Goal: Task Accomplishment & Management: Complete application form

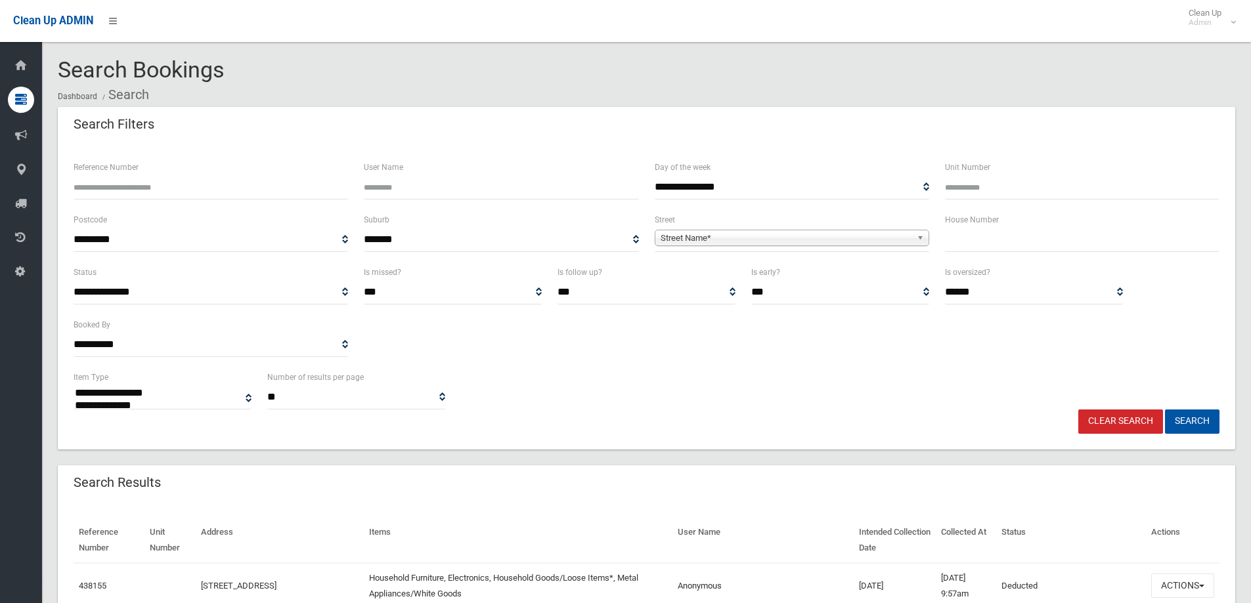
select select
click at [115, 185] on input "Reference Number" at bounding box center [211, 187] width 274 height 24
type input "******"
click at [1179, 418] on button "Search" at bounding box center [1192, 422] width 54 height 24
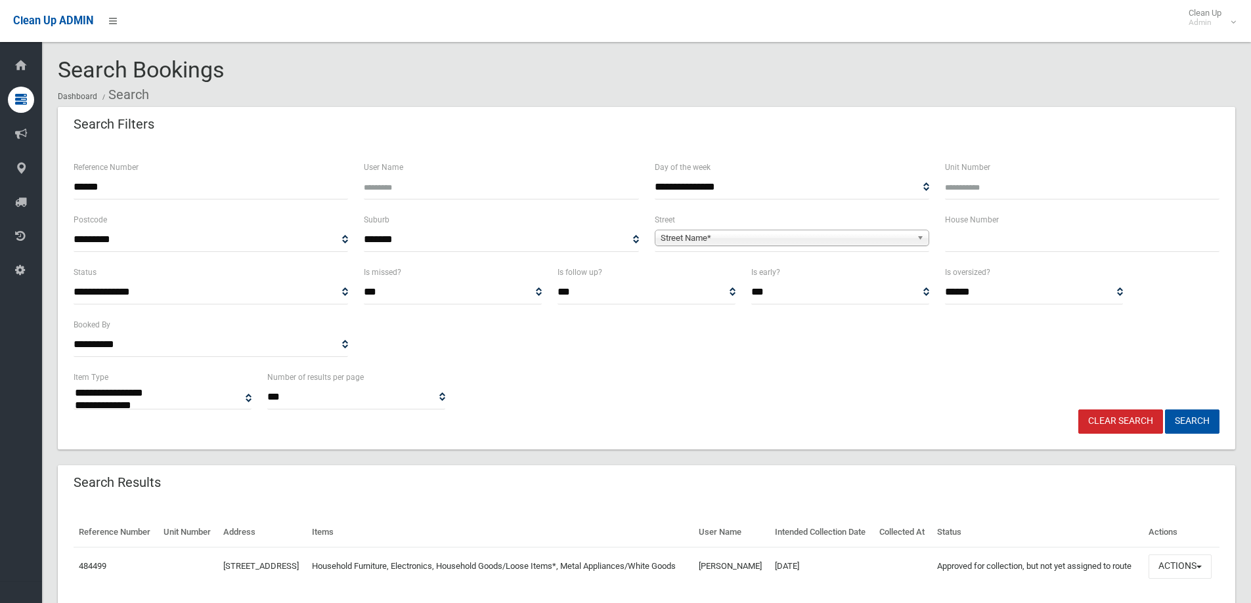
select select
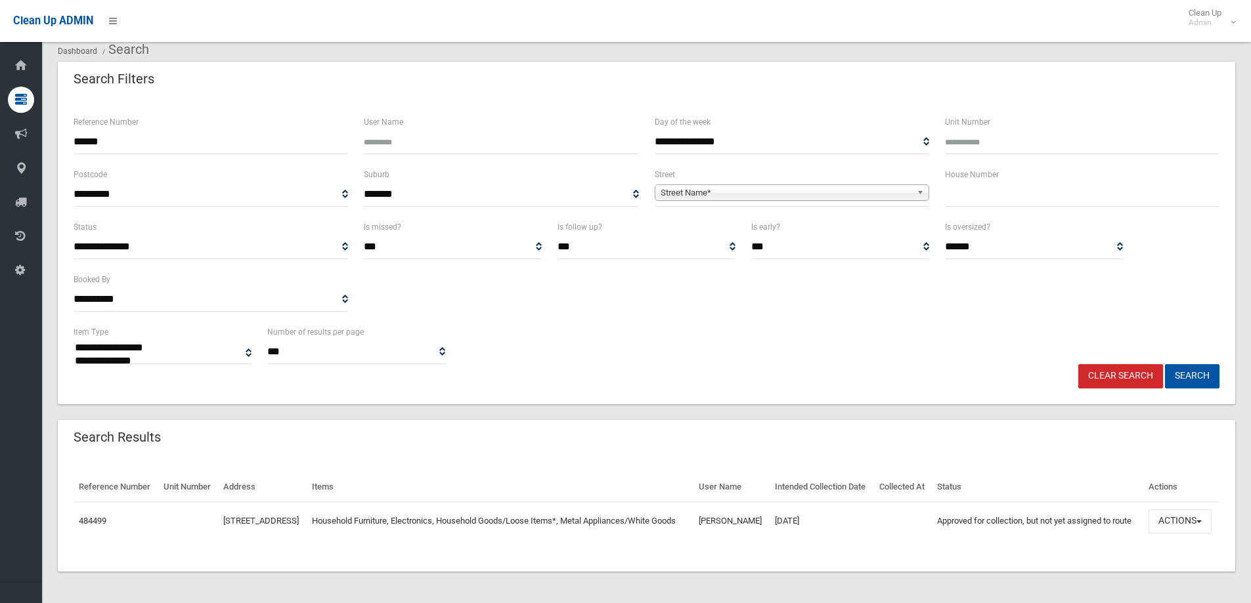
scroll to position [68, 0]
click at [775, 324] on div "**********" at bounding box center [646, 344] width 1161 height 40
click at [1174, 520] on button "Actions" at bounding box center [1179, 521] width 63 height 24
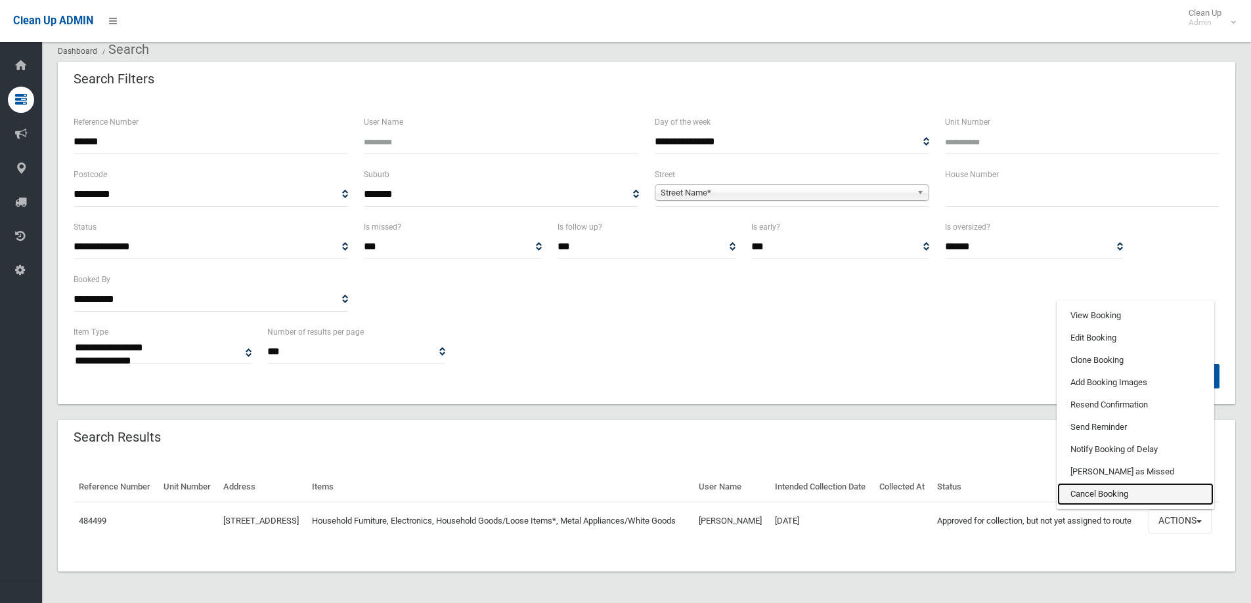
click at [1083, 490] on link "Cancel Booking" at bounding box center [1135, 494] width 156 height 22
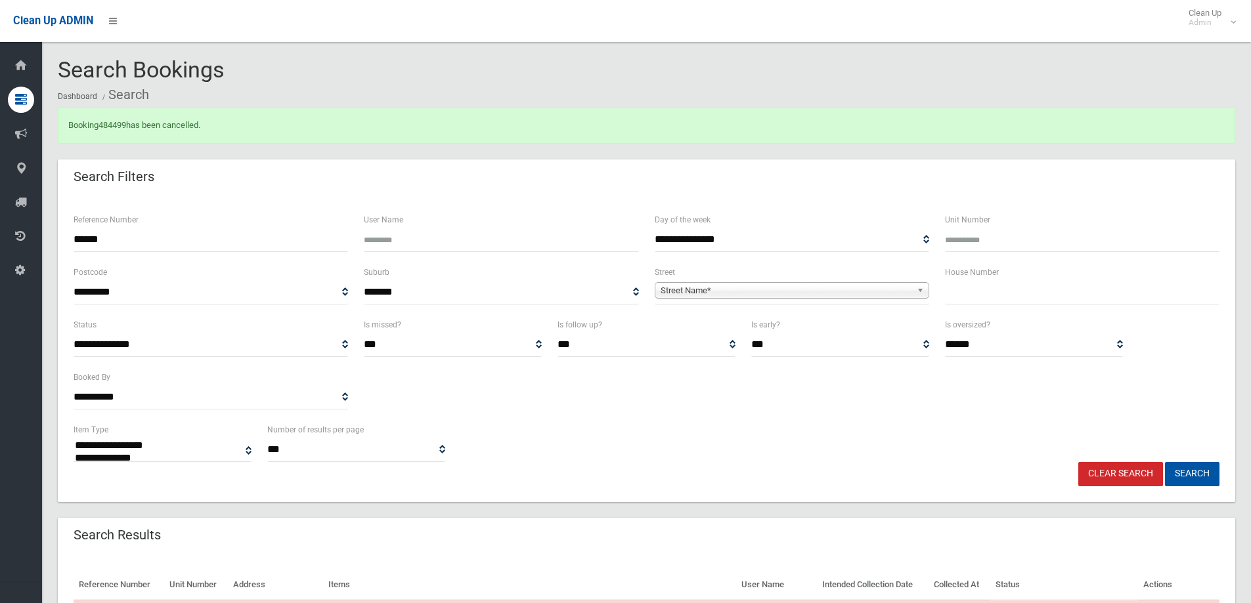
select select
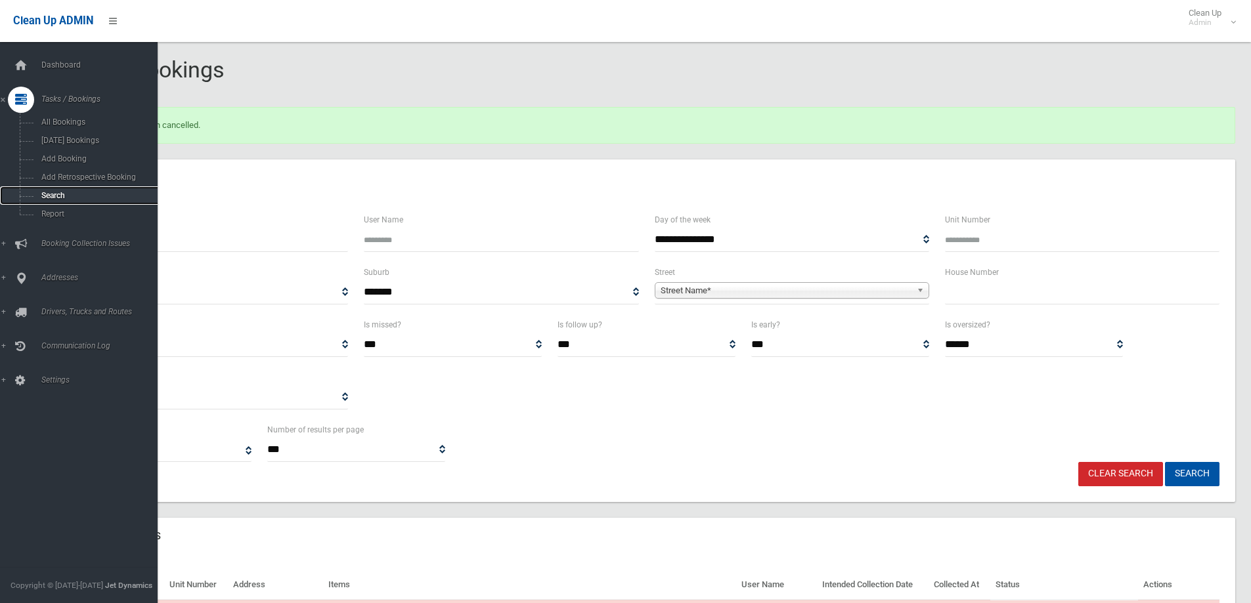
click at [51, 192] on span "Search" at bounding box center [96, 195] width 119 height 9
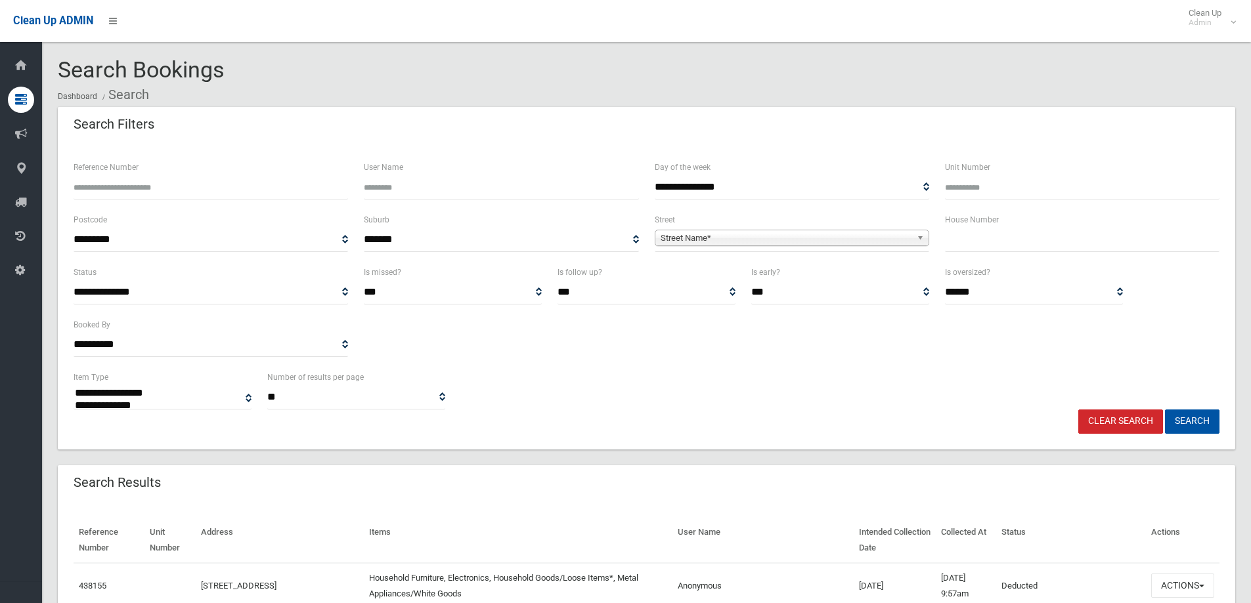
select select
click at [957, 243] on input "text" at bounding box center [1082, 240] width 274 height 24
type input "**"
click at [697, 228] on span "**********" at bounding box center [792, 240] width 274 height 24
click at [677, 241] on span "Street Name*" at bounding box center [785, 238] width 251 height 16
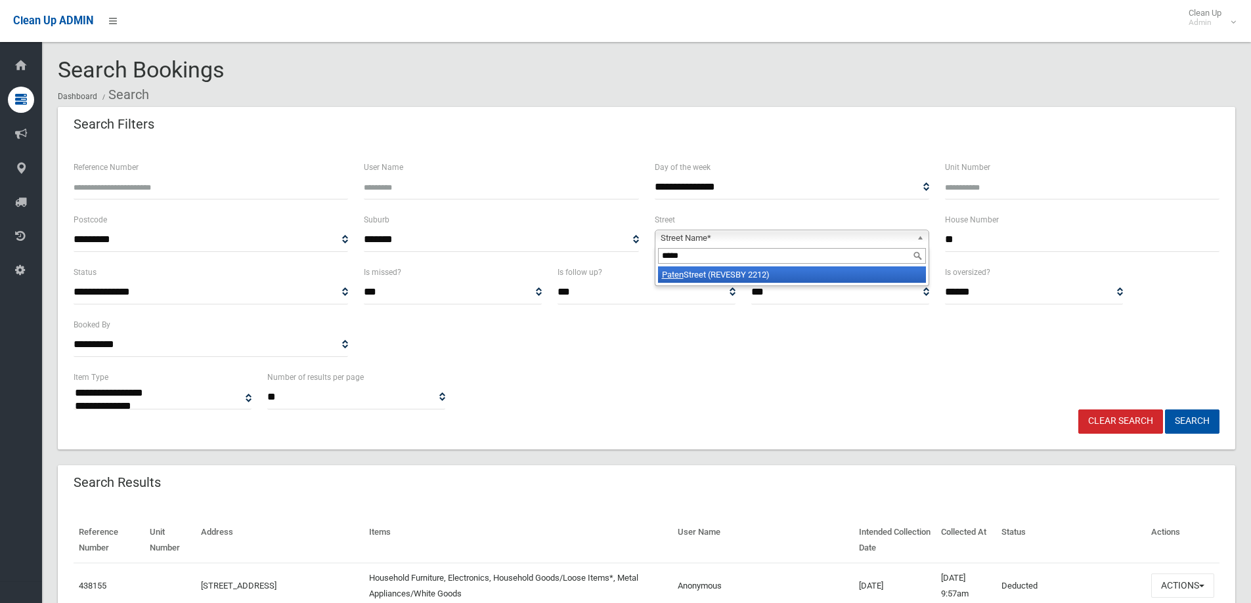
type input "*****"
click at [692, 272] on li "Paten Street (REVESBY 2212)" at bounding box center [792, 275] width 268 height 16
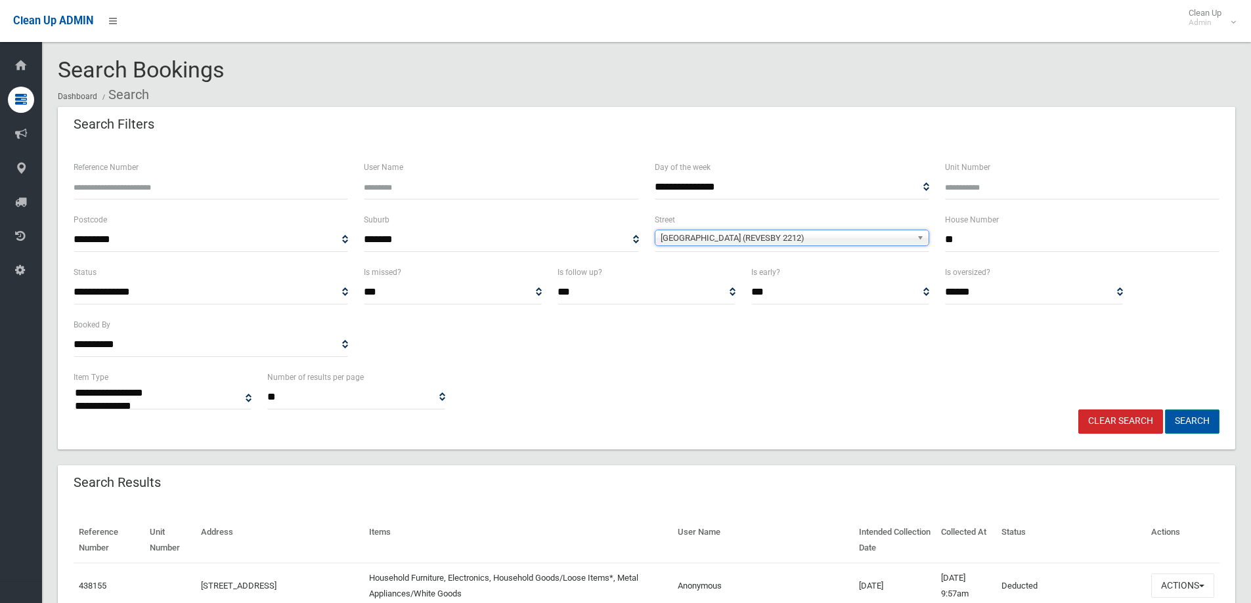
click at [1192, 419] on button "Search" at bounding box center [1192, 422] width 54 height 24
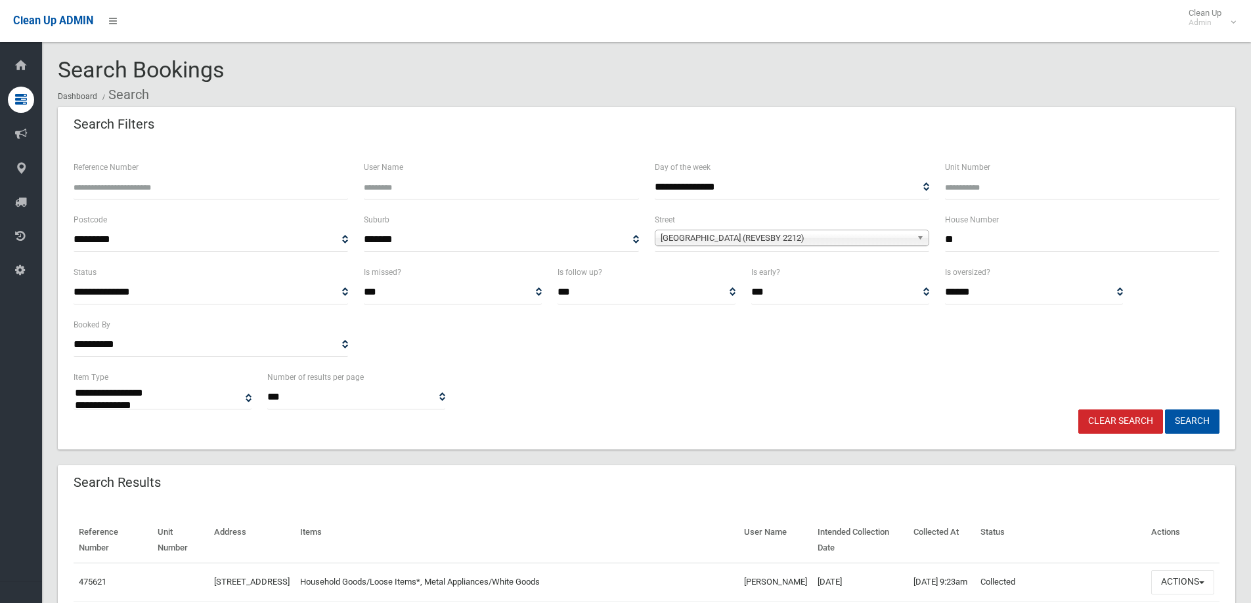
select select
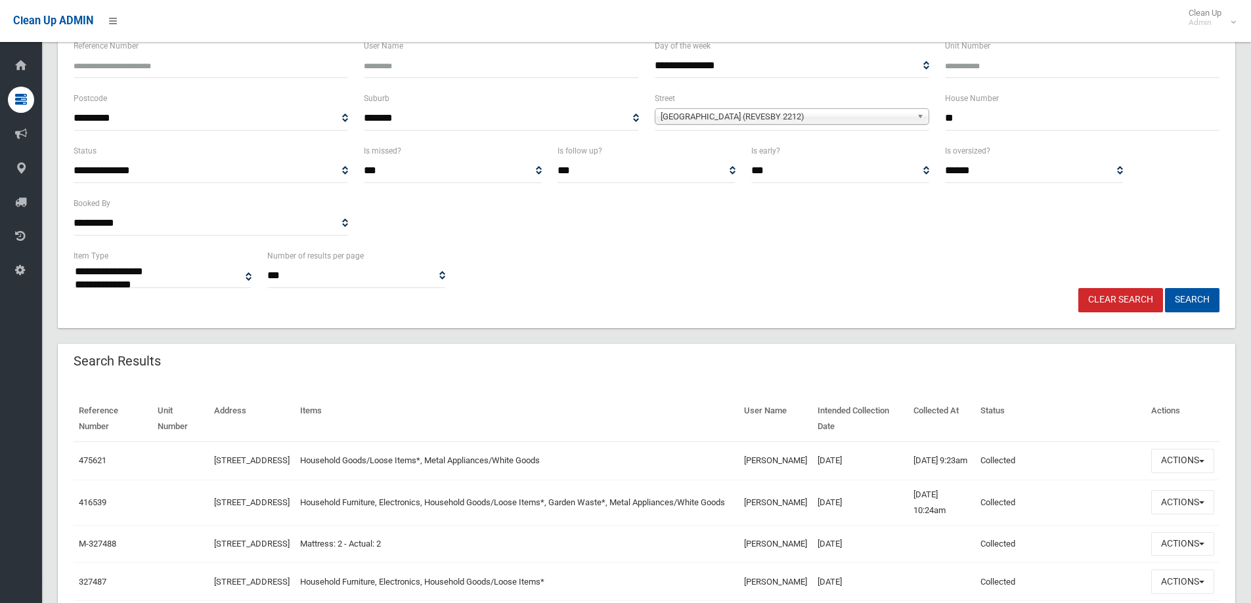
scroll to position [131, 0]
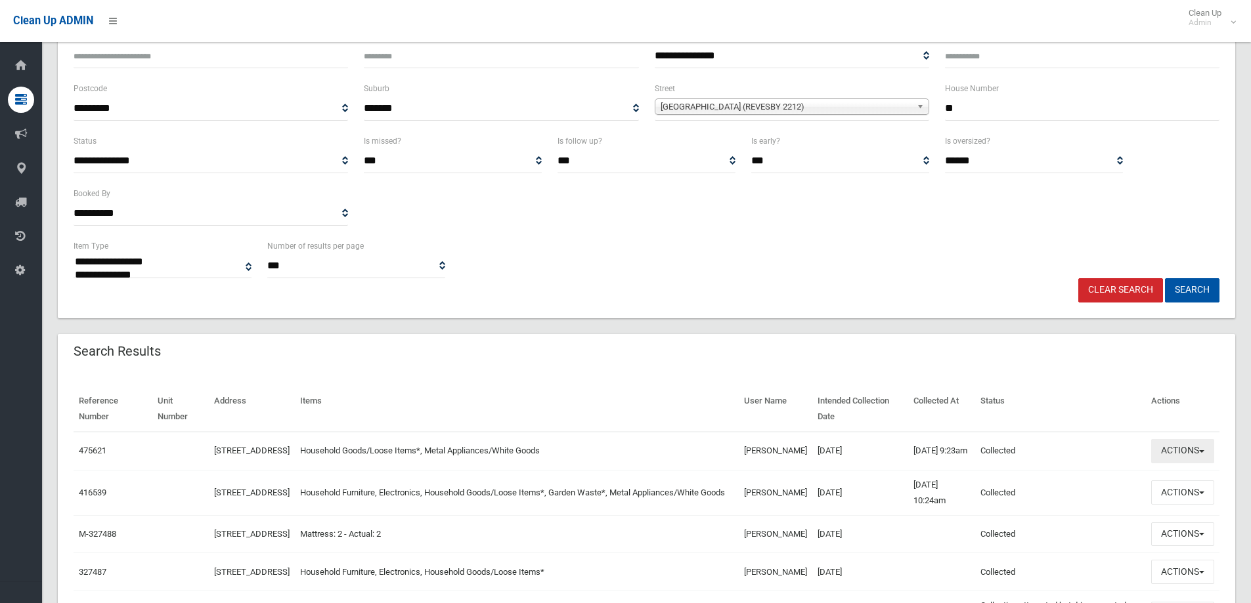
click at [1178, 455] on button "Actions" at bounding box center [1182, 451] width 63 height 24
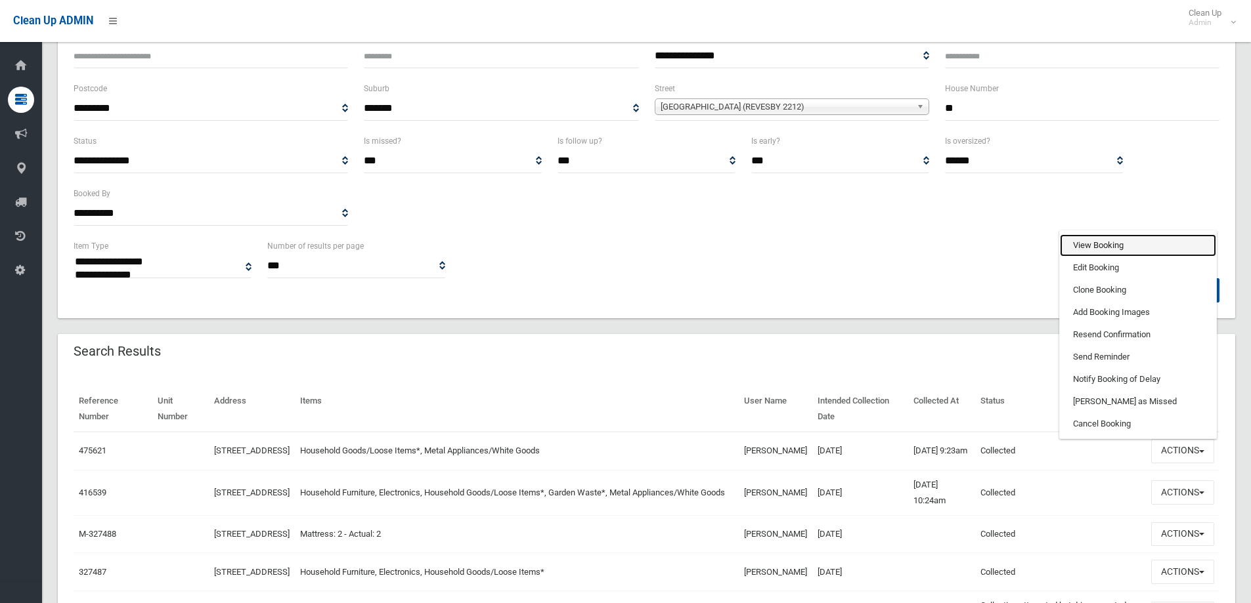
click at [1080, 249] on link "View Booking" at bounding box center [1138, 245] width 156 height 22
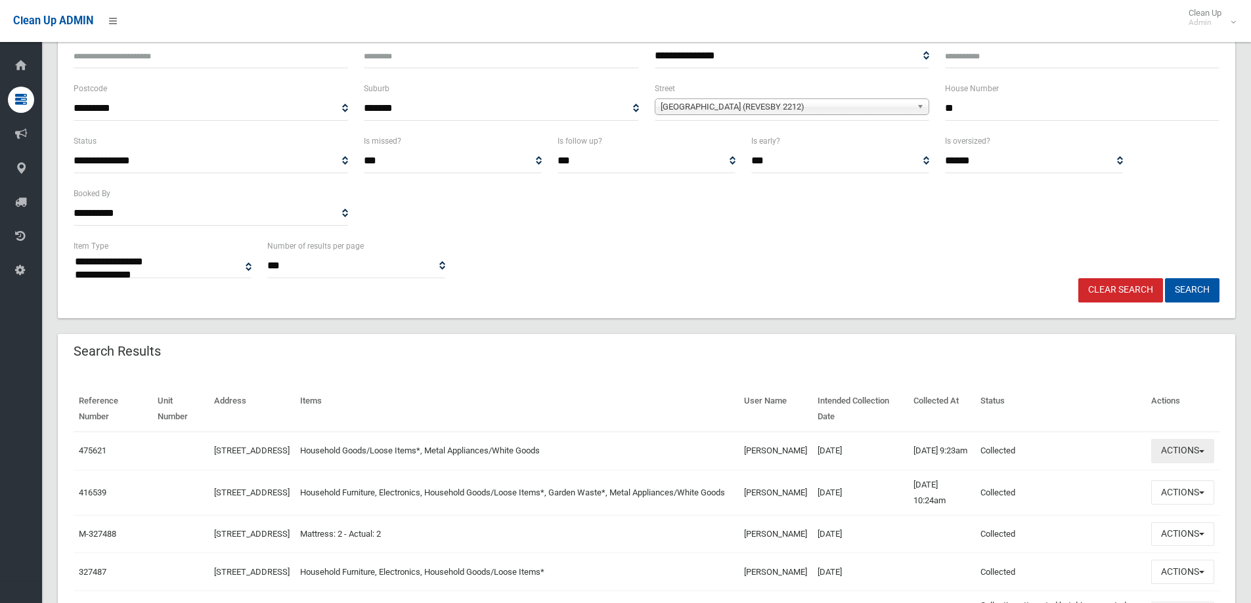
click at [1171, 456] on button "Actions" at bounding box center [1182, 451] width 63 height 24
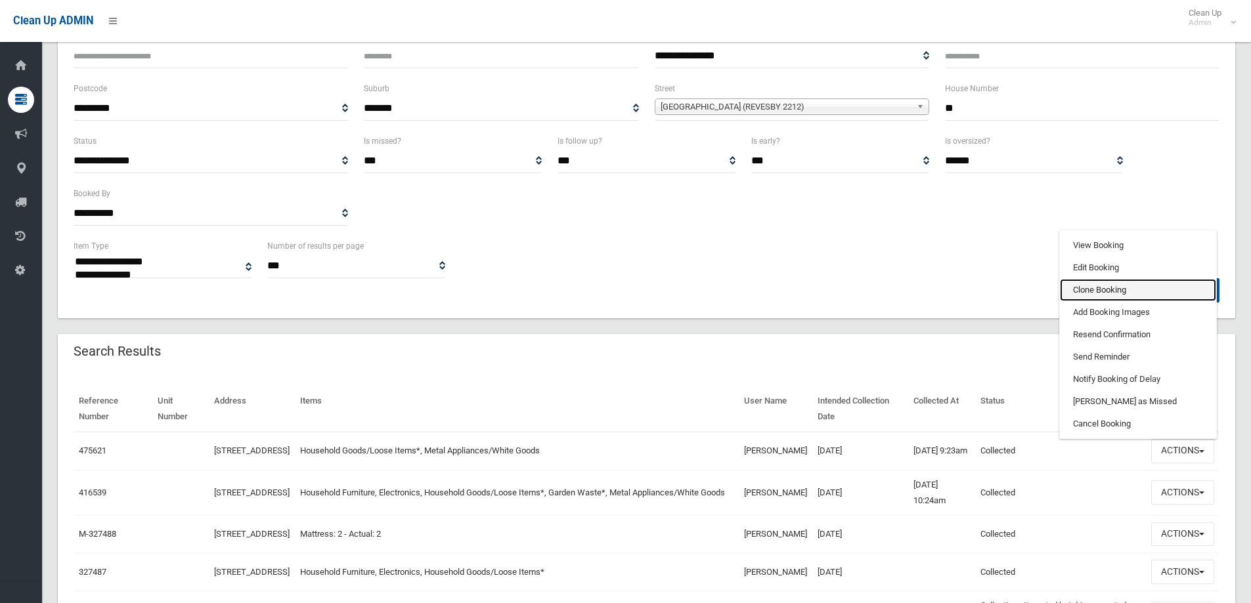
click at [1088, 291] on link "Clone Booking" at bounding box center [1138, 290] width 156 height 22
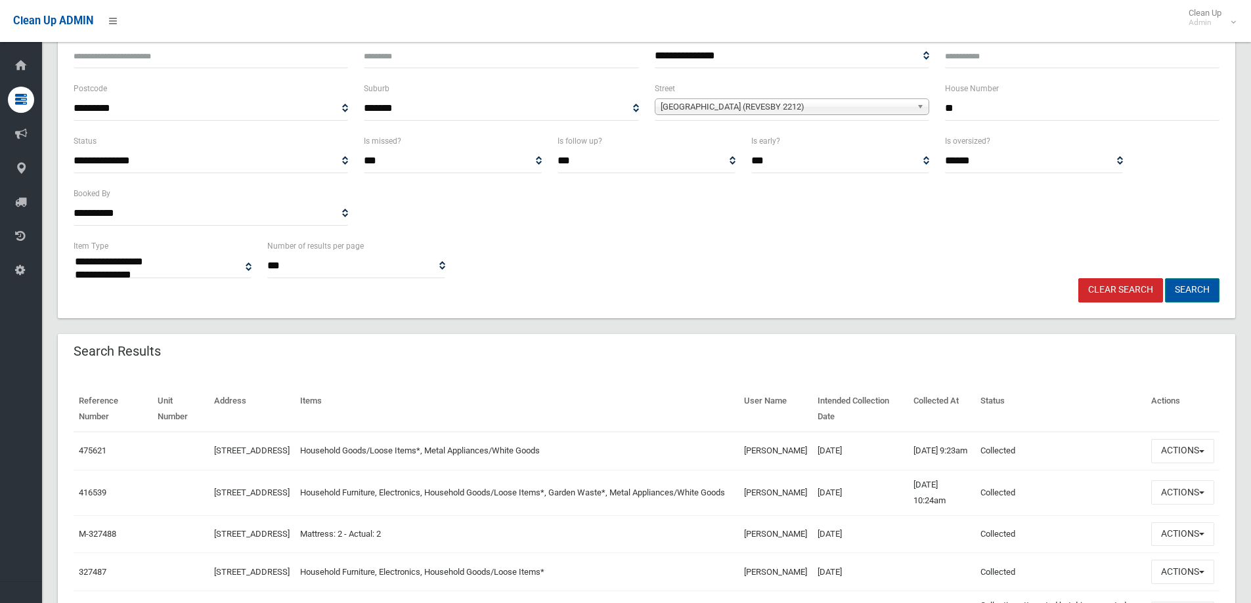
click at [1193, 288] on button "Search" at bounding box center [1192, 290] width 54 height 24
click at [1187, 292] on button "Search" at bounding box center [1192, 290] width 54 height 24
click at [1184, 291] on button "Search" at bounding box center [1192, 290] width 54 height 24
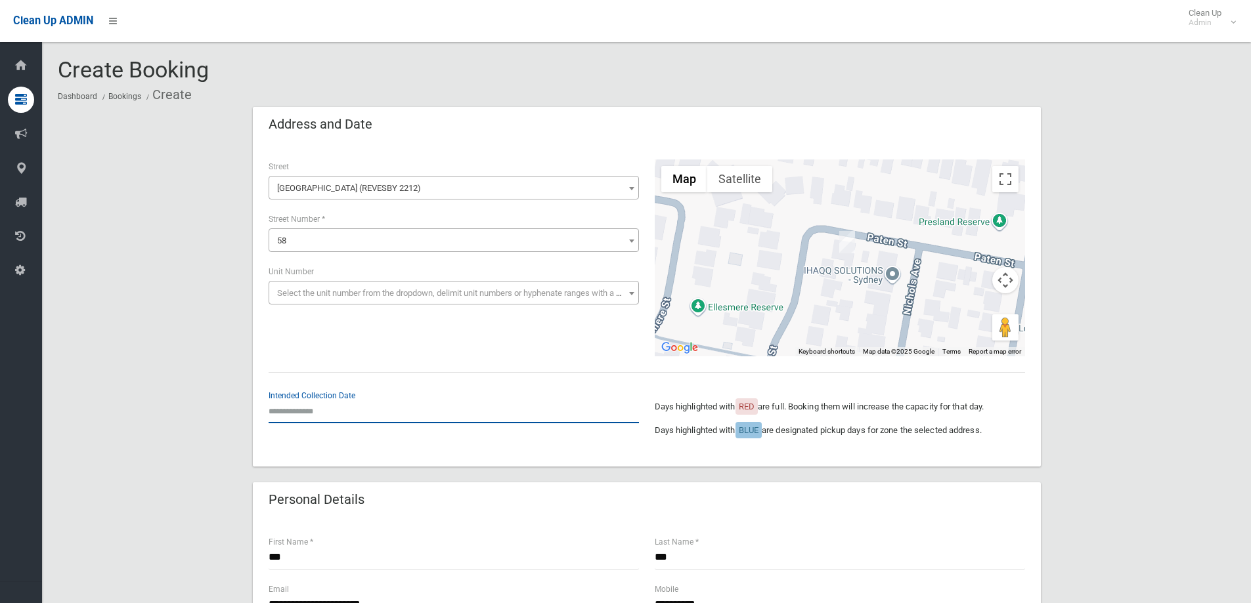
click at [307, 412] on input "text" at bounding box center [454, 411] width 370 height 24
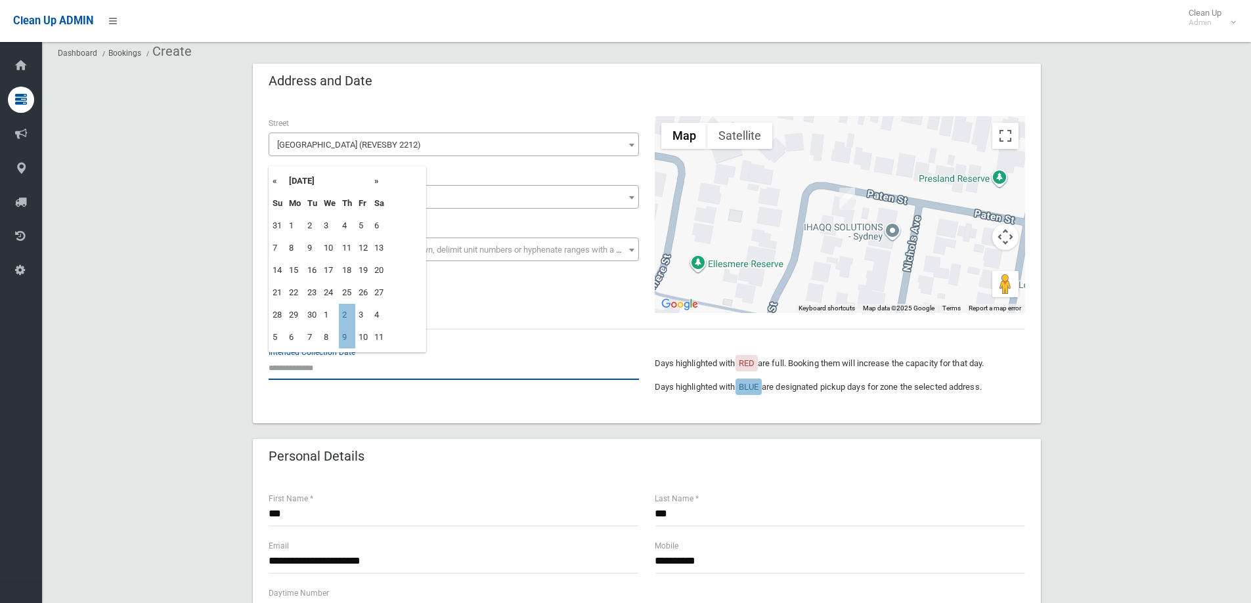
scroll to position [66, 0]
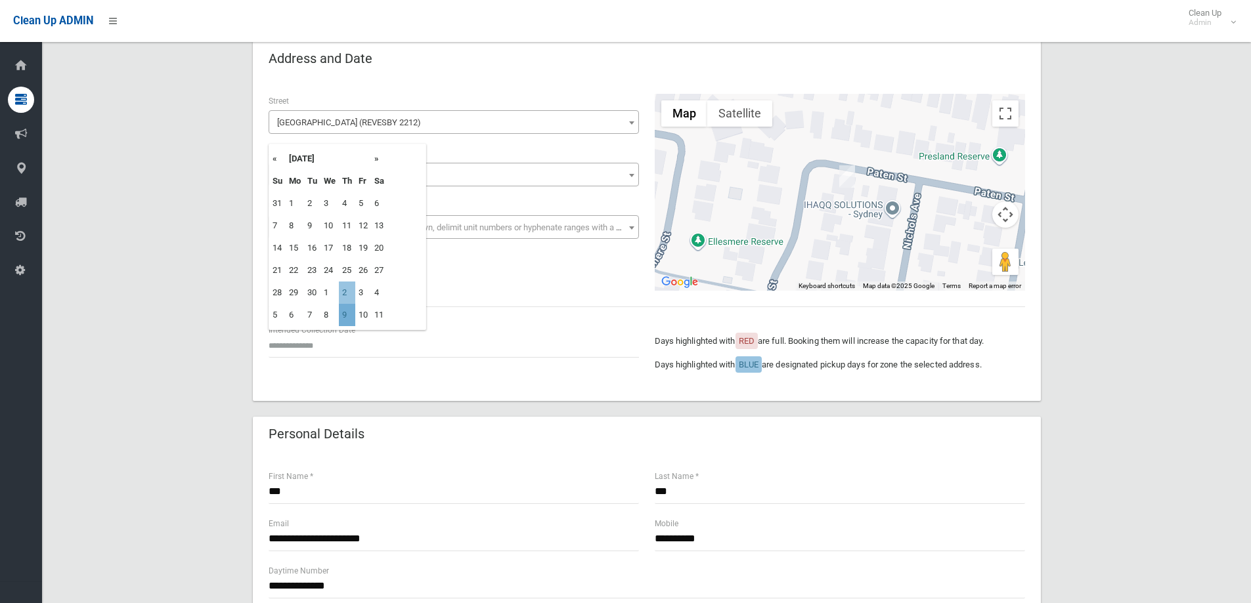
click at [347, 312] on td "9" at bounding box center [347, 315] width 16 height 22
type input "**********"
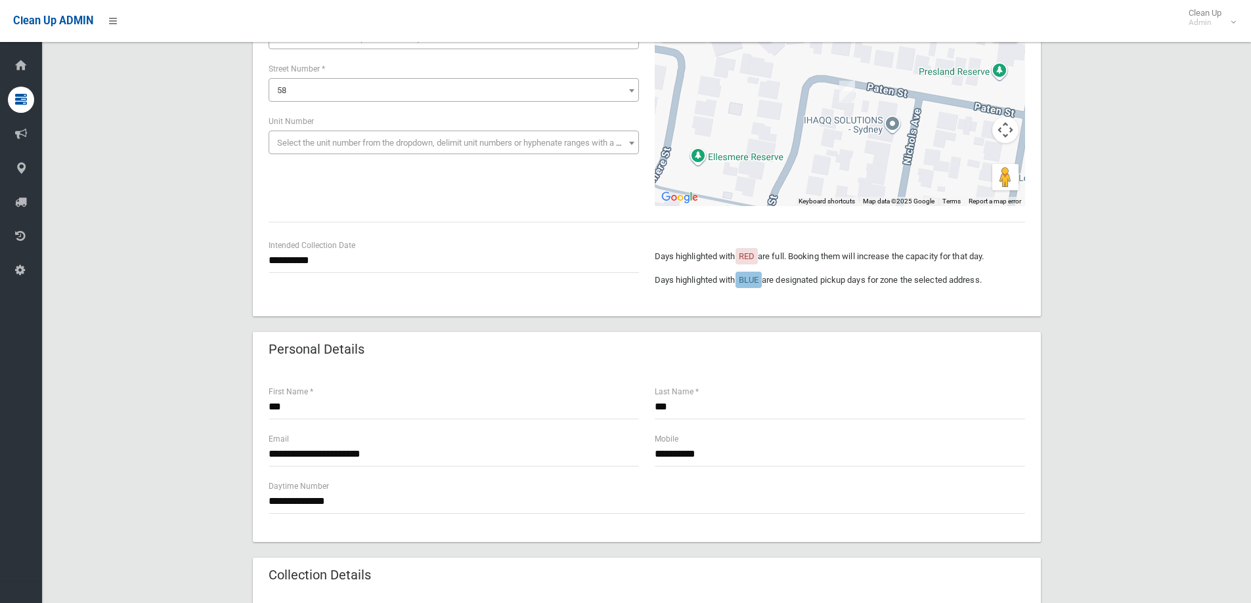
scroll to position [263, 0]
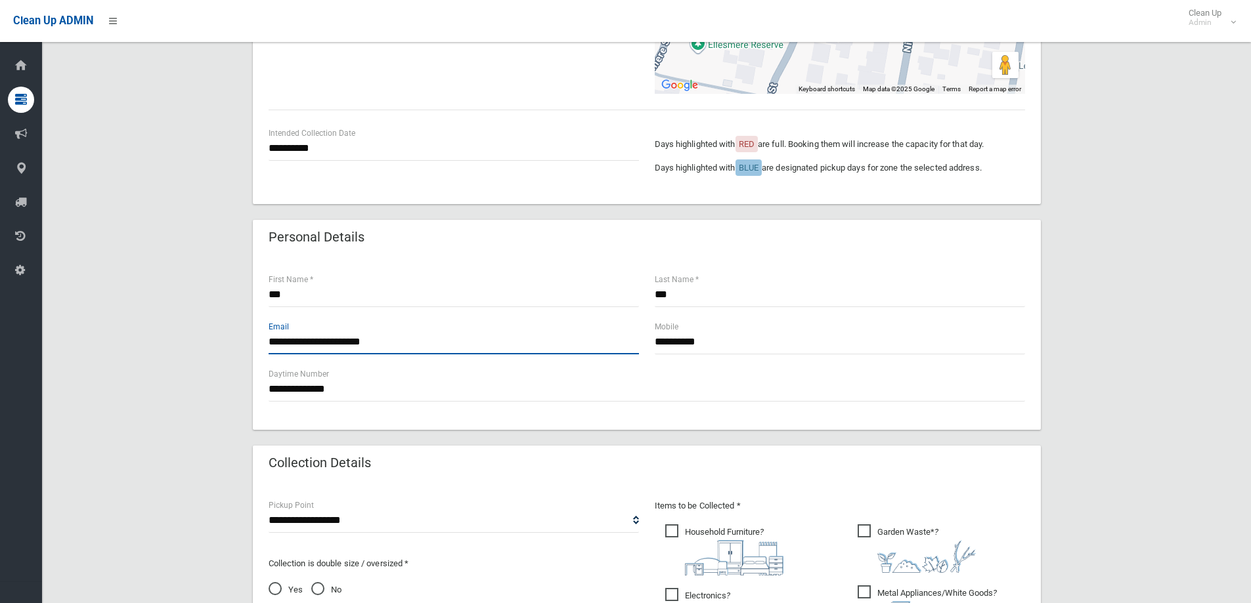
click at [411, 345] on input "**********" at bounding box center [454, 342] width 370 height 24
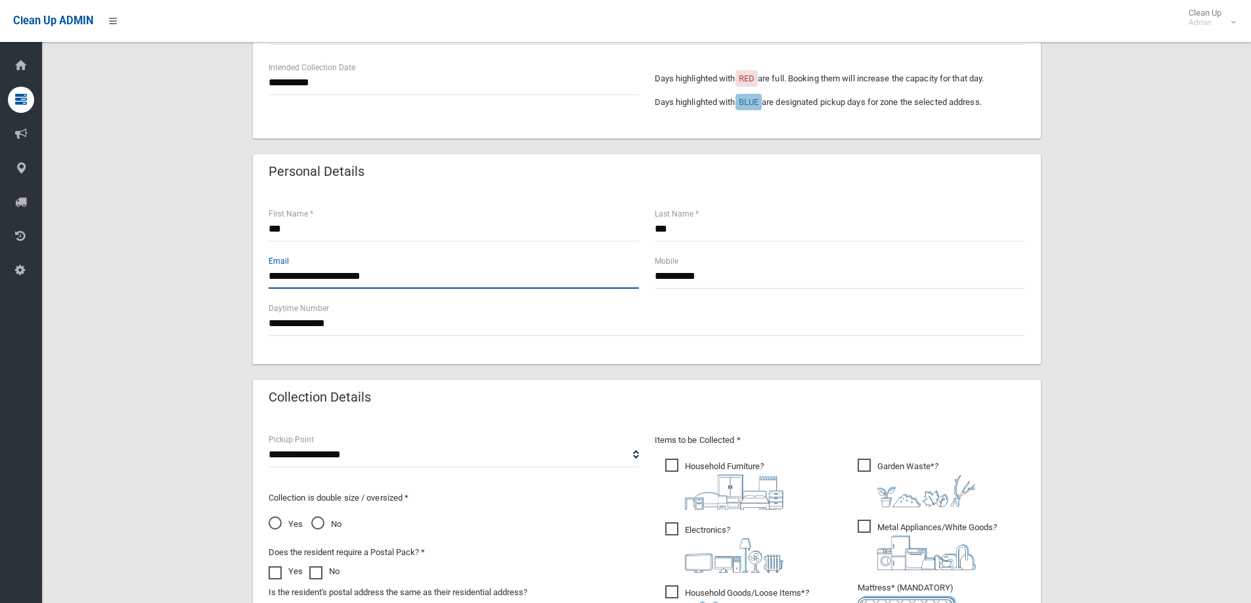
scroll to position [525, 0]
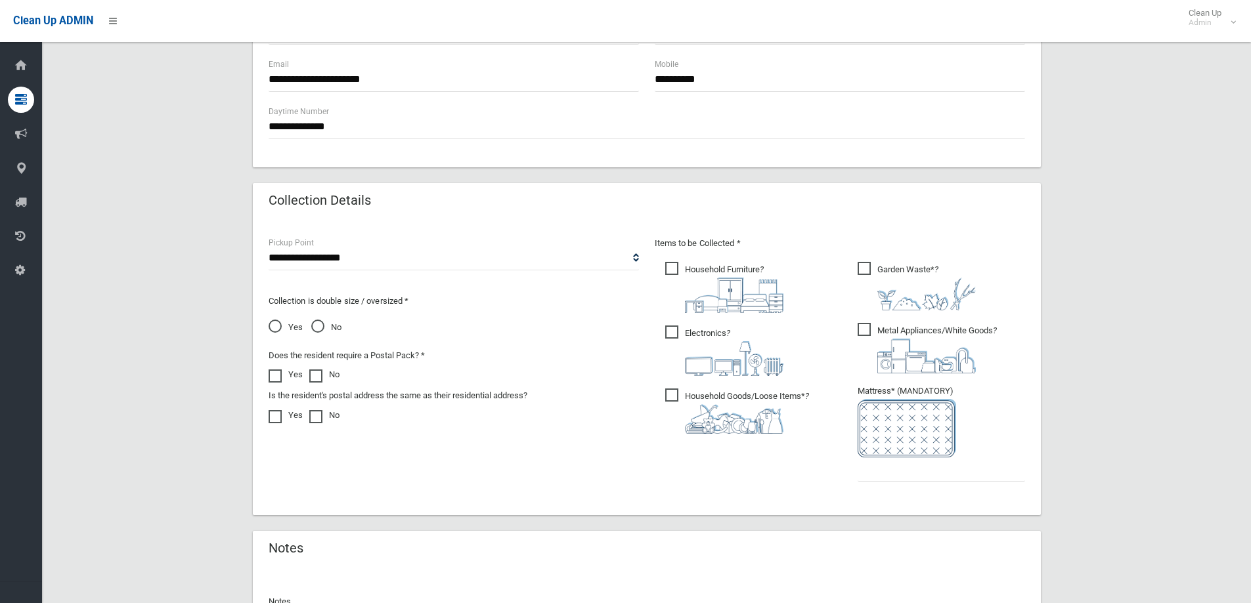
click at [673, 330] on span "Electronics ?" at bounding box center [724, 351] width 118 height 51
click at [665, 271] on span "Household Furniture ?" at bounding box center [724, 287] width 118 height 51
click at [893, 466] on input "text" at bounding box center [940, 470] width 167 height 24
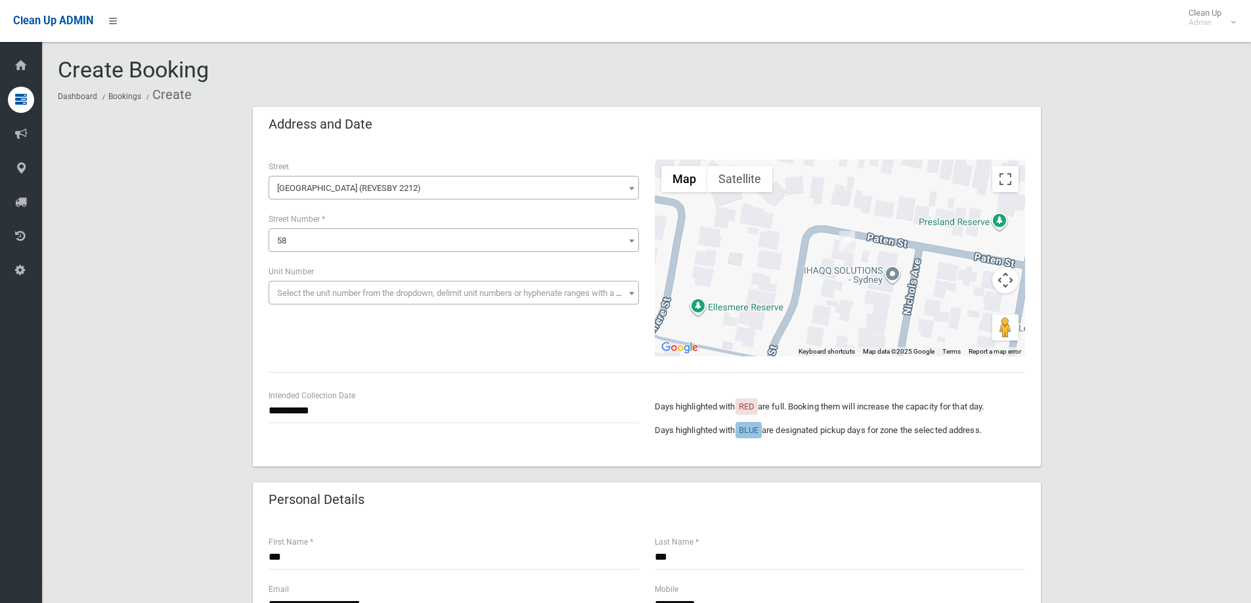
scroll to position [66, 0]
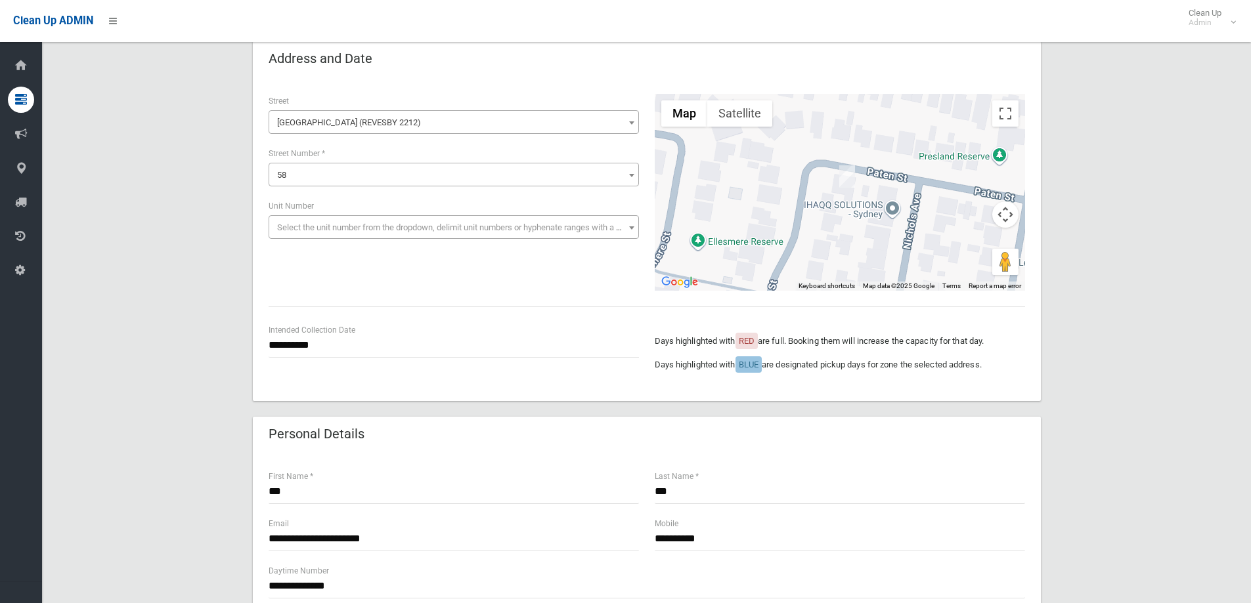
type input "*"
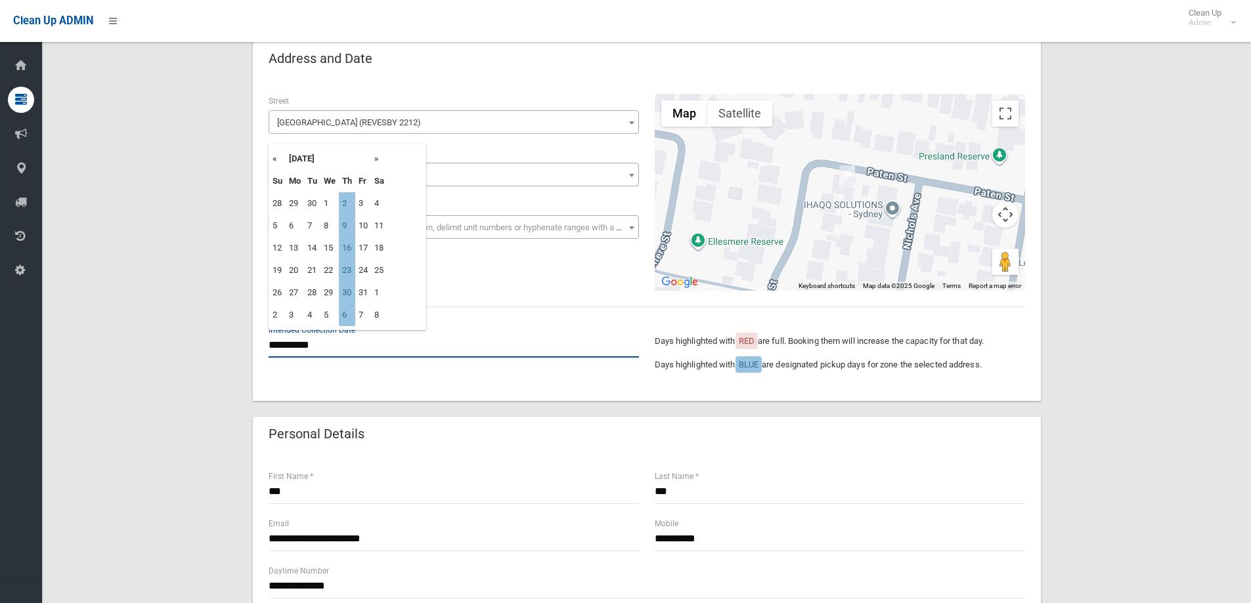
click at [311, 341] on input "**********" at bounding box center [454, 345] width 370 height 24
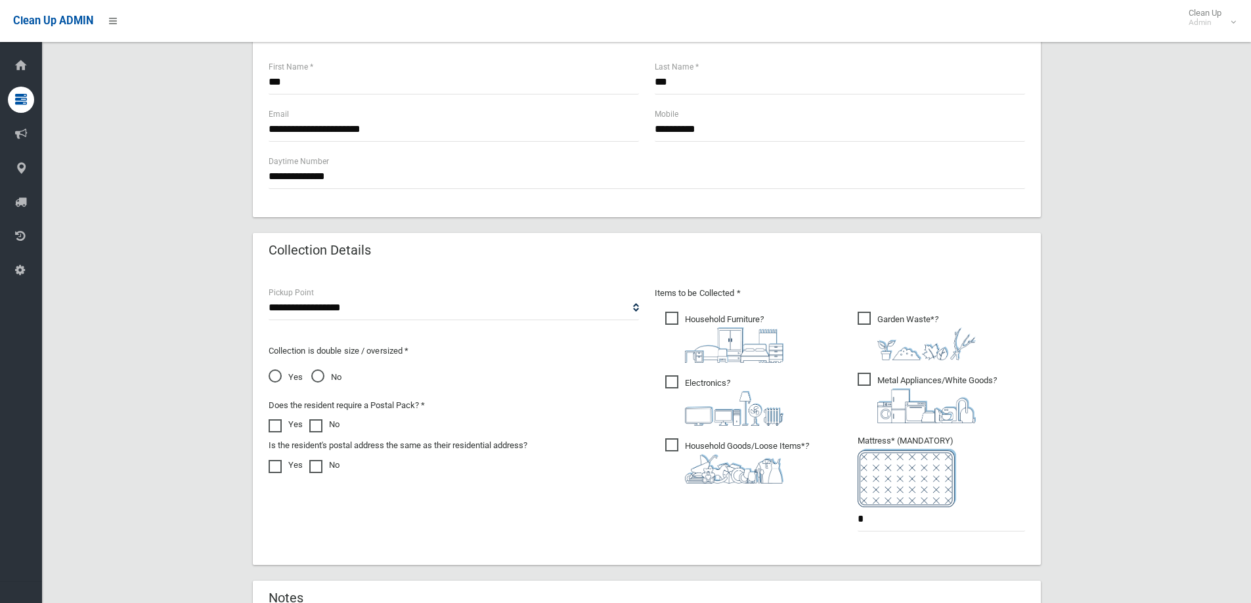
scroll to position [689, 0]
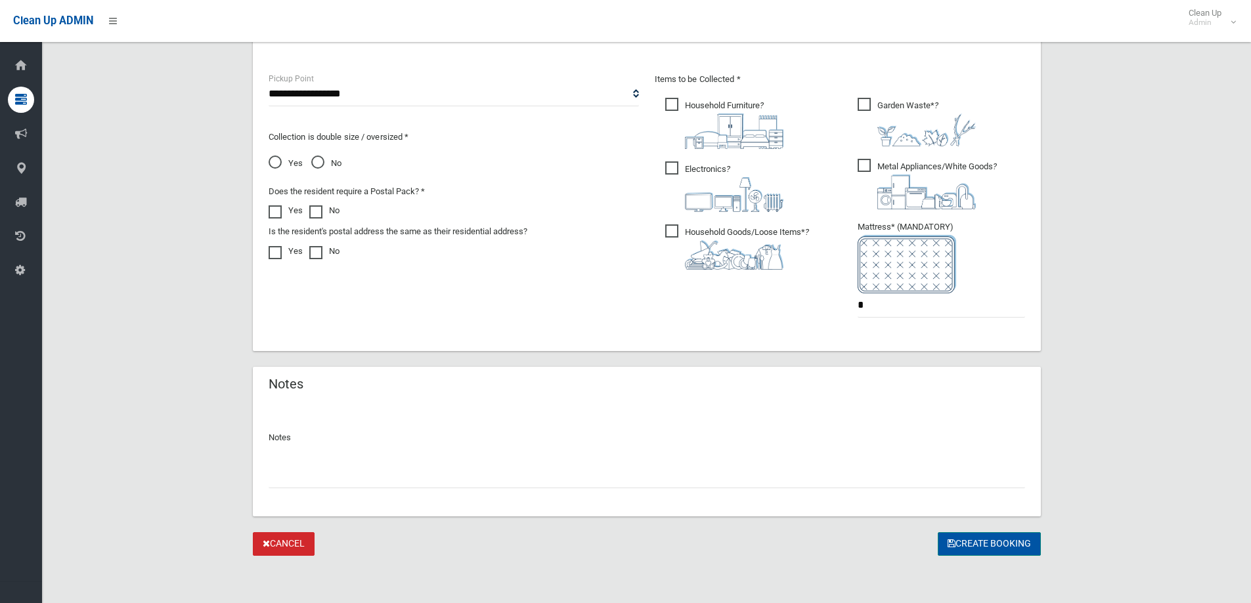
click at [989, 542] on button "Create Booking" at bounding box center [988, 544] width 103 height 24
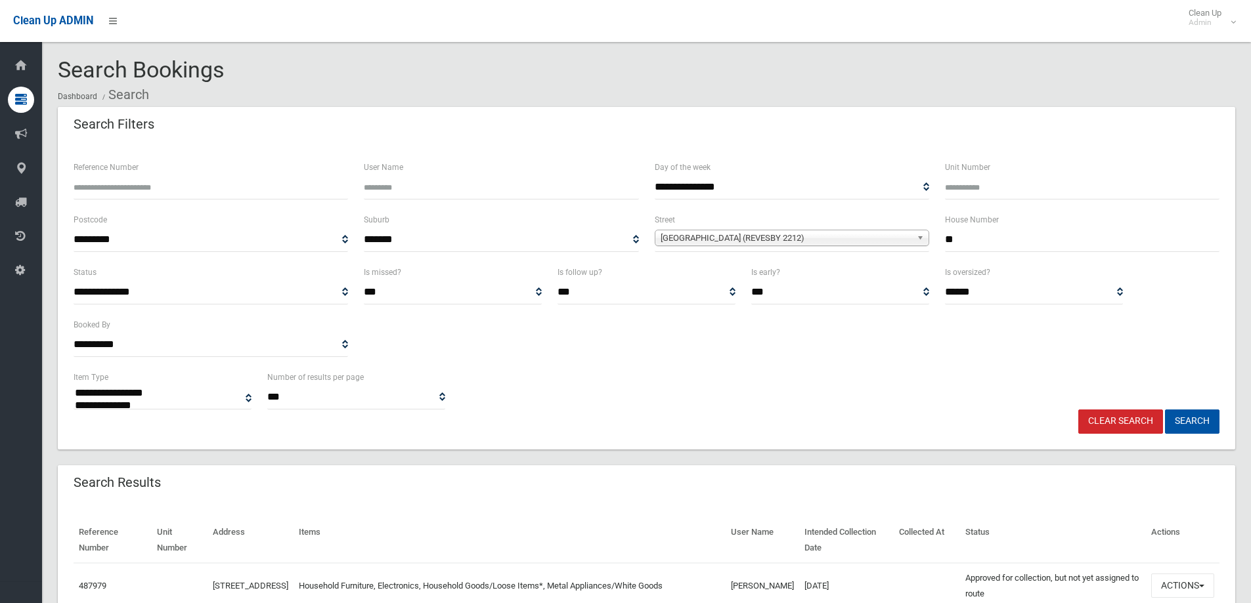
select select
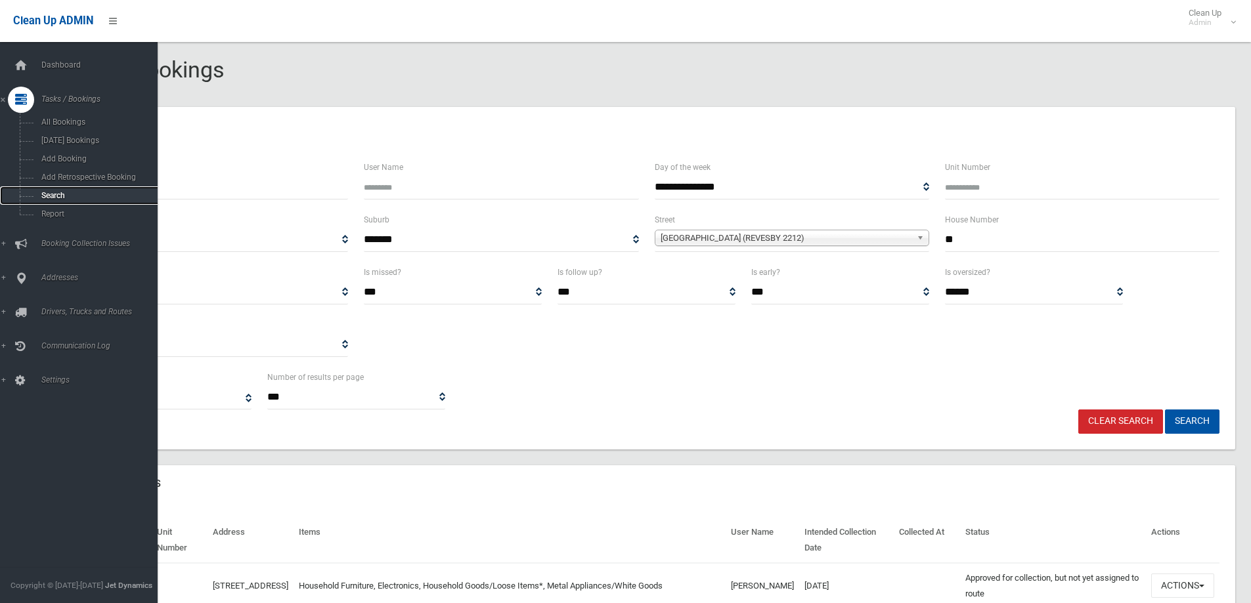
click at [46, 192] on span "Search" at bounding box center [96, 195] width 119 height 9
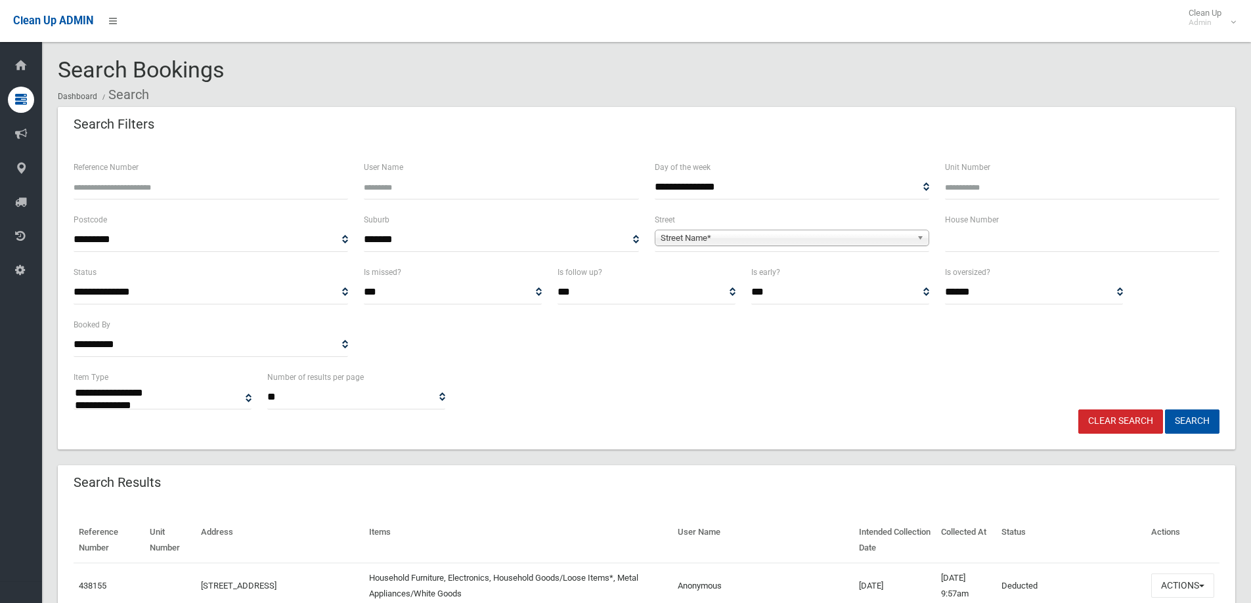
select select
click at [955, 240] on input "text" at bounding box center [1082, 240] width 274 height 24
type input "*"
click at [685, 234] on span "Street Name*" at bounding box center [785, 238] width 251 height 16
type input "***"
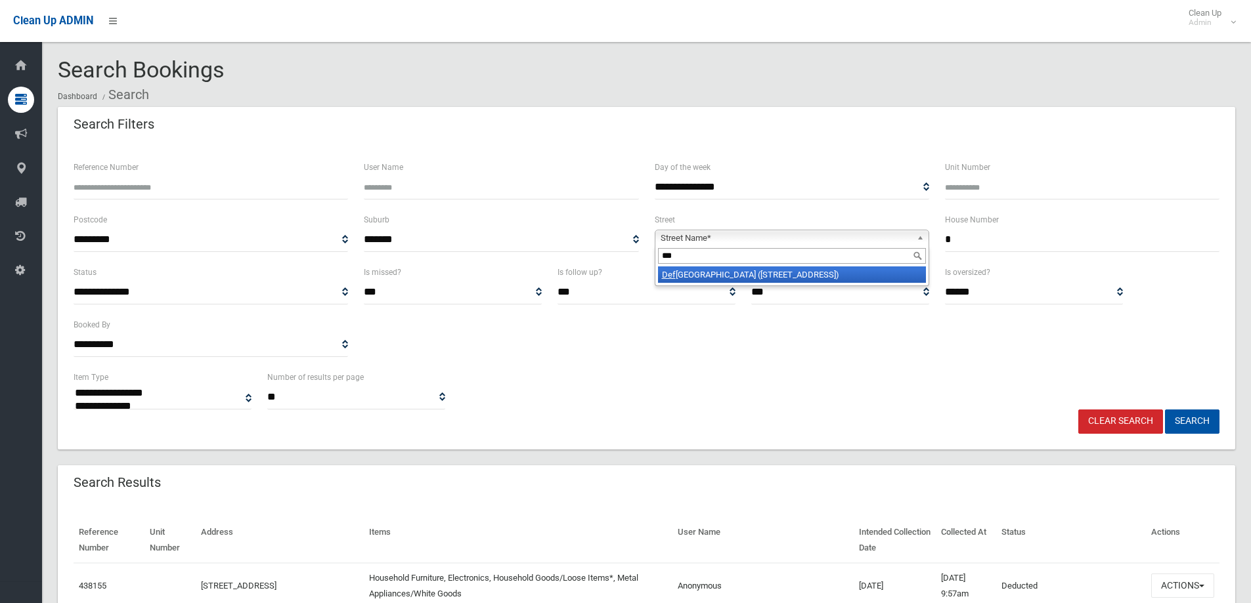
click at [701, 272] on li "Def oe Street (WILEY PARK 2195)" at bounding box center [792, 275] width 268 height 16
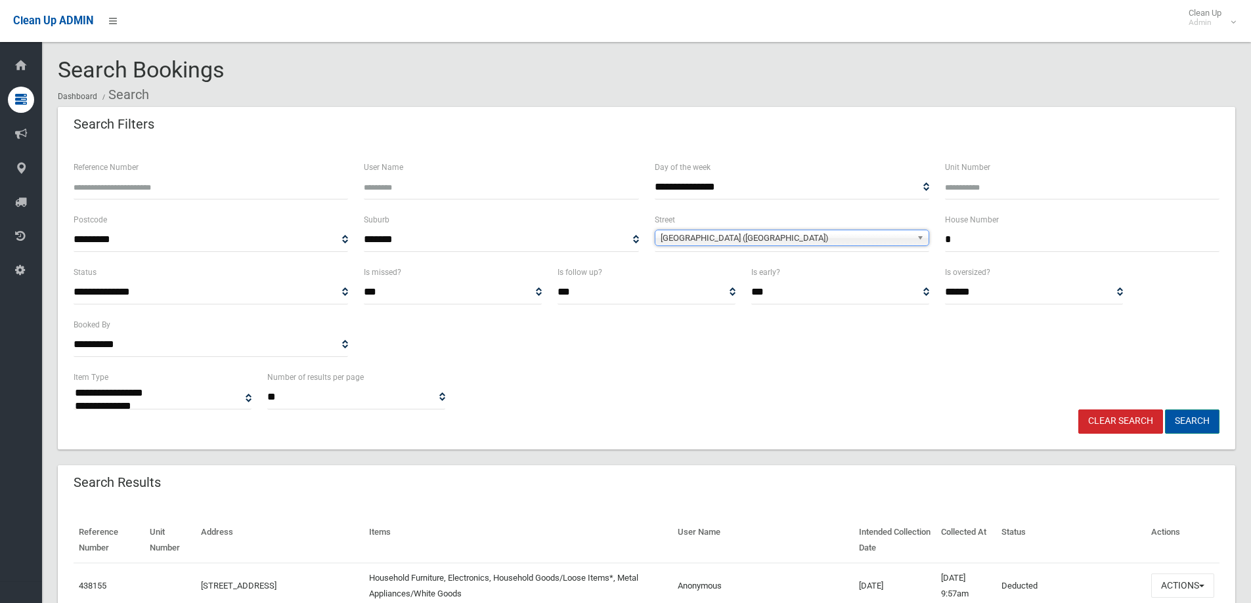
click at [1177, 418] on button "Search" at bounding box center [1192, 422] width 54 height 24
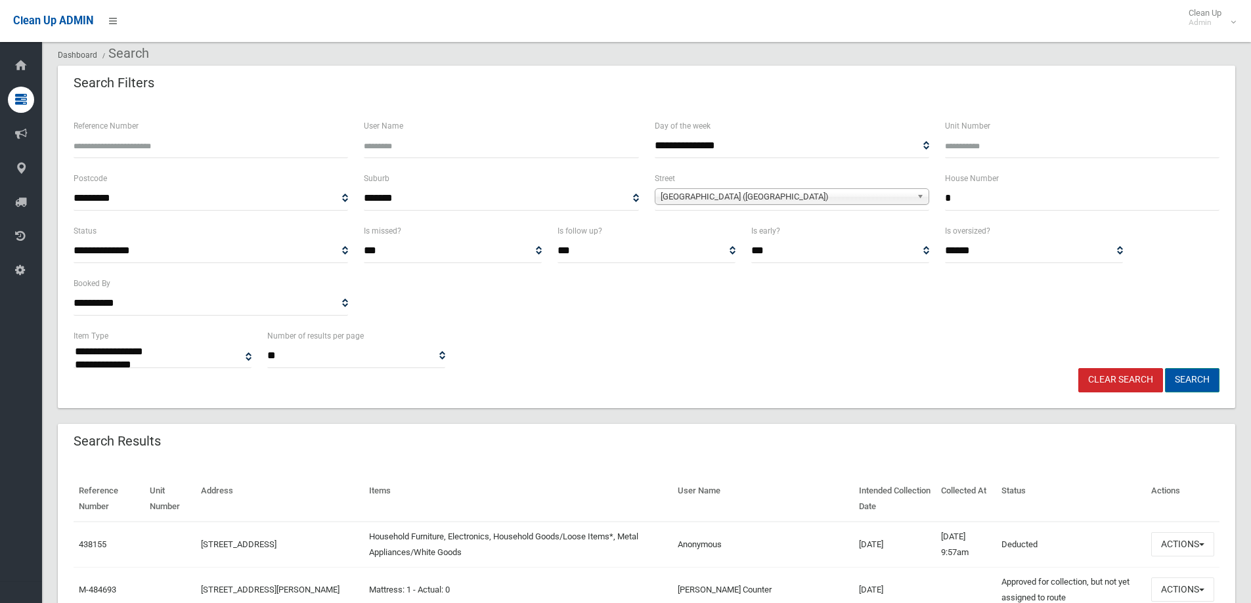
scroll to position [131, 0]
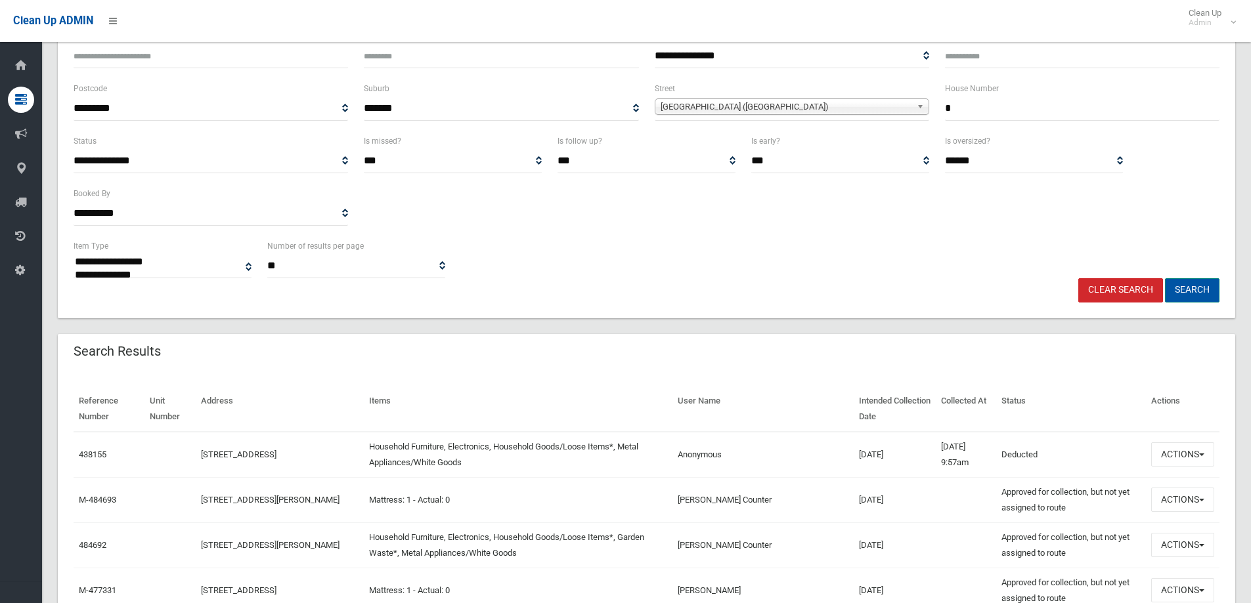
click at [1190, 293] on button "Search" at bounding box center [1192, 290] width 54 height 24
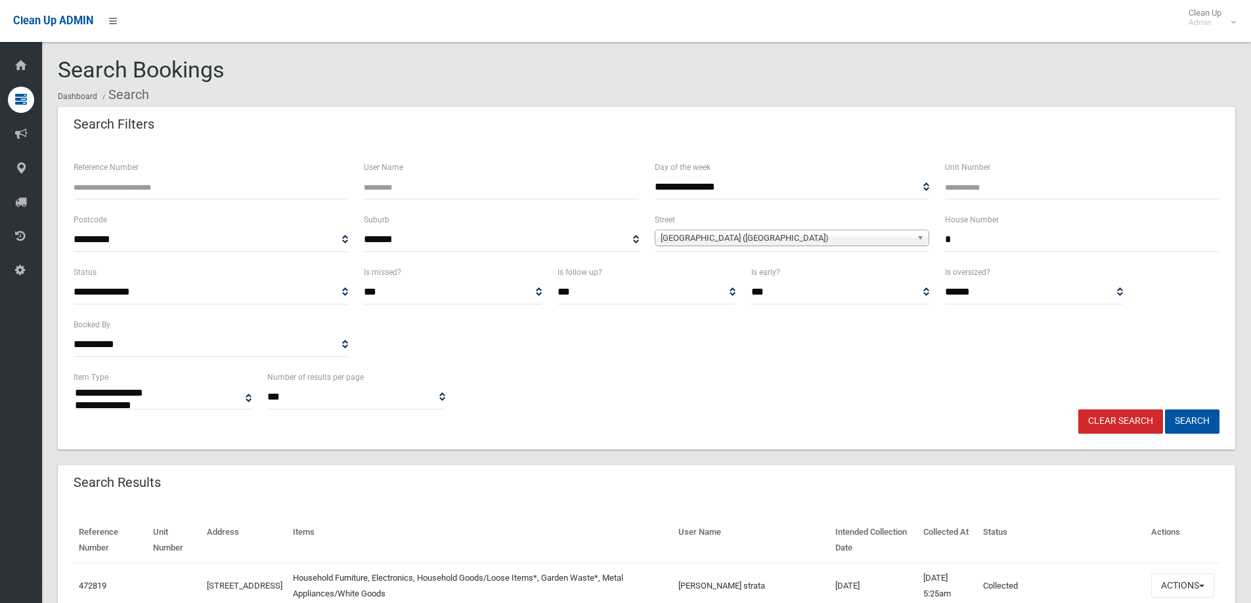
select select
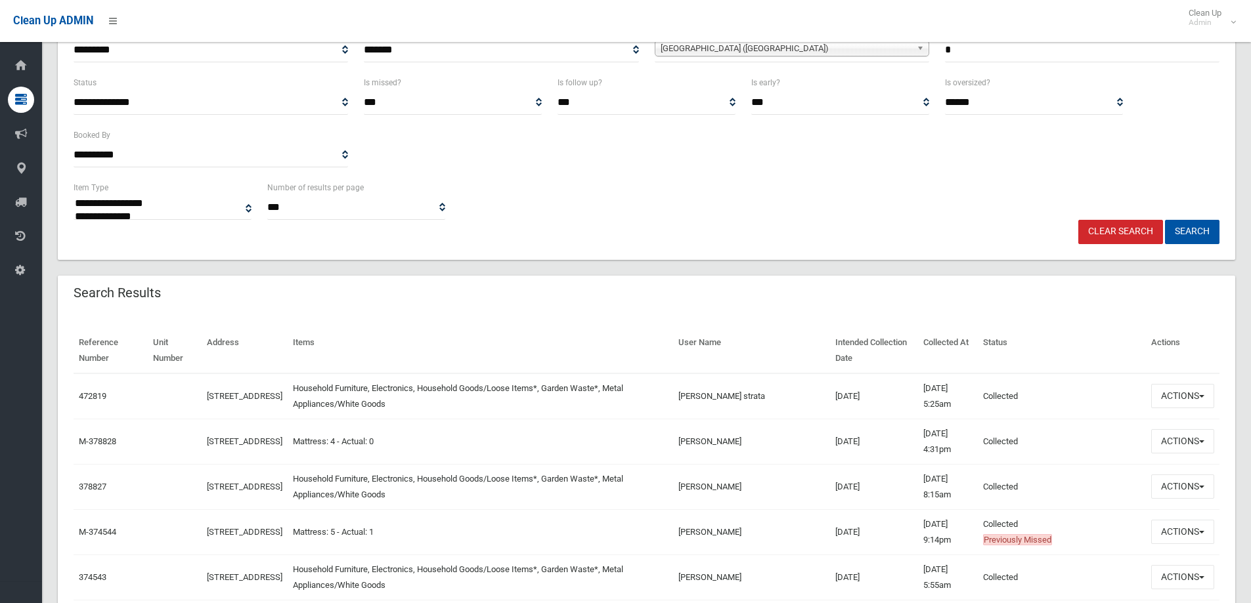
scroll to position [197, 0]
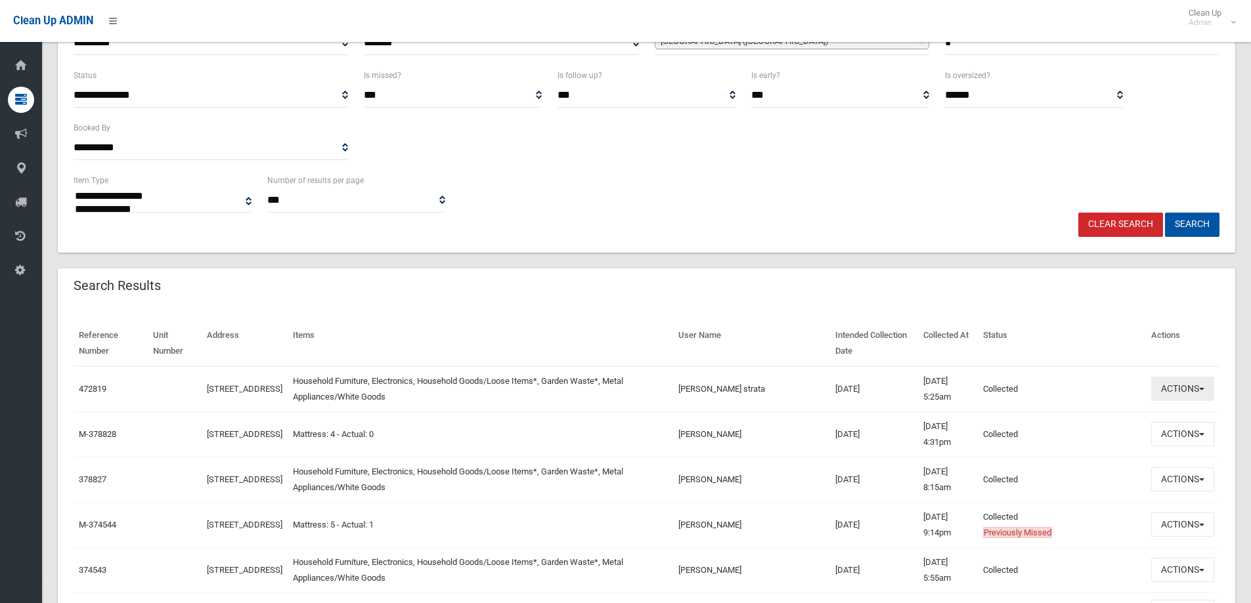
click at [1182, 389] on button "Actions" at bounding box center [1182, 389] width 63 height 24
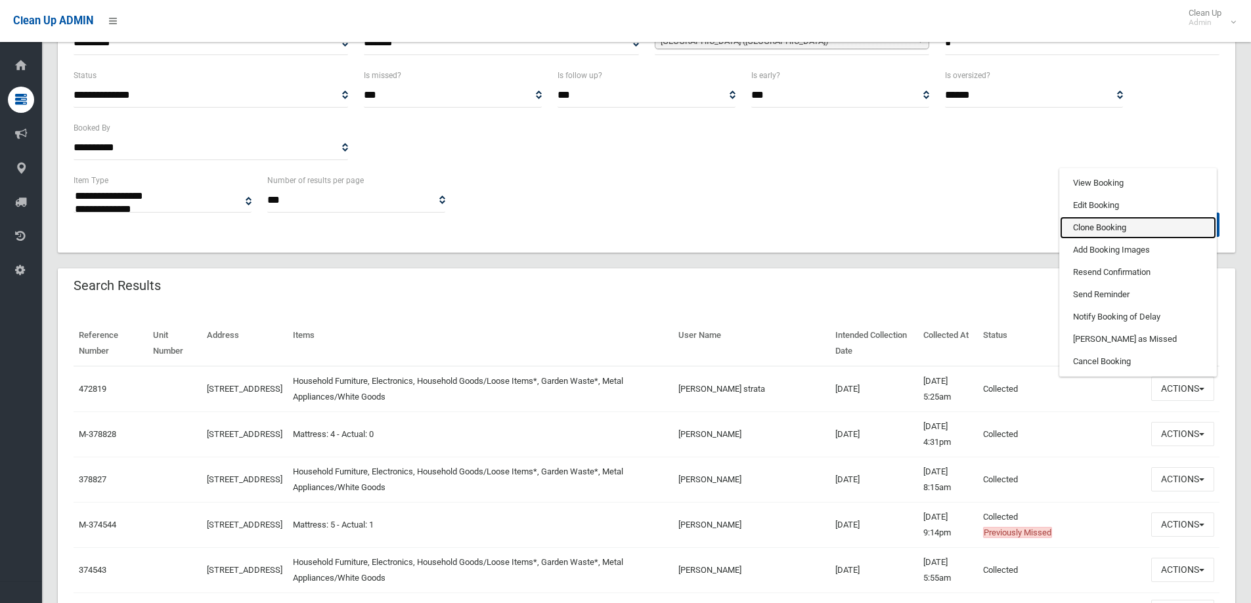
click at [1087, 227] on link "Clone Booking" at bounding box center [1138, 228] width 156 height 22
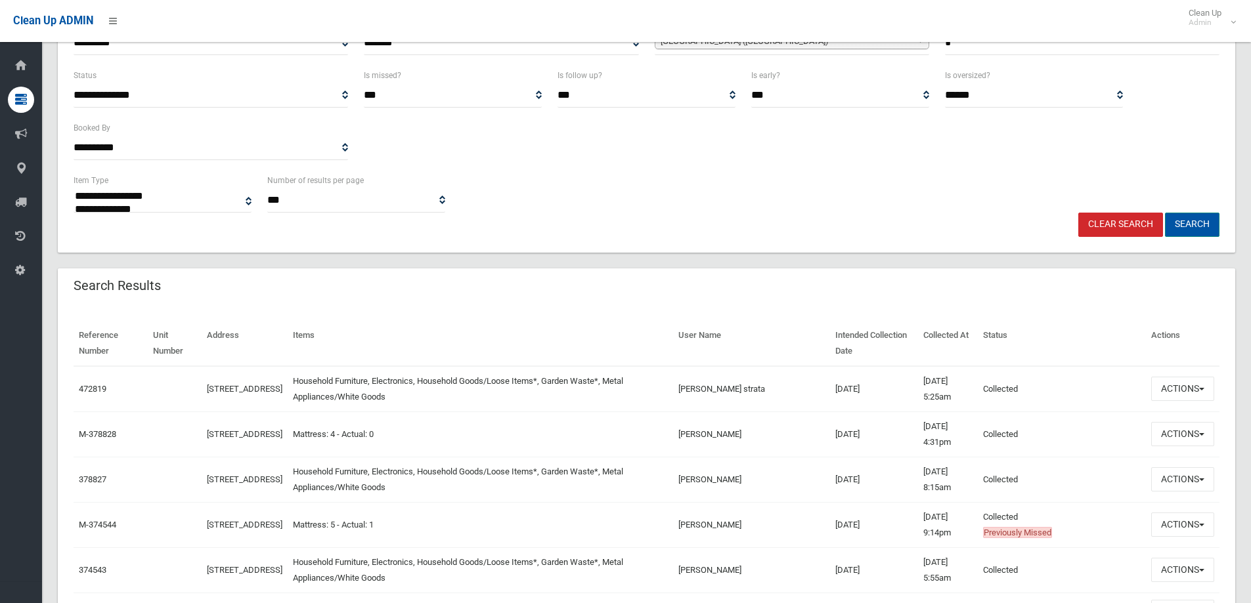
click at [1187, 225] on button "Search" at bounding box center [1192, 225] width 54 height 24
click at [1188, 225] on button "Search" at bounding box center [1192, 225] width 54 height 24
click at [1187, 225] on button "Search" at bounding box center [1192, 225] width 54 height 24
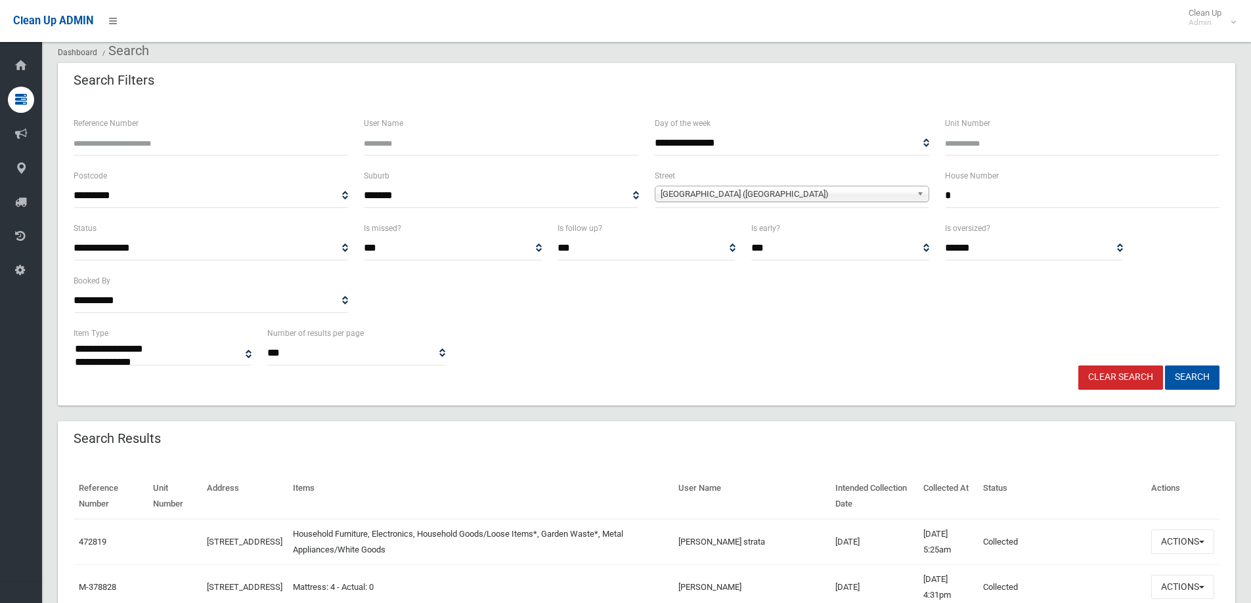
scroll to position [122, 0]
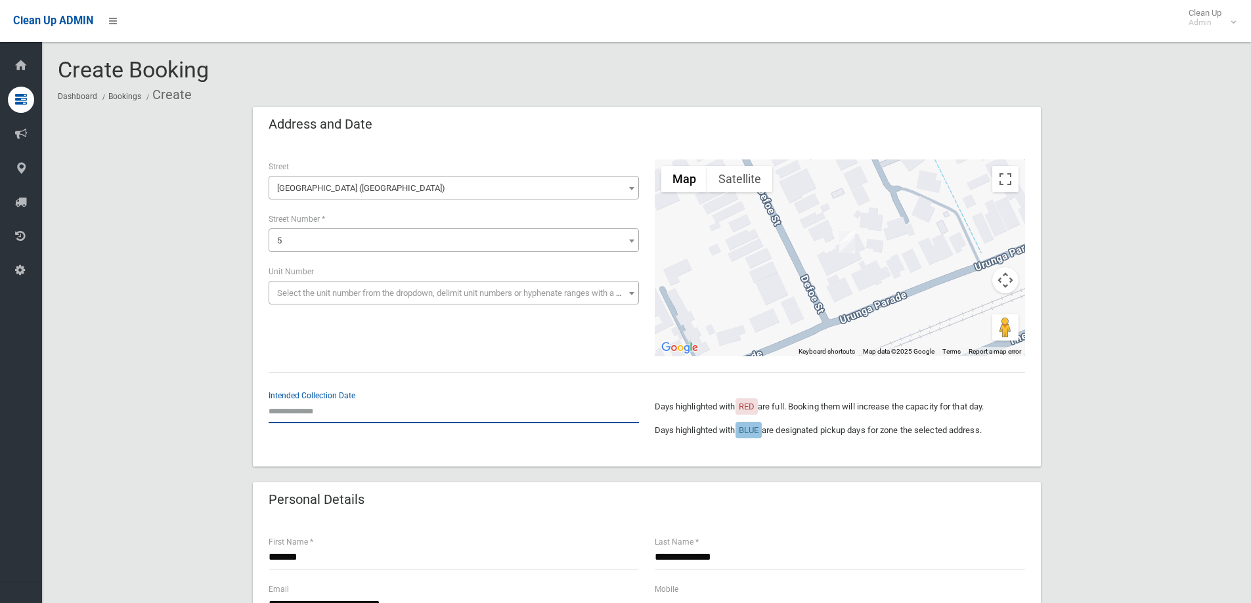
click at [297, 407] on input "text" at bounding box center [454, 411] width 370 height 24
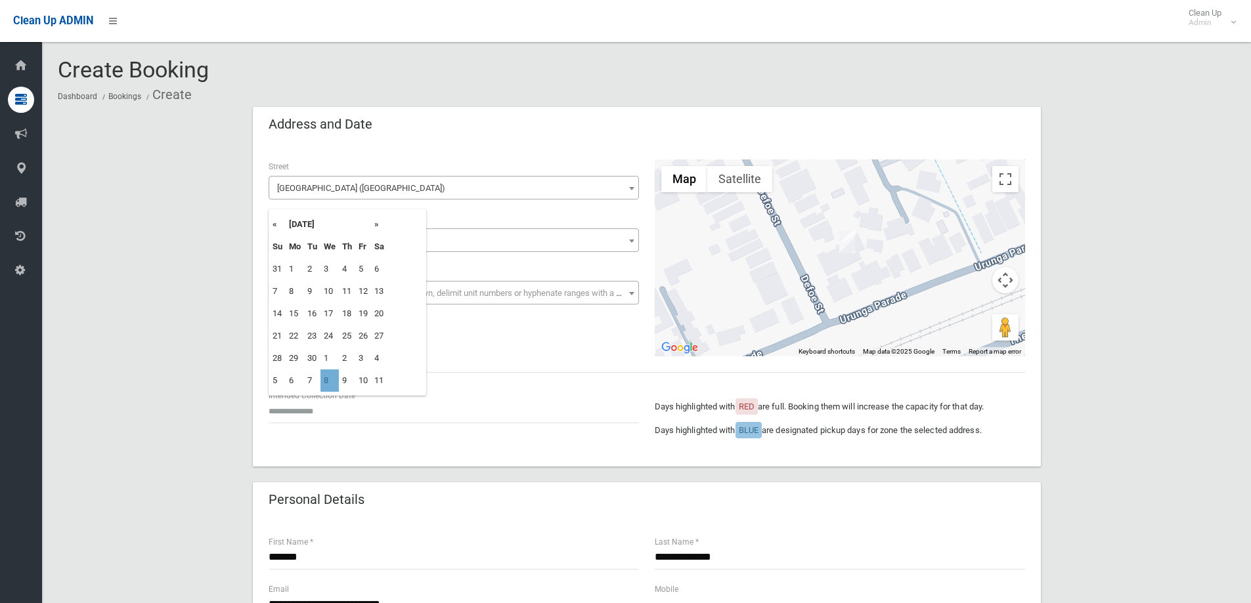
click at [325, 381] on td "8" at bounding box center [329, 381] width 18 height 22
type input "**********"
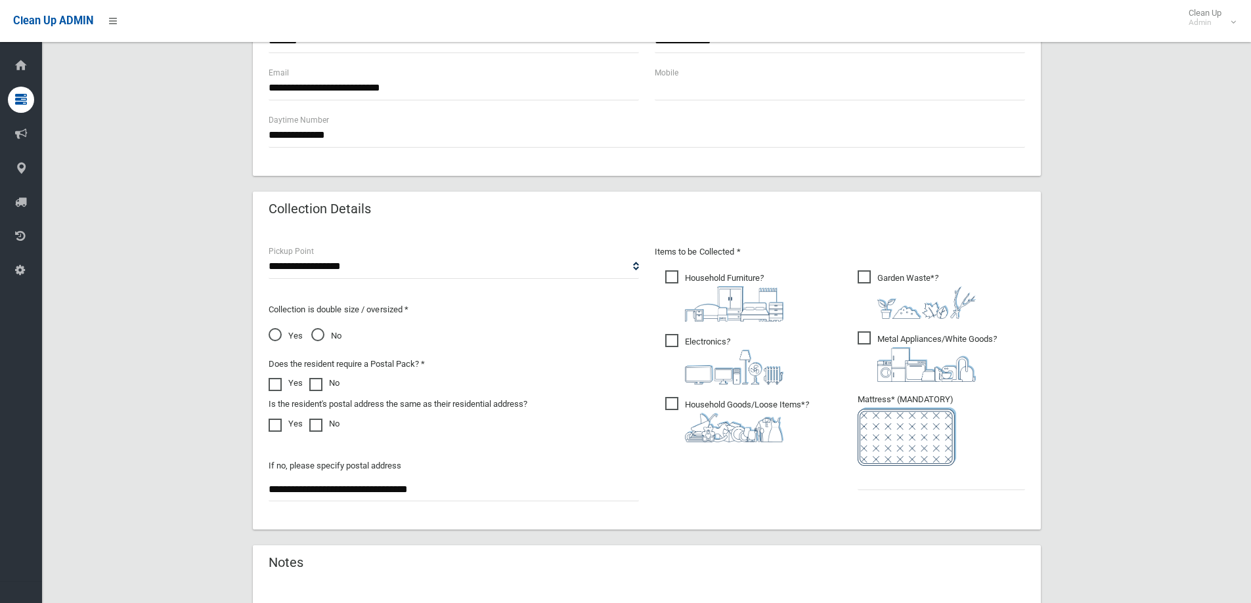
scroll to position [656, 0]
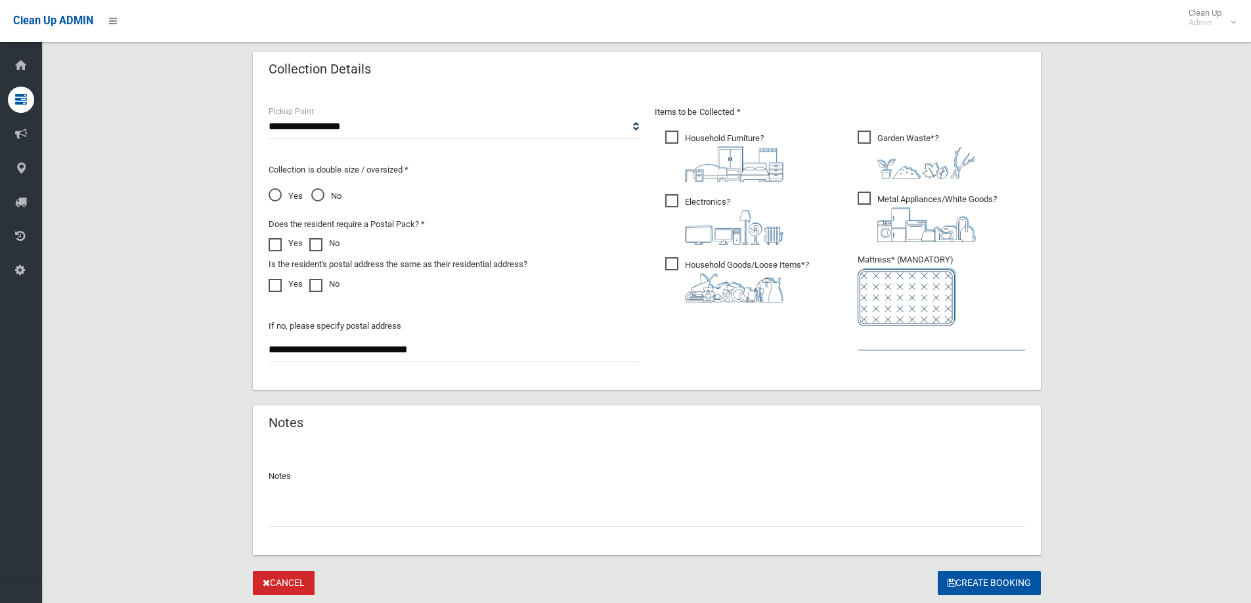
click at [911, 340] on input "text" at bounding box center [940, 338] width 167 height 24
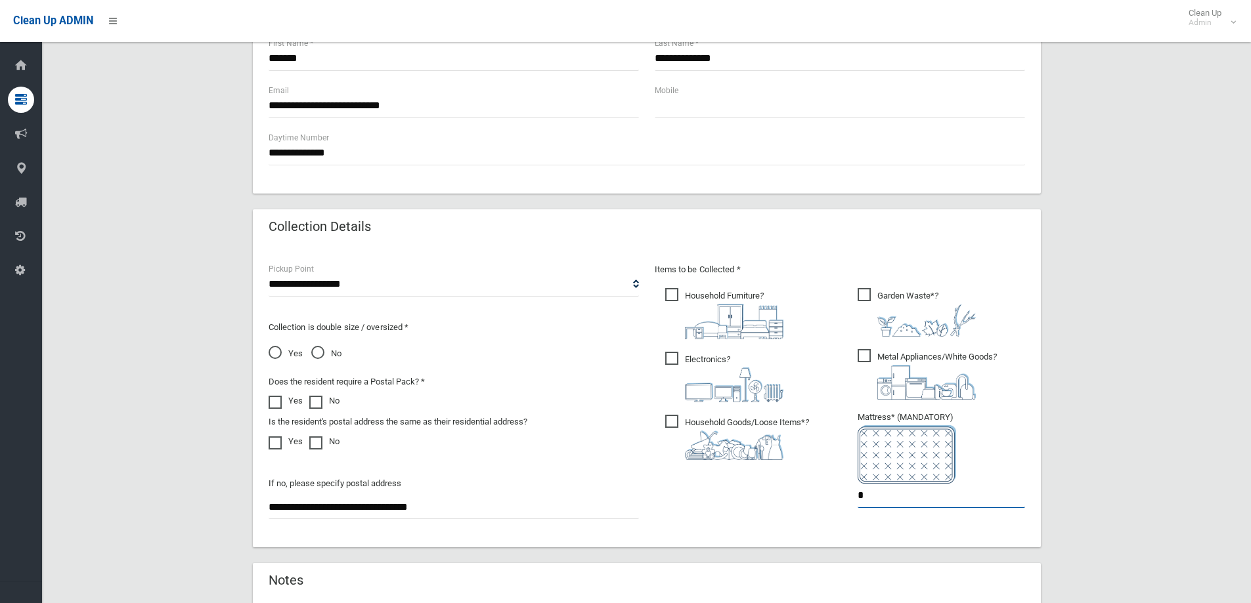
scroll to position [696, 0]
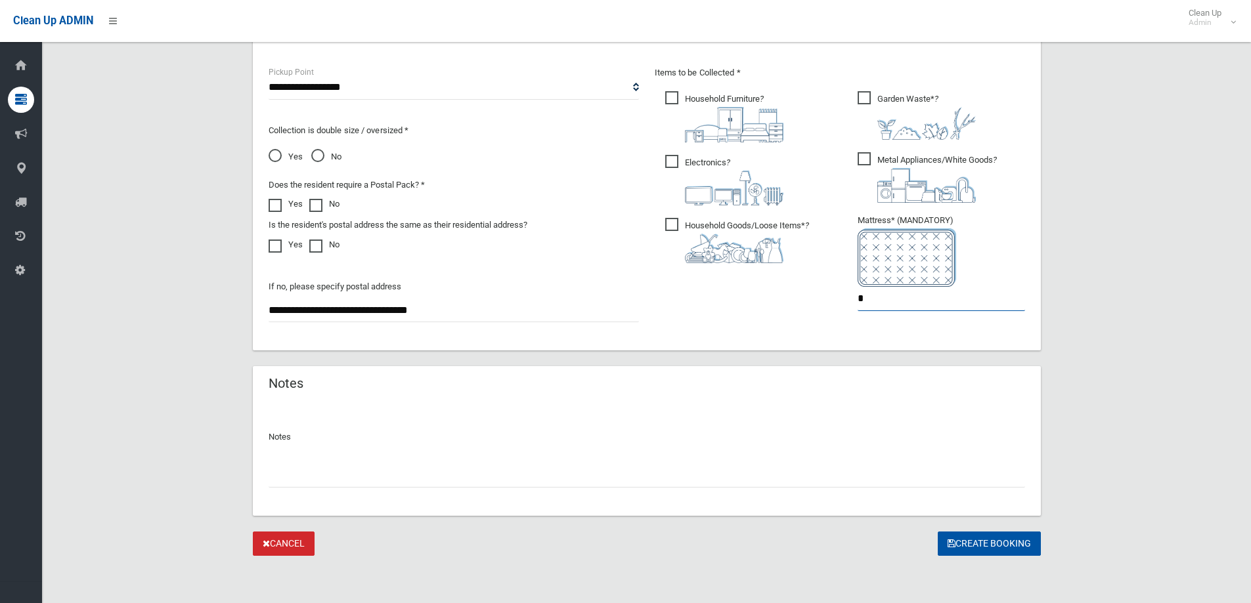
type input "*"
click at [284, 481] on input "text" at bounding box center [647, 475] width 756 height 24
type input "**********"
click at [1002, 545] on button "Create Booking" at bounding box center [988, 544] width 103 height 24
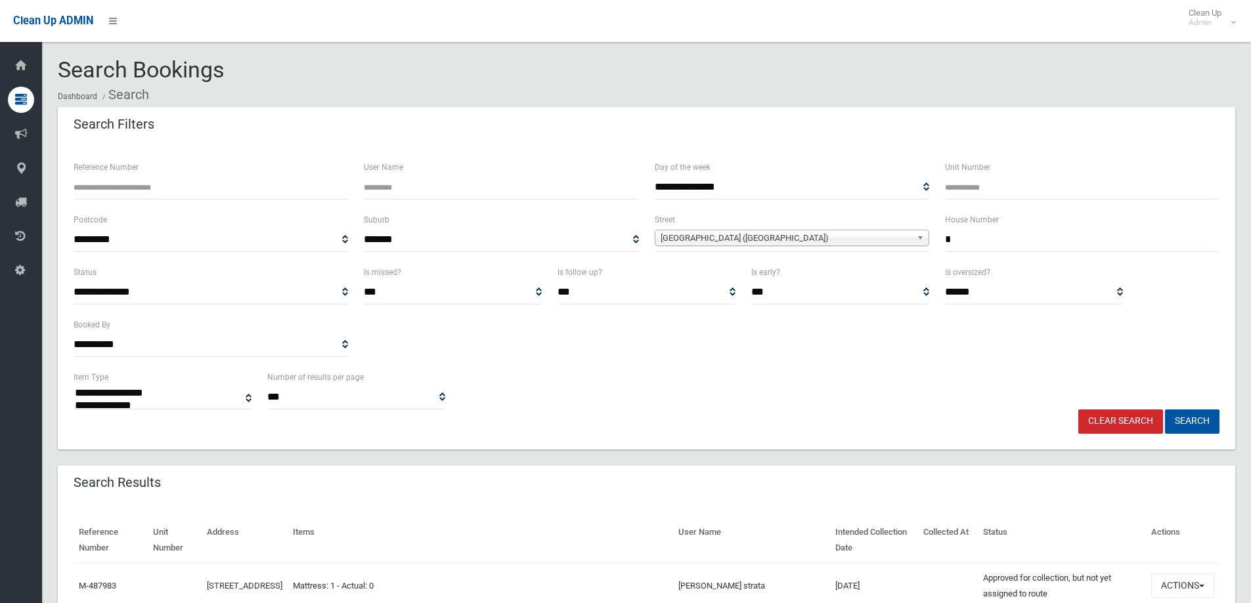
select select
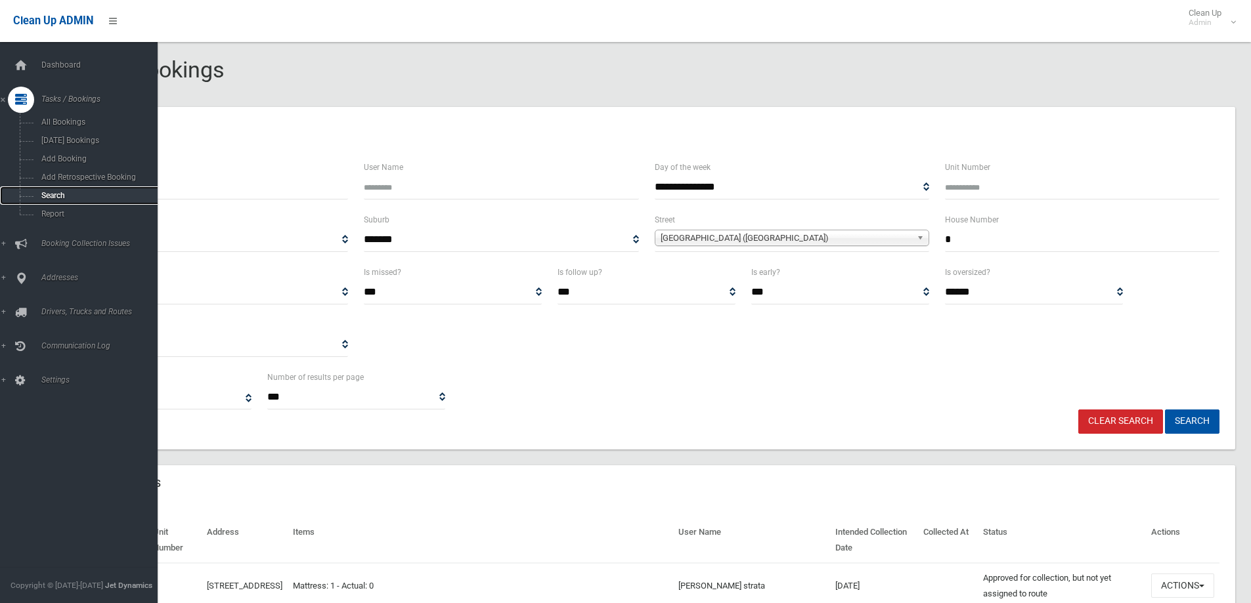
click at [57, 190] on link "Search" at bounding box center [83, 195] width 167 height 18
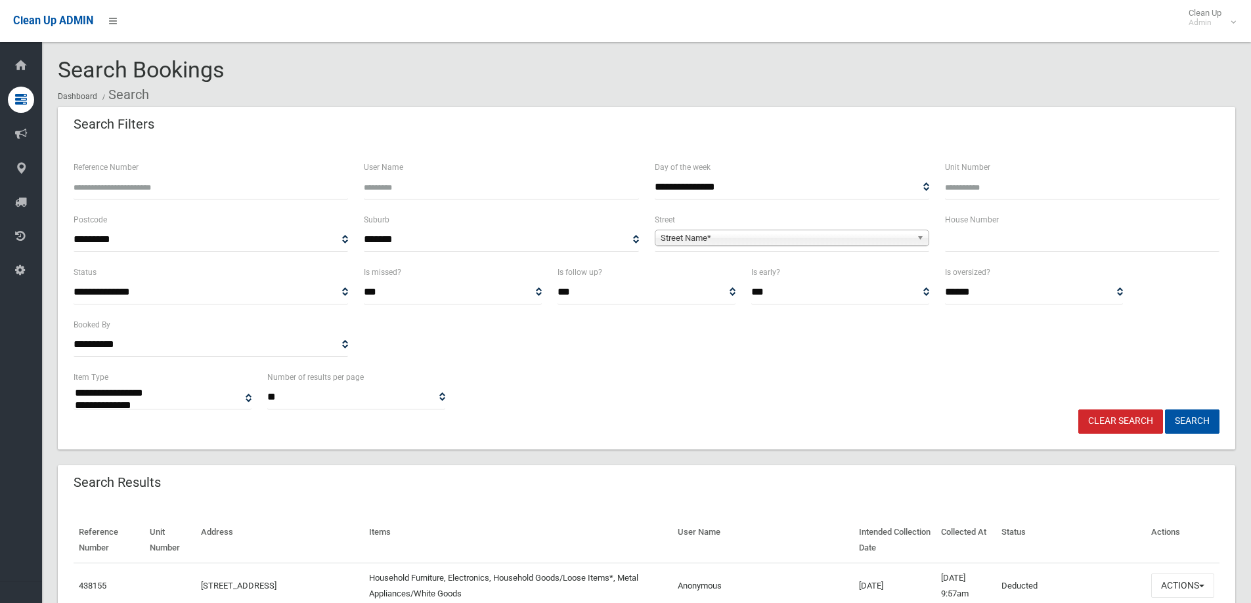
select select
click at [967, 237] on input "text" at bounding box center [1082, 240] width 274 height 24
type input "*"
click at [685, 237] on span "Street Name*" at bounding box center [785, 238] width 251 height 16
type input "****"
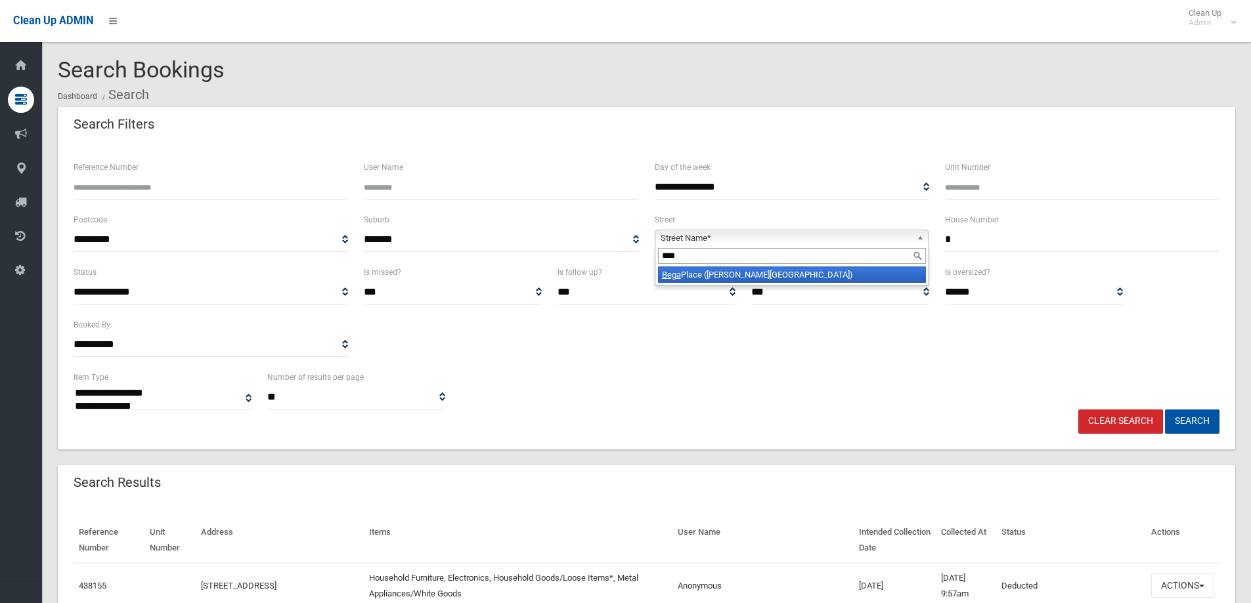
click at [759, 280] on li "Bega Place (GEORGES HALL 2198)" at bounding box center [792, 275] width 268 height 16
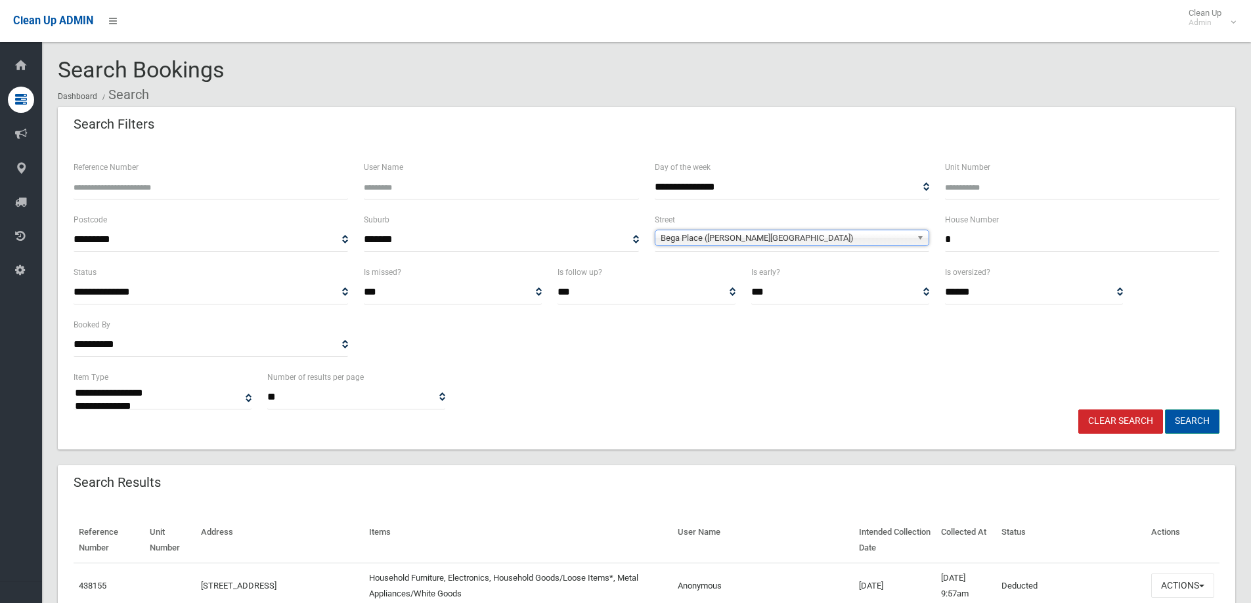
click at [1192, 425] on button "Search" at bounding box center [1192, 422] width 54 height 24
click at [1193, 426] on button "Search" at bounding box center [1192, 422] width 54 height 24
click at [1190, 422] on button "Search" at bounding box center [1192, 422] width 54 height 24
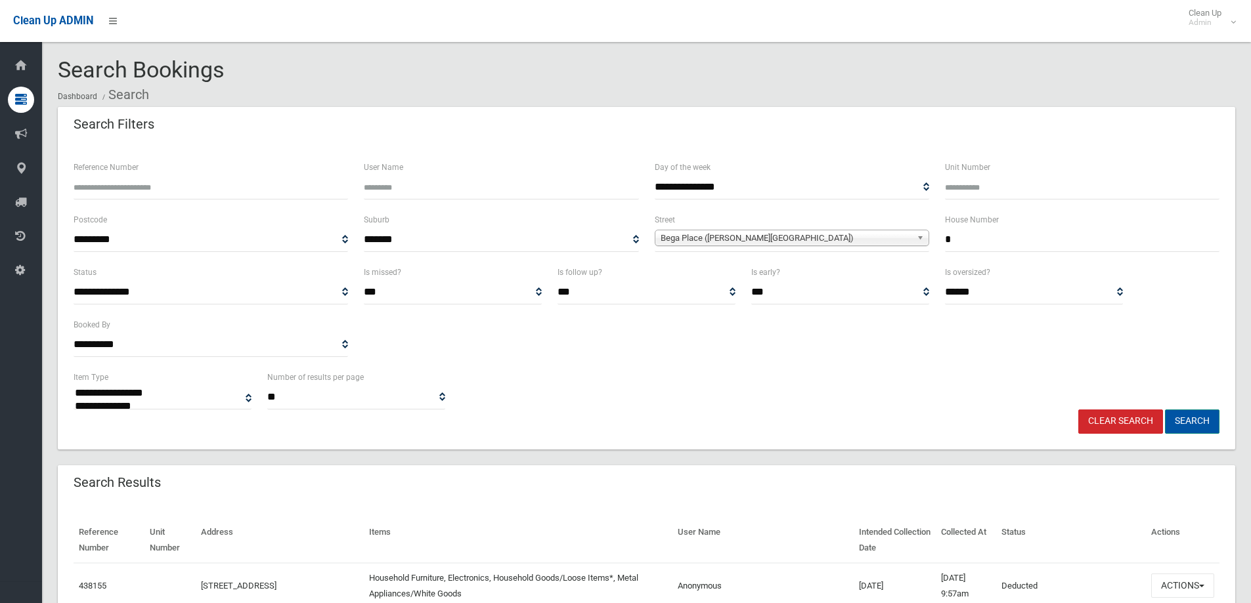
click at [1190, 422] on button "Search" at bounding box center [1192, 422] width 54 height 24
click at [1188, 419] on button "Search" at bounding box center [1192, 422] width 54 height 24
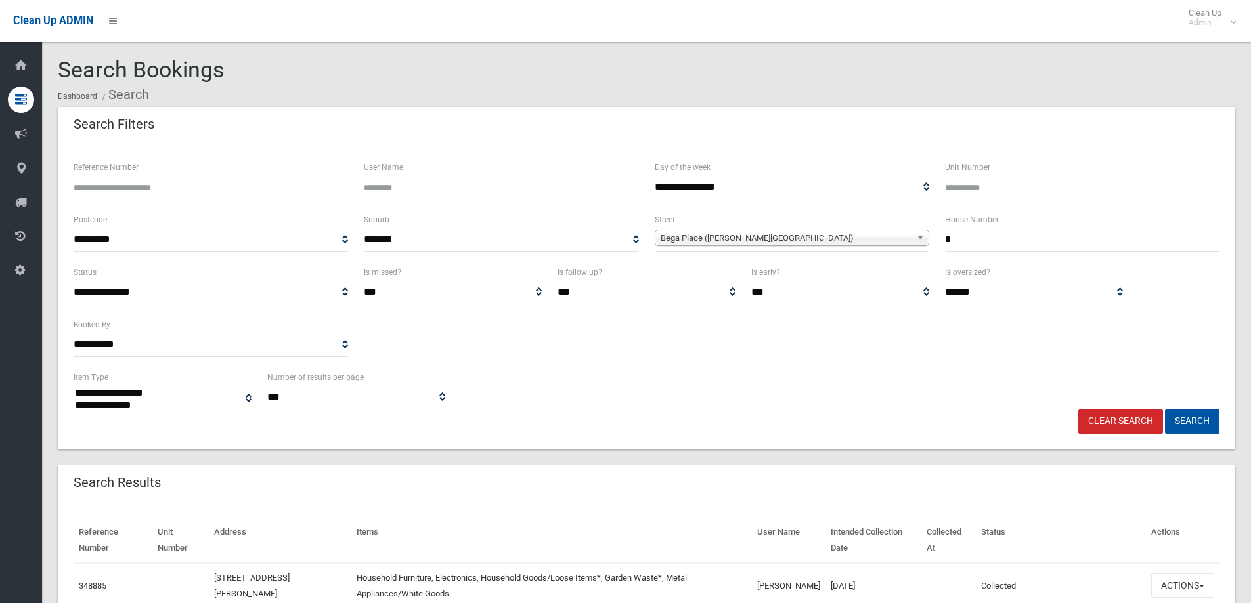
select select
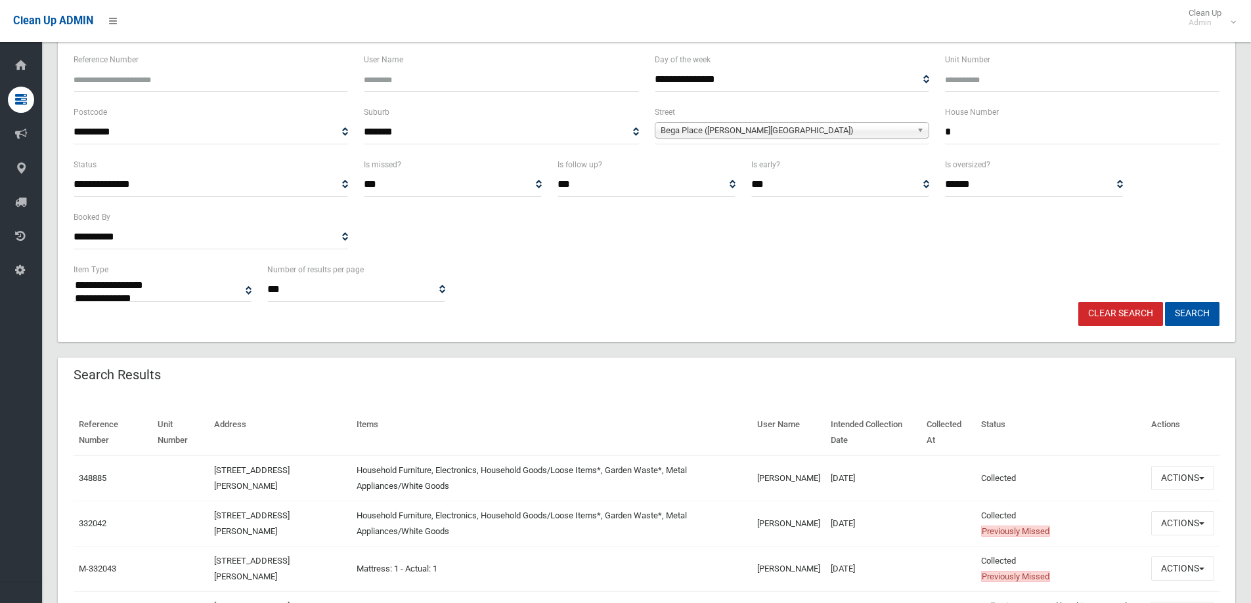
scroll to position [131, 0]
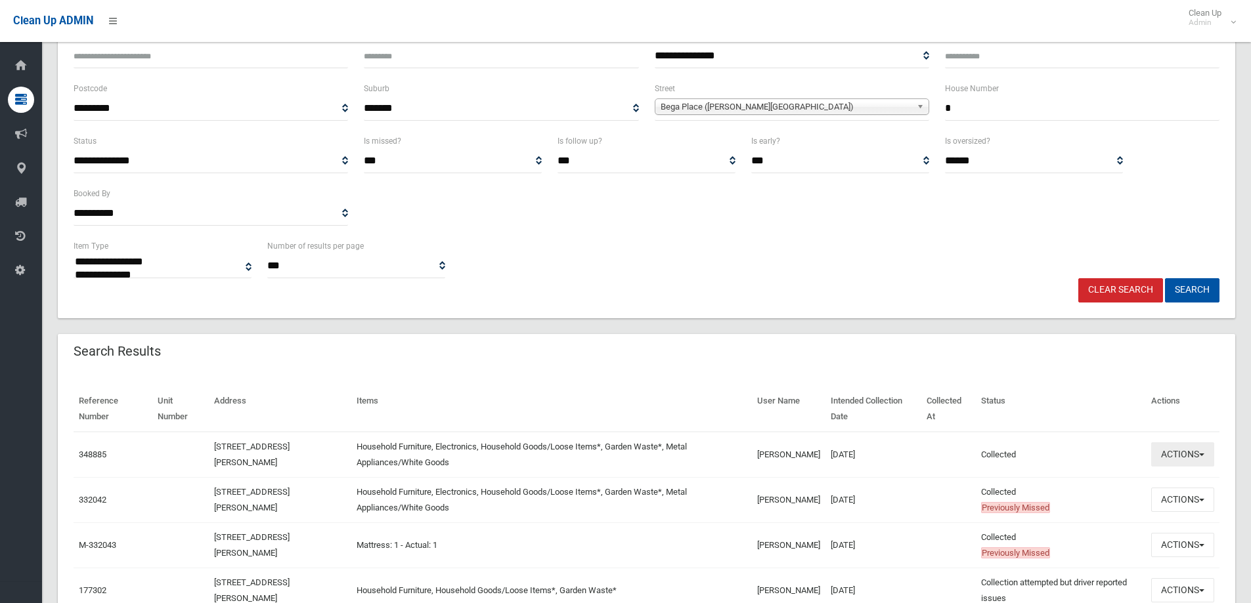
click at [1189, 458] on button "Actions" at bounding box center [1182, 454] width 63 height 24
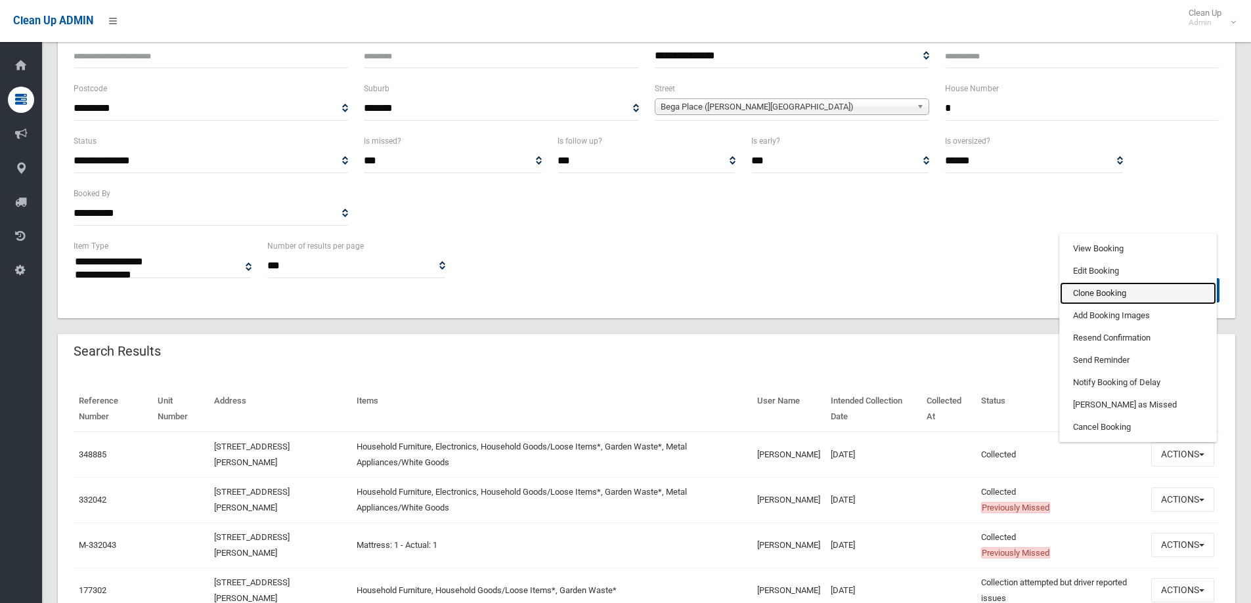
click at [1093, 293] on link "Clone Booking" at bounding box center [1138, 293] width 156 height 22
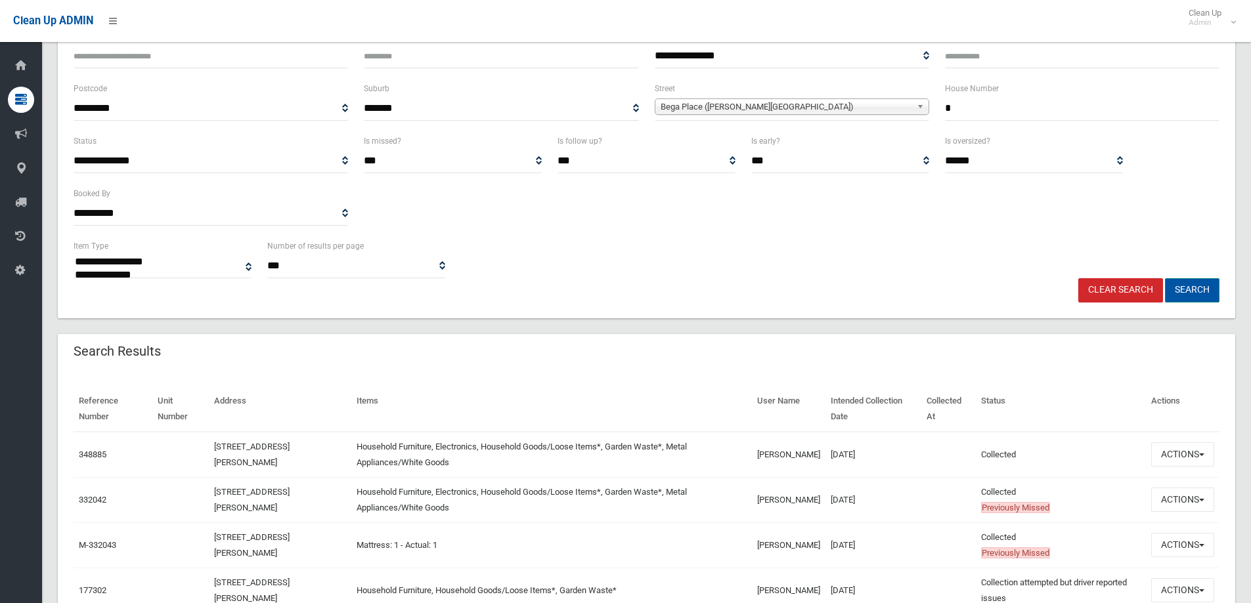
click at [1195, 289] on button "Search" at bounding box center [1192, 290] width 54 height 24
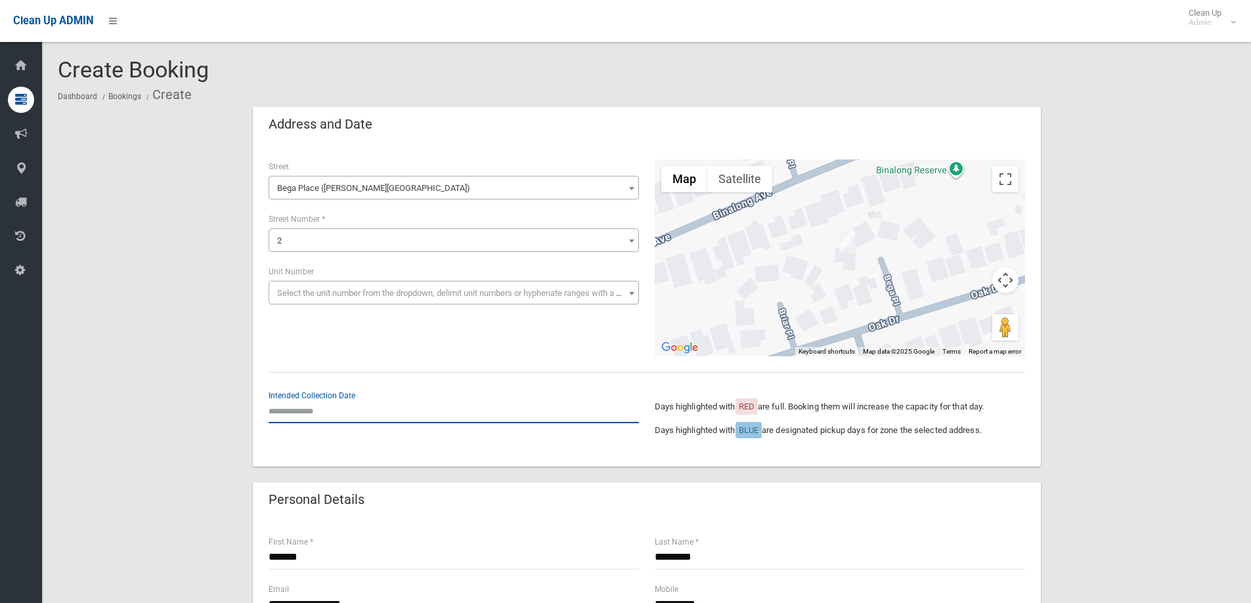
click at [289, 400] on input "text" at bounding box center [454, 411] width 370 height 24
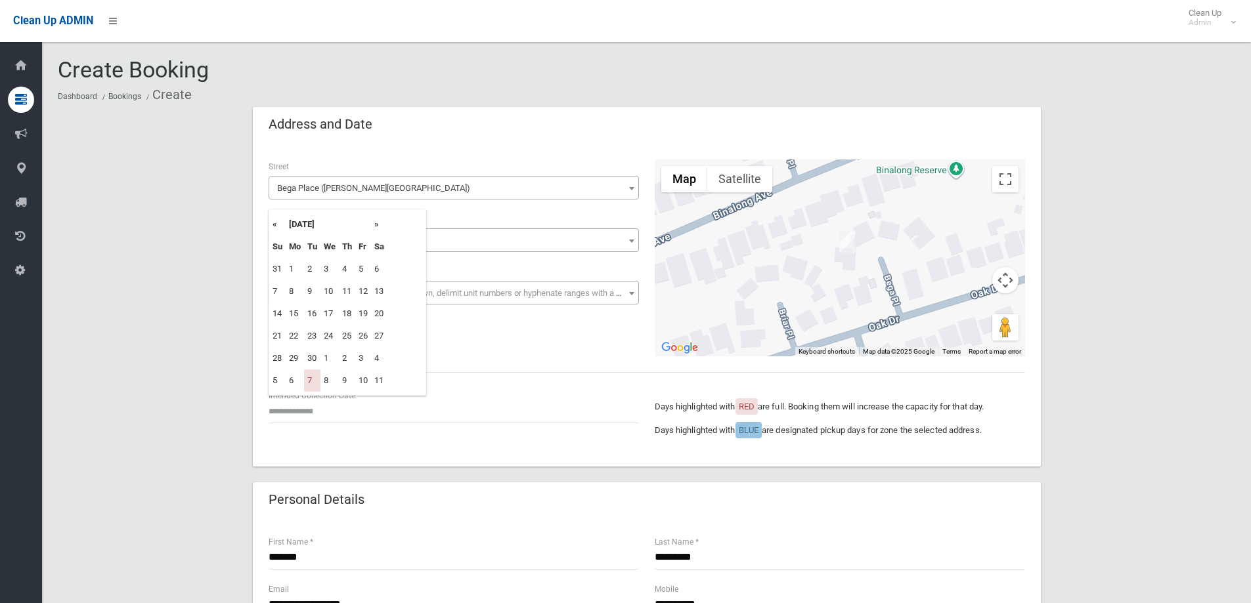
click at [375, 223] on th "»" at bounding box center [379, 224] width 16 height 22
click at [314, 314] on td "14" at bounding box center [312, 314] width 16 height 22
type input "**********"
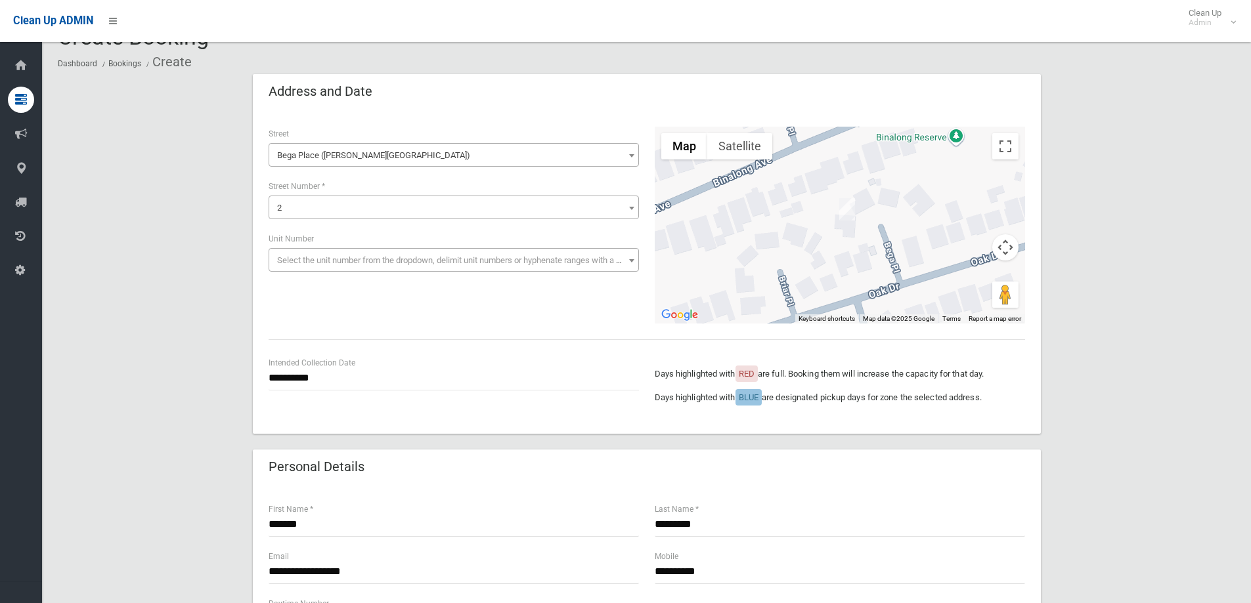
scroll to position [66, 0]
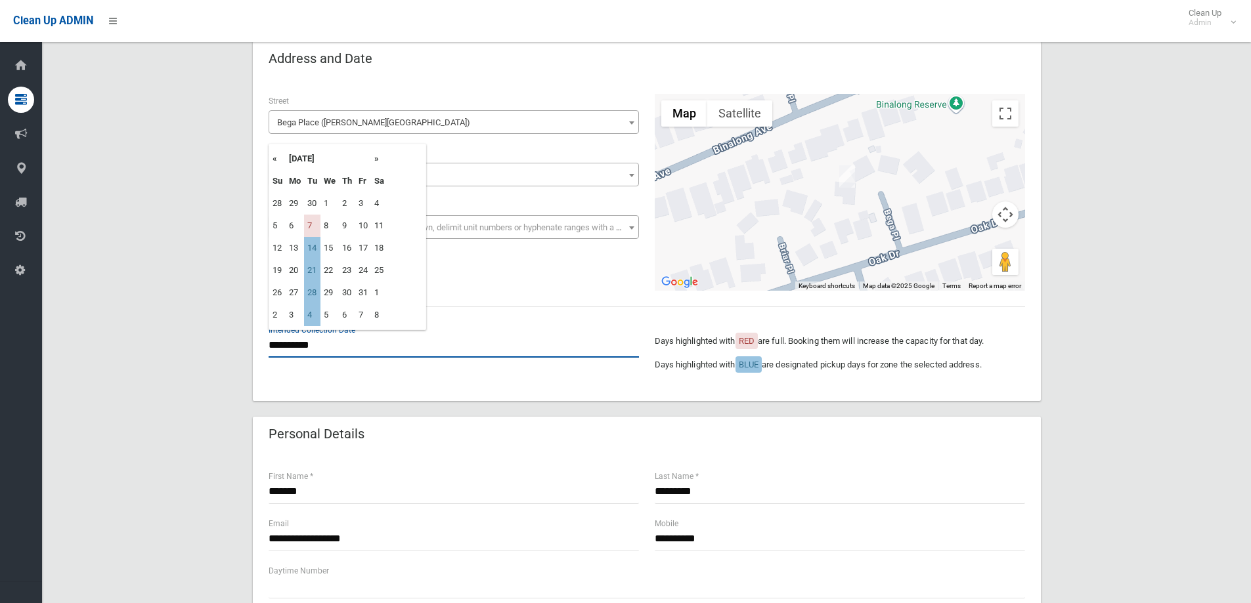
click at [295, 339] on input "**********" at bounding box center [454, 345] width 370 height 24
click at [314, 248] on td "14" at bounding box center [312, 248] width 16 height 22
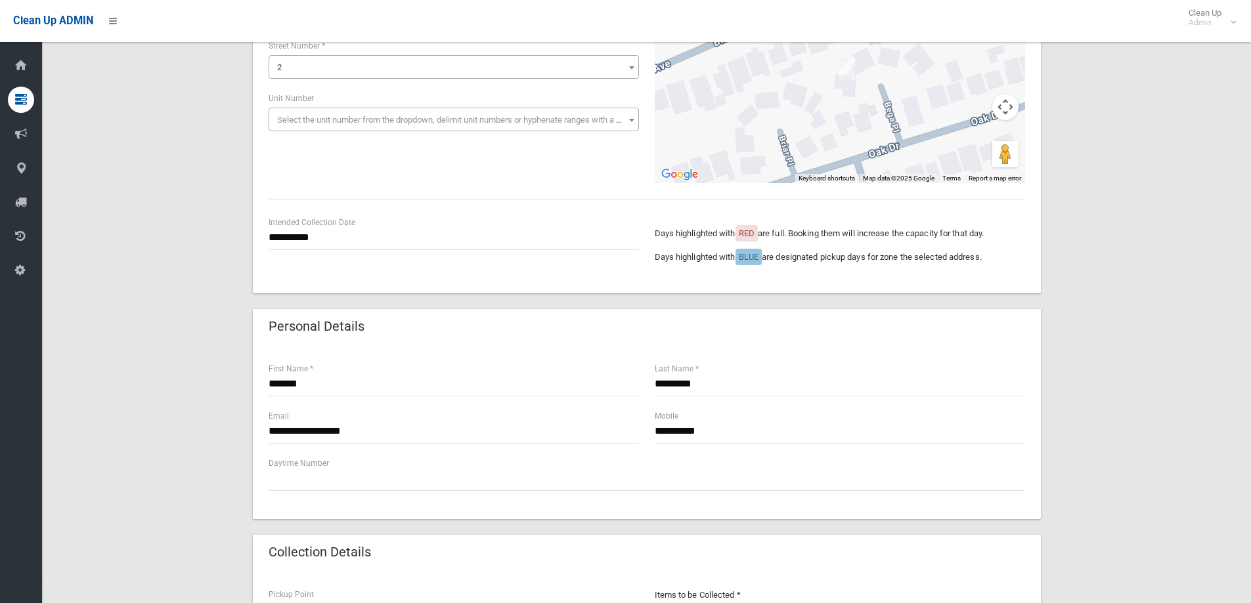
scroll to position [197, 0]
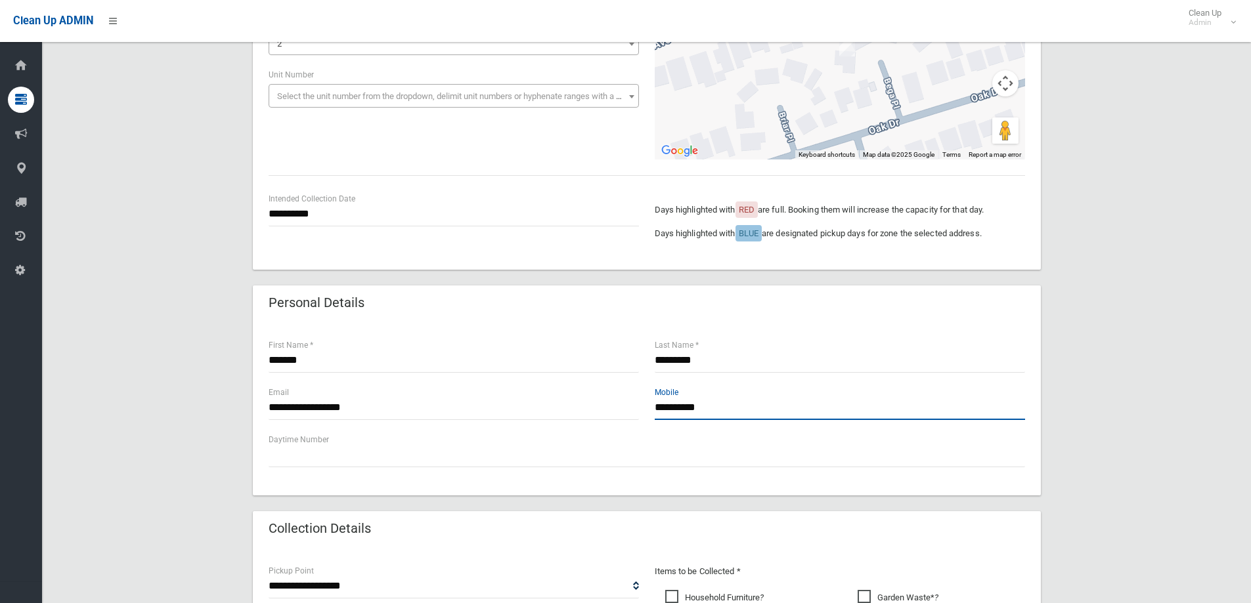
click at [717, 404] on input "**********" at bounding box center [840, 408] width 370 height 24
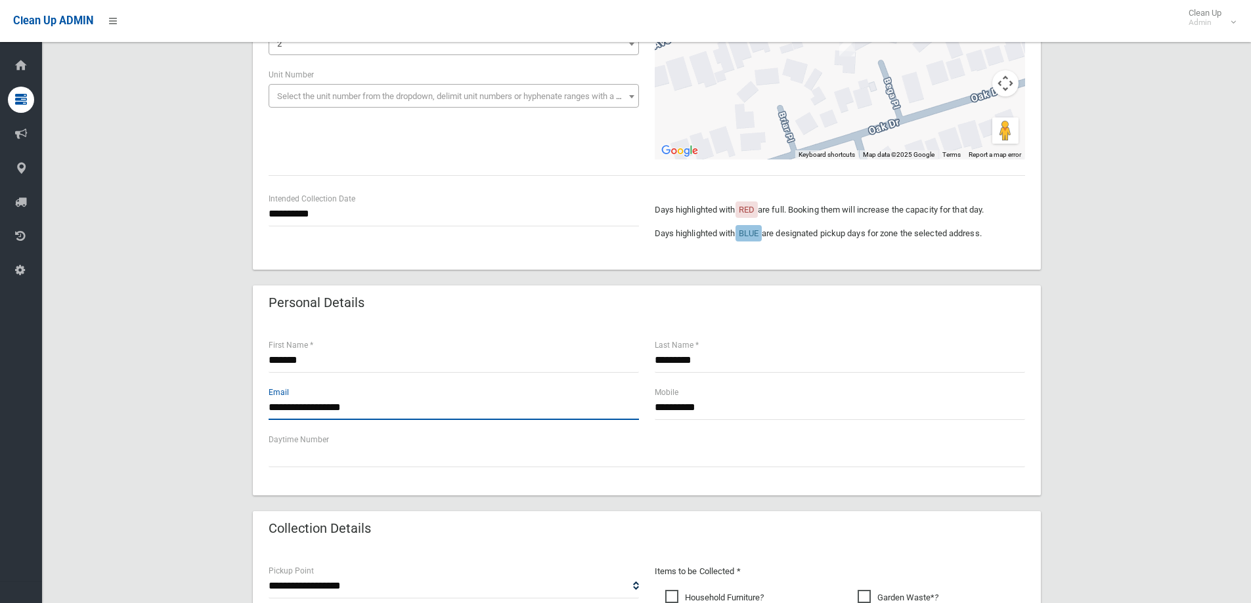
click at [382, 409] on input "**********" at bounding box center [454, 408] width 370 height 24
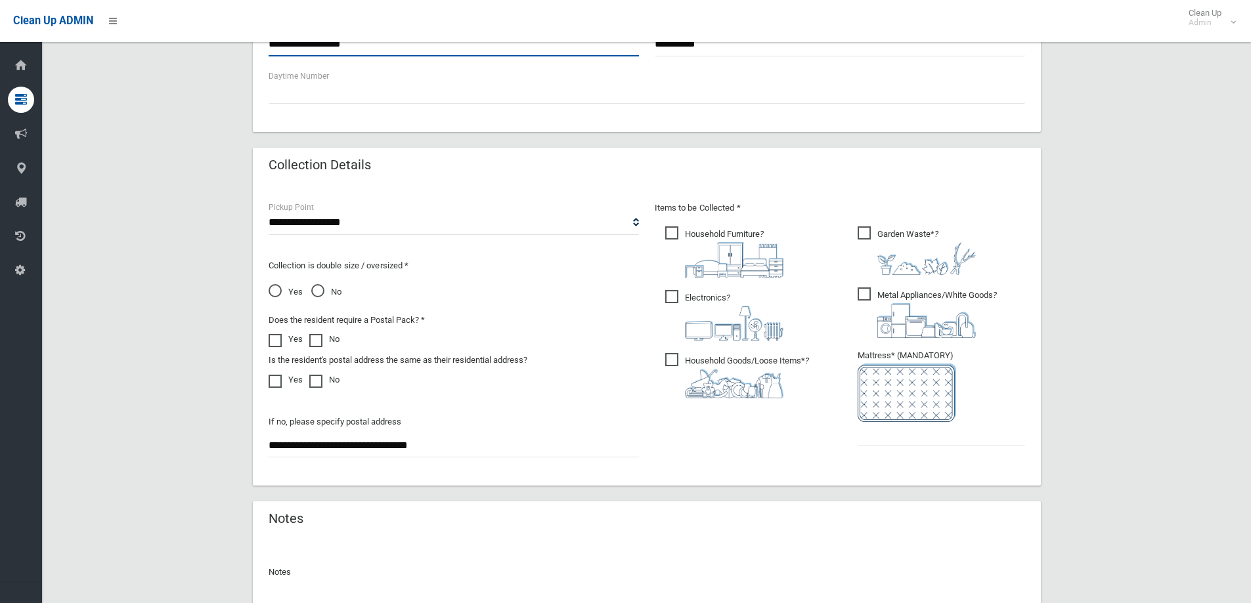
scroll to position [591, 0]
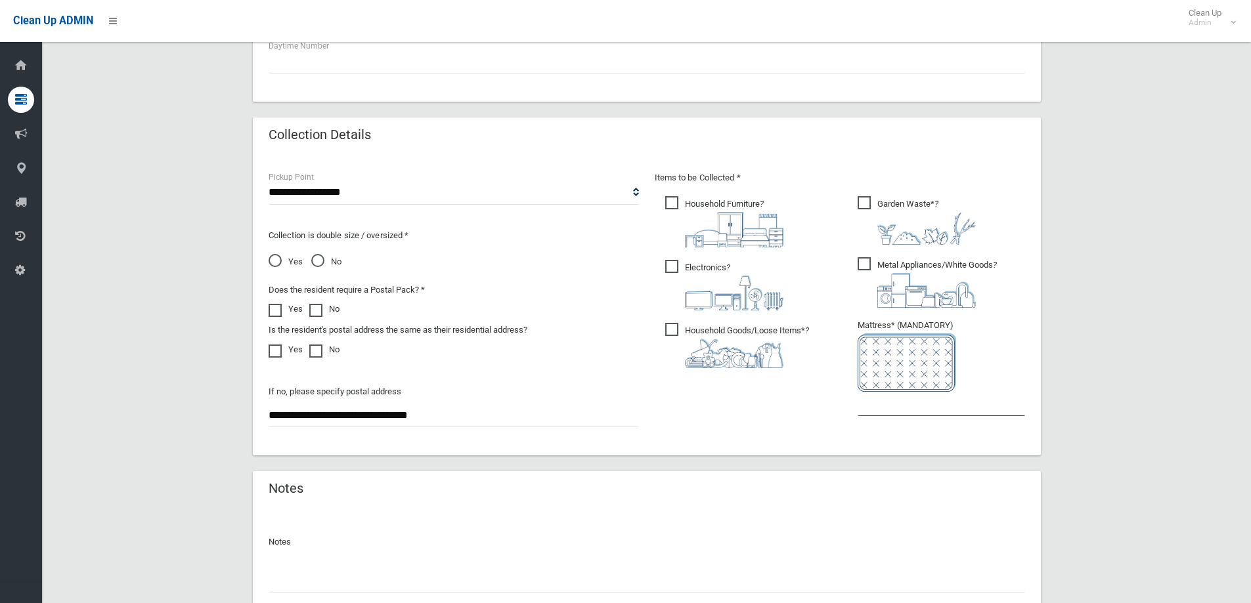
click at [901, 409] on input "text" at bounding box center [940, 404] width 167 height 24
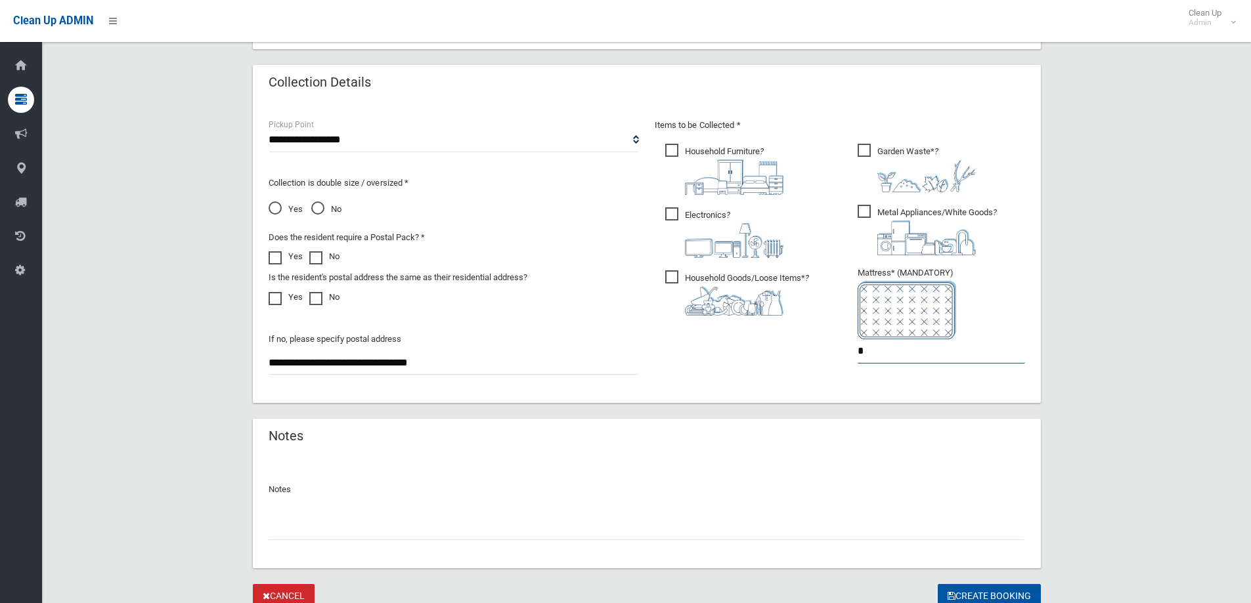
scroll to position [696, 0]
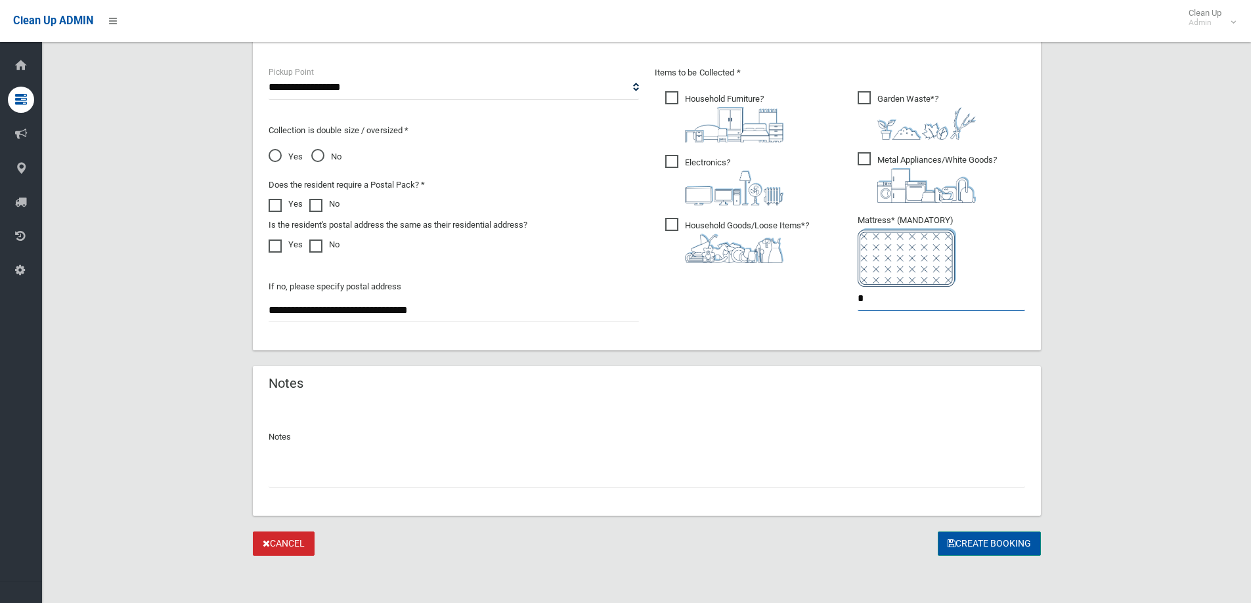
type input "*"
click at [983, 546] on button "Create Booking" at bounding box center [988, 544] width 103 height 24
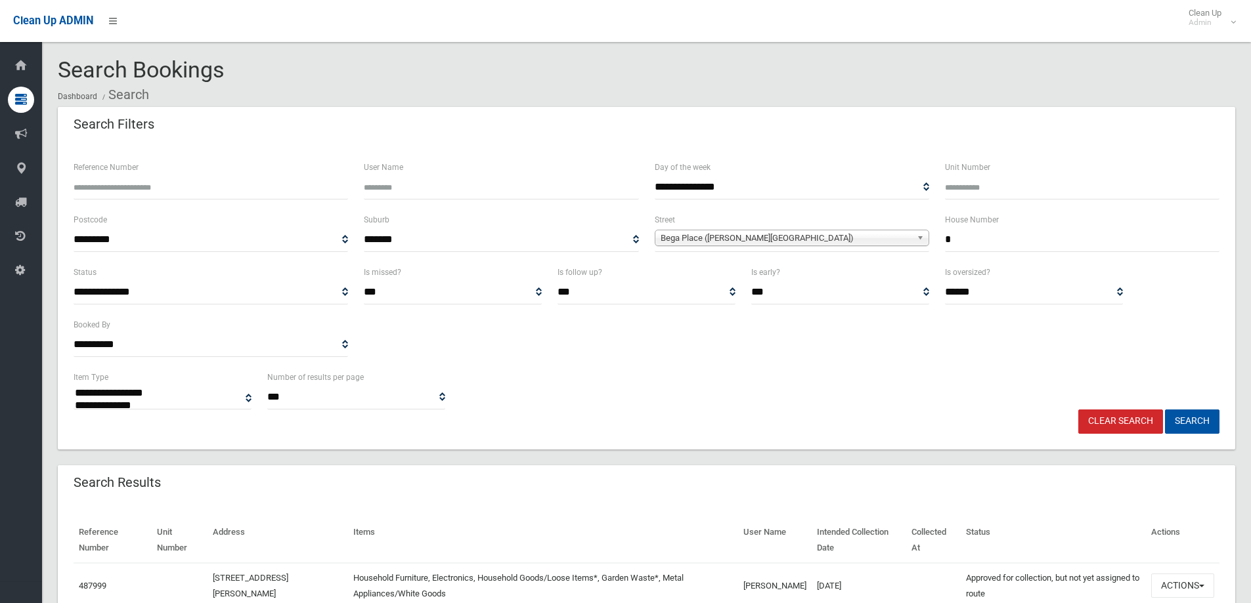
select select
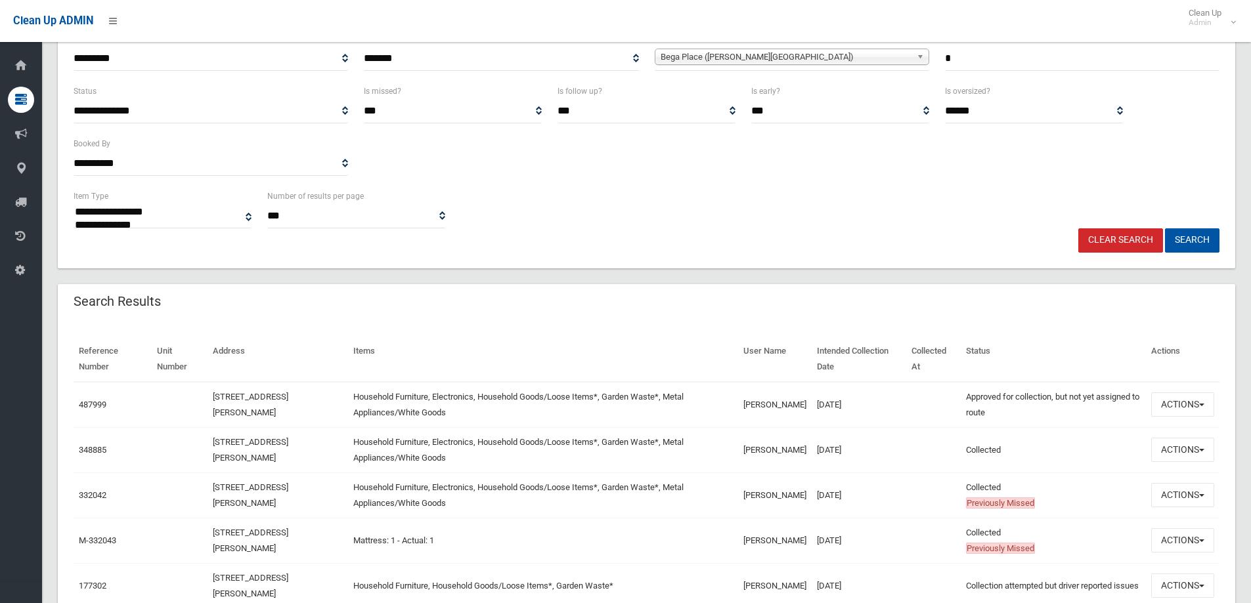
scroll to position [249, 0]
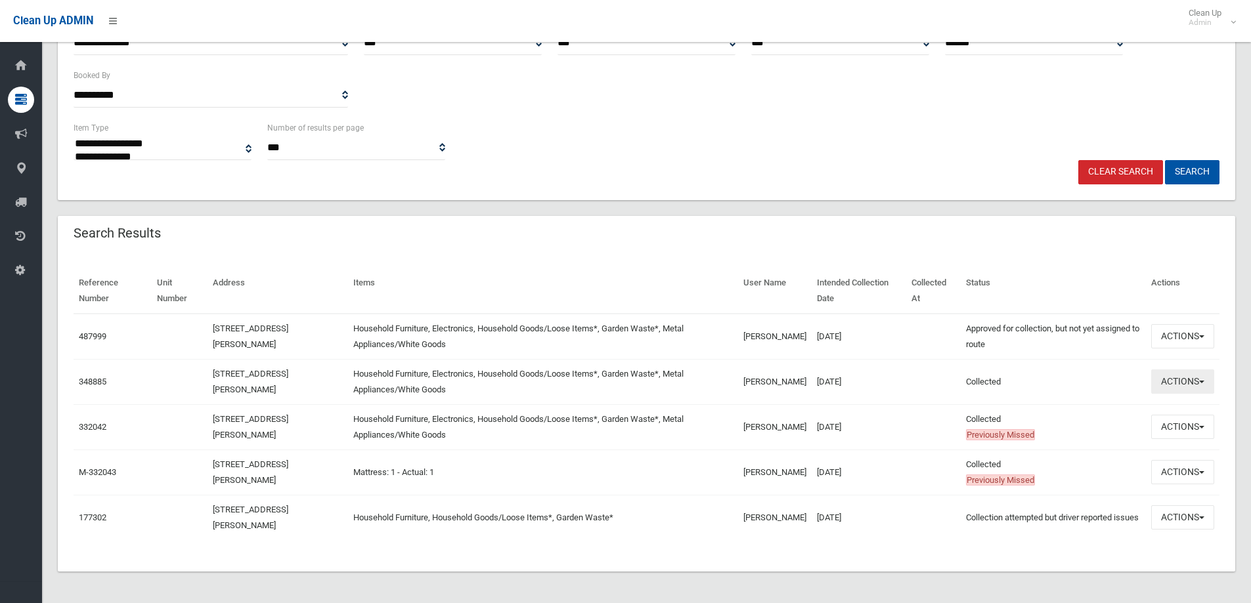
click at [1181, 379] on button "Actions" at bounding box center [1182, 382] width 63 height 24
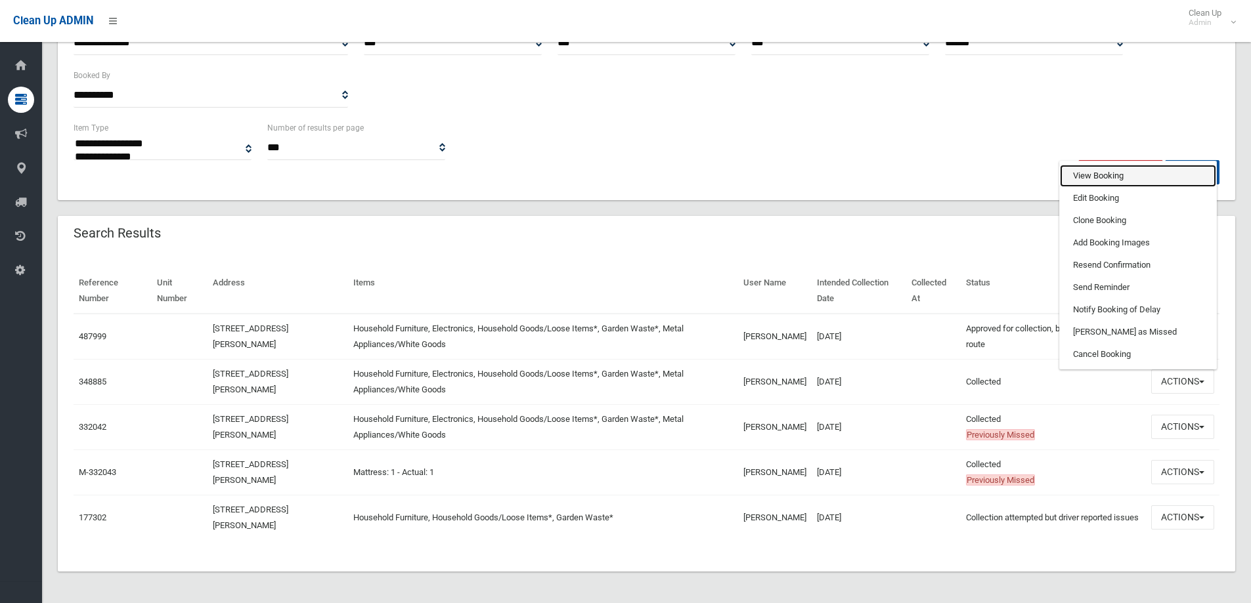
click at [1085, 178] on link "View Booking" at bounding box center [1138, 176] width 156 height 22
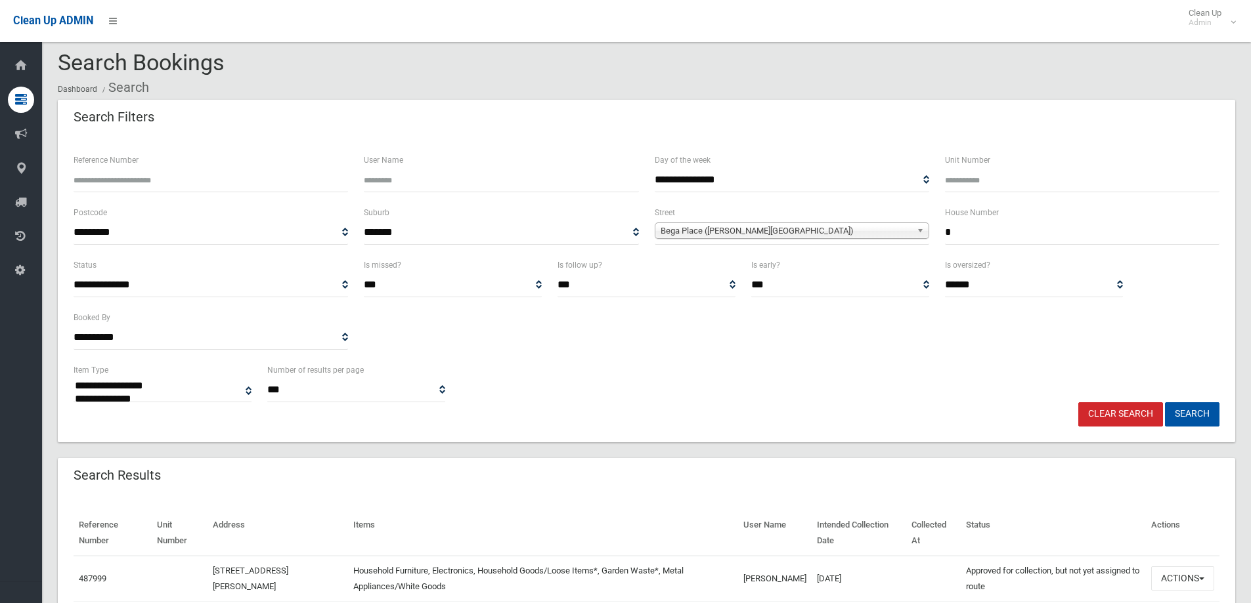
scroll to position [0, 0]
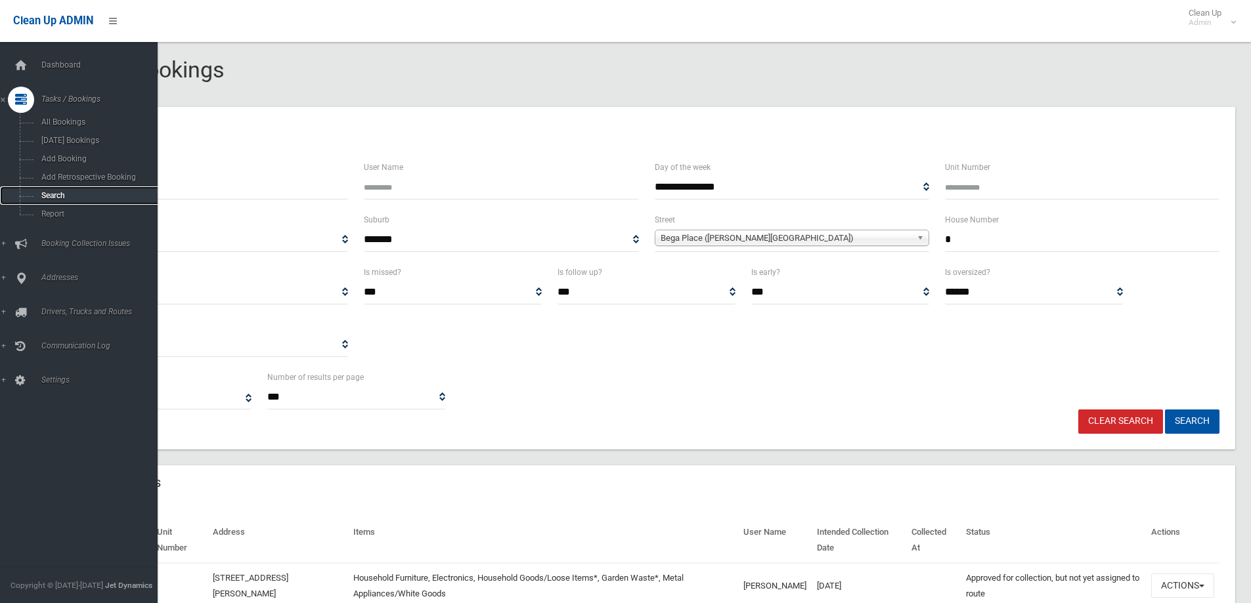
click at [49, 193] on span "Search" at bounding box center [96, 195] width 119 height 9
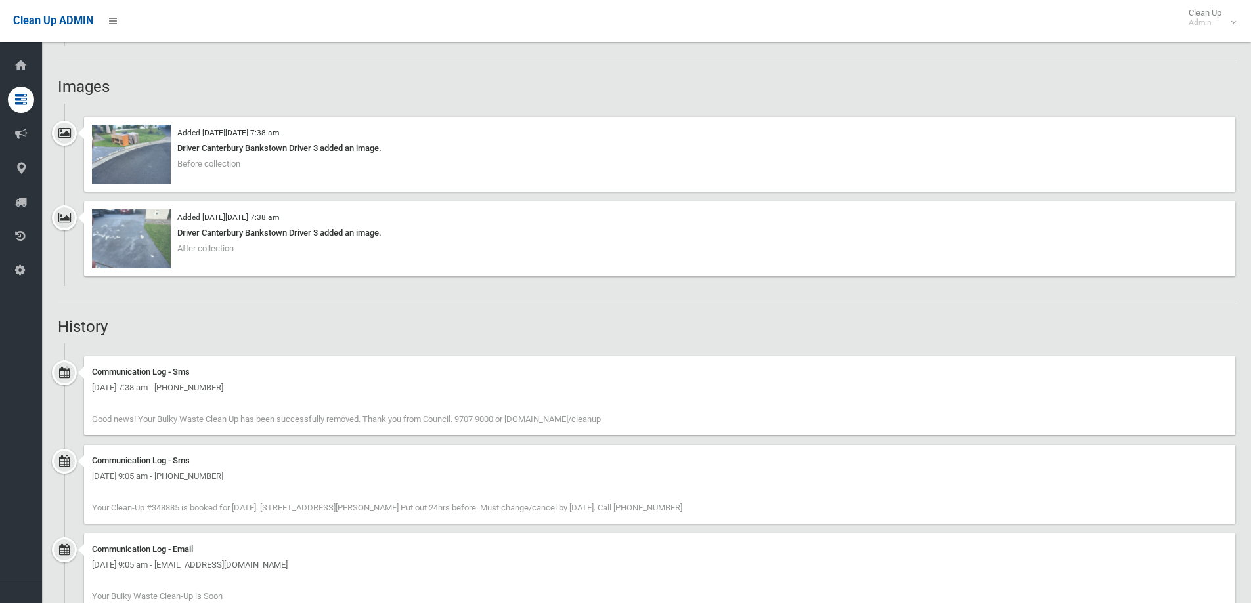
scroll to position [919, 0]
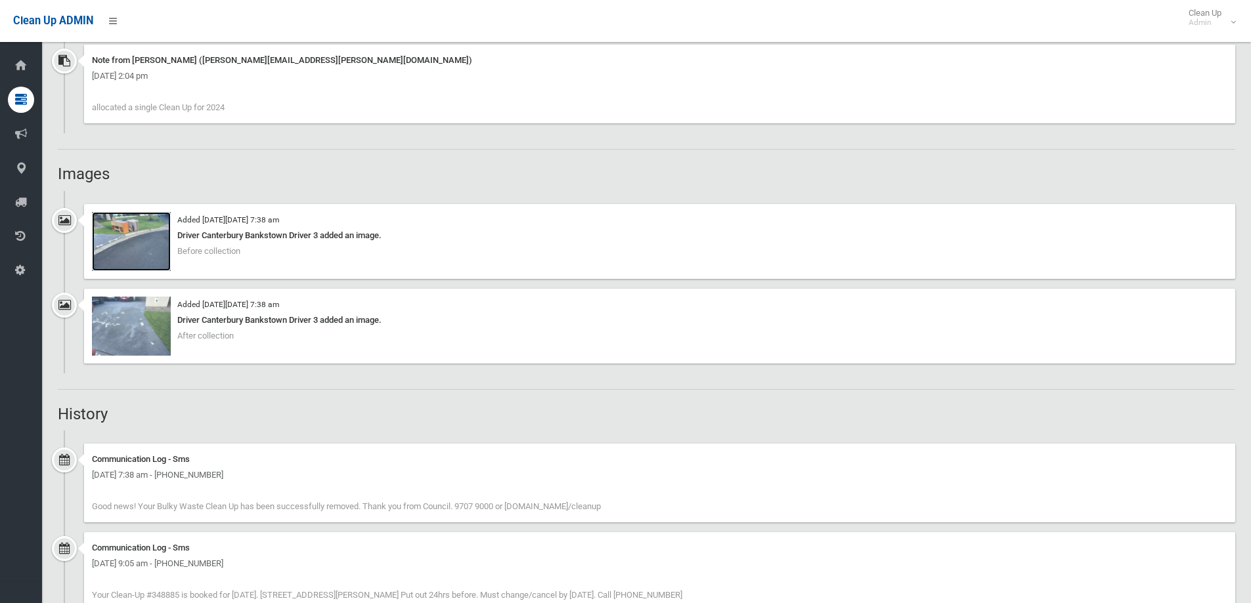
click at [135, 242] on img at bounding box center [131, 241] width 79 height 59
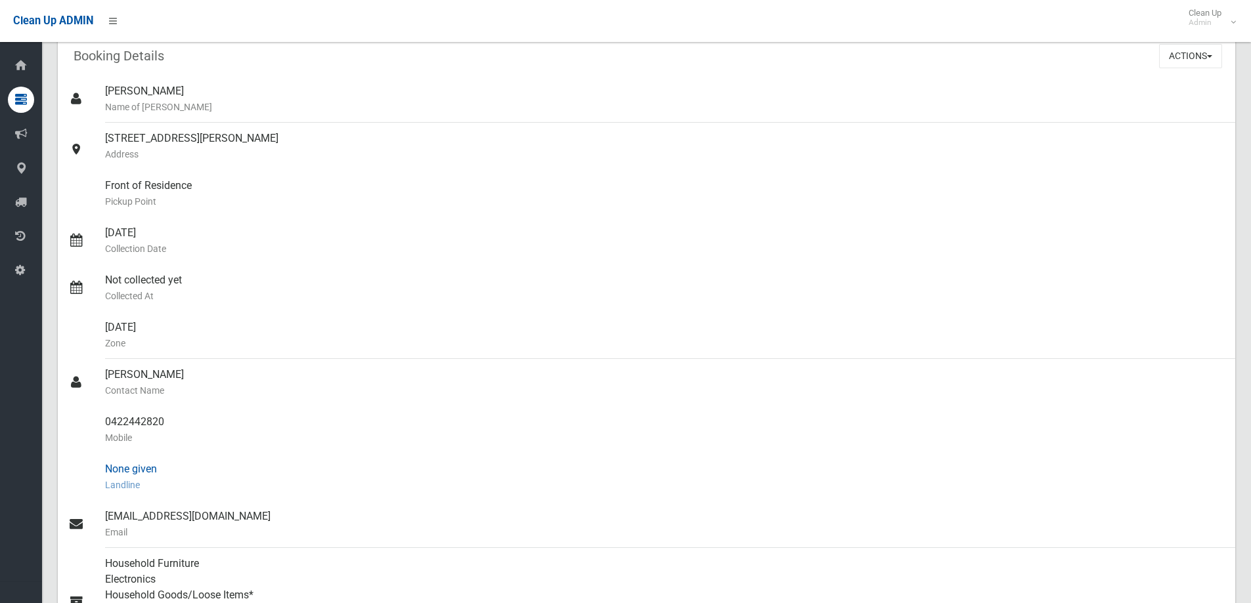
scroll to position [0, 0]
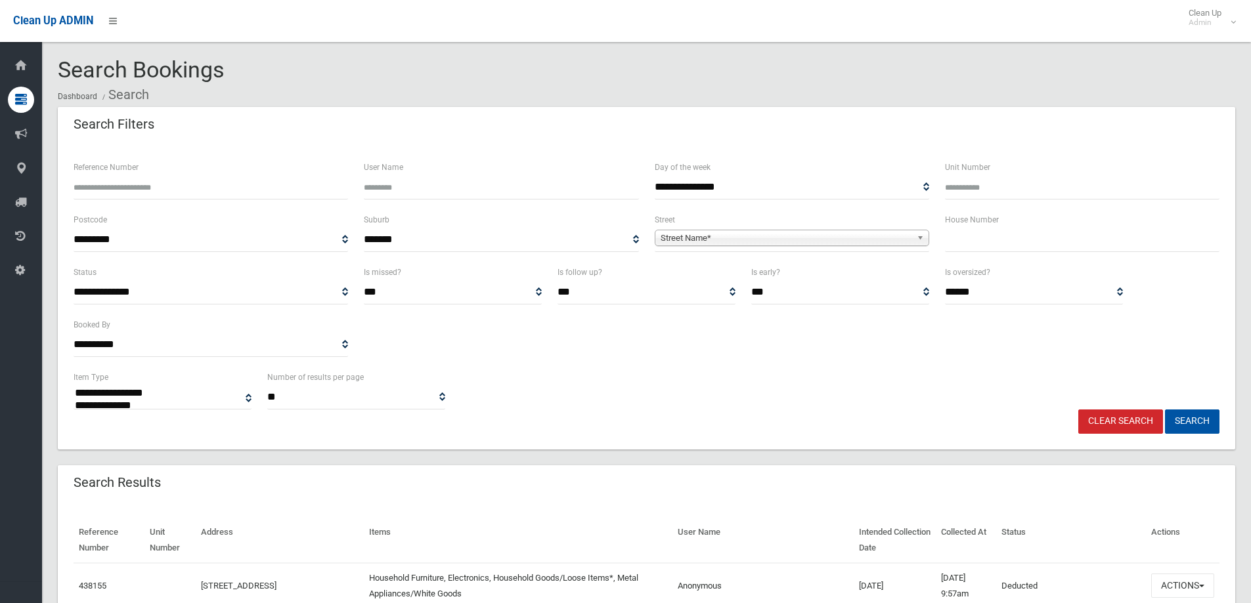
select select
click at [105, 192] on input "Reference Number" at bounding box center [211, 187] width 274 height 24
type input "******"
click at [1186, 420] on button "Search" at bounding box center [1192, 422] width 54 height 24
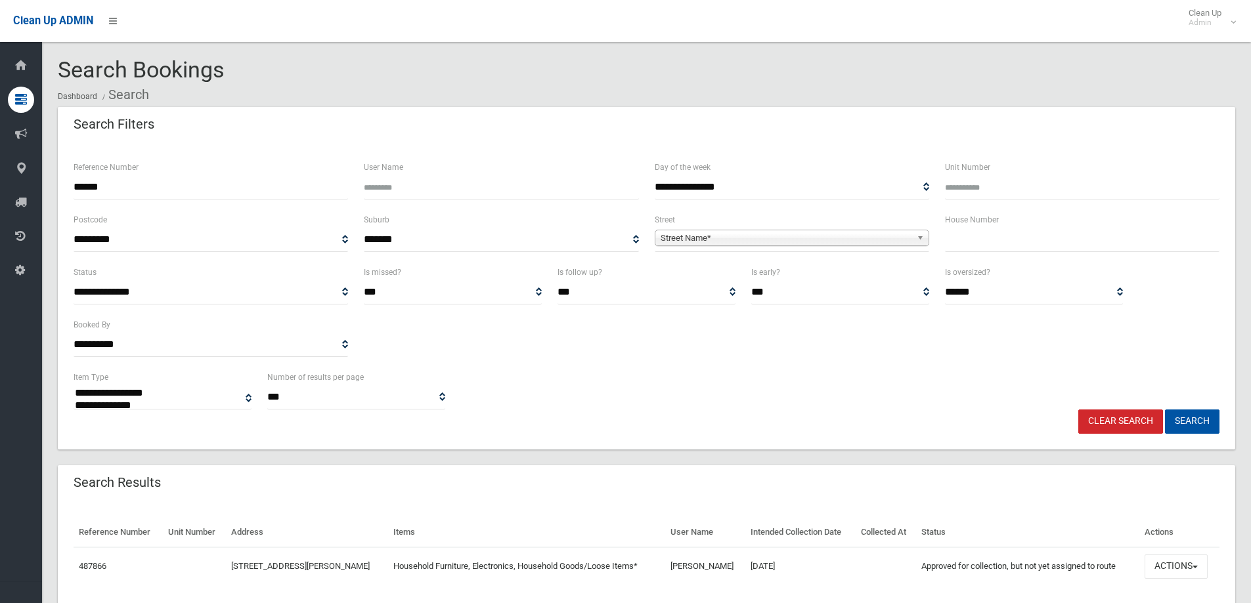
select select
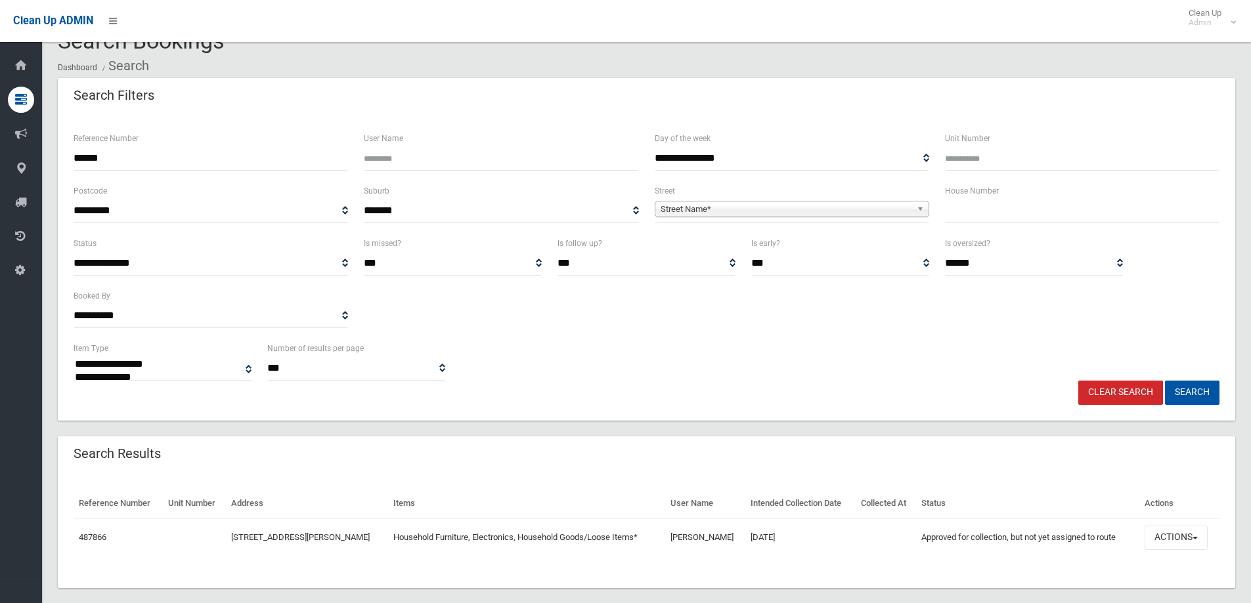
scroll to position [45, 0]
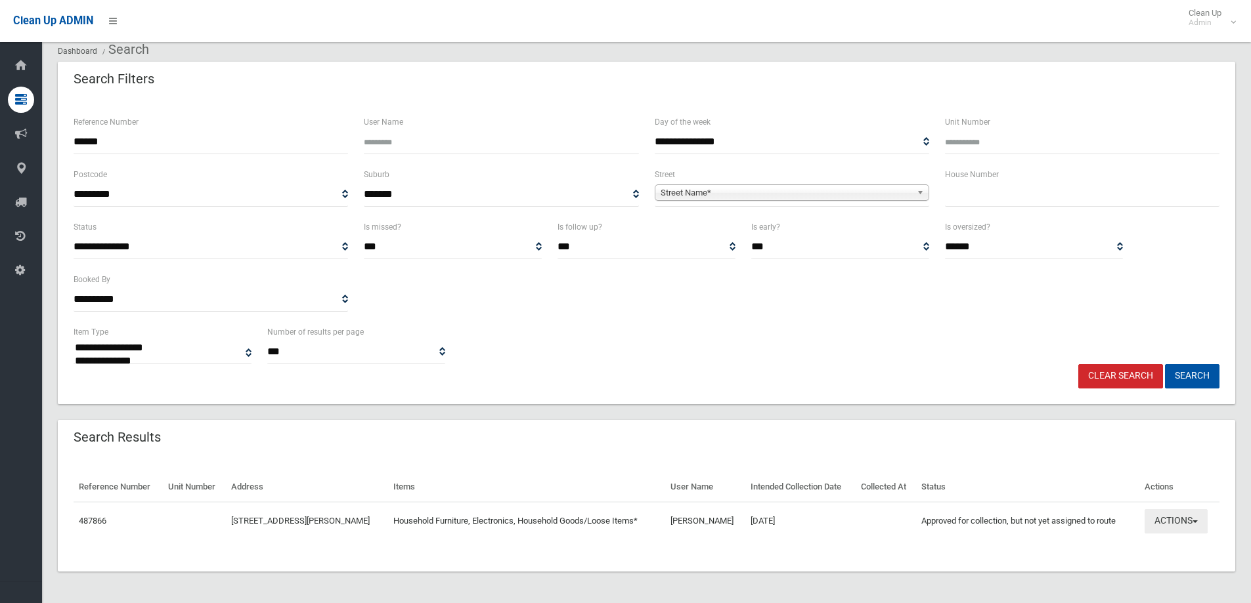
click at [1172, 515] on button "Actions" at bounding box center [1175, 521] width 63 height 24
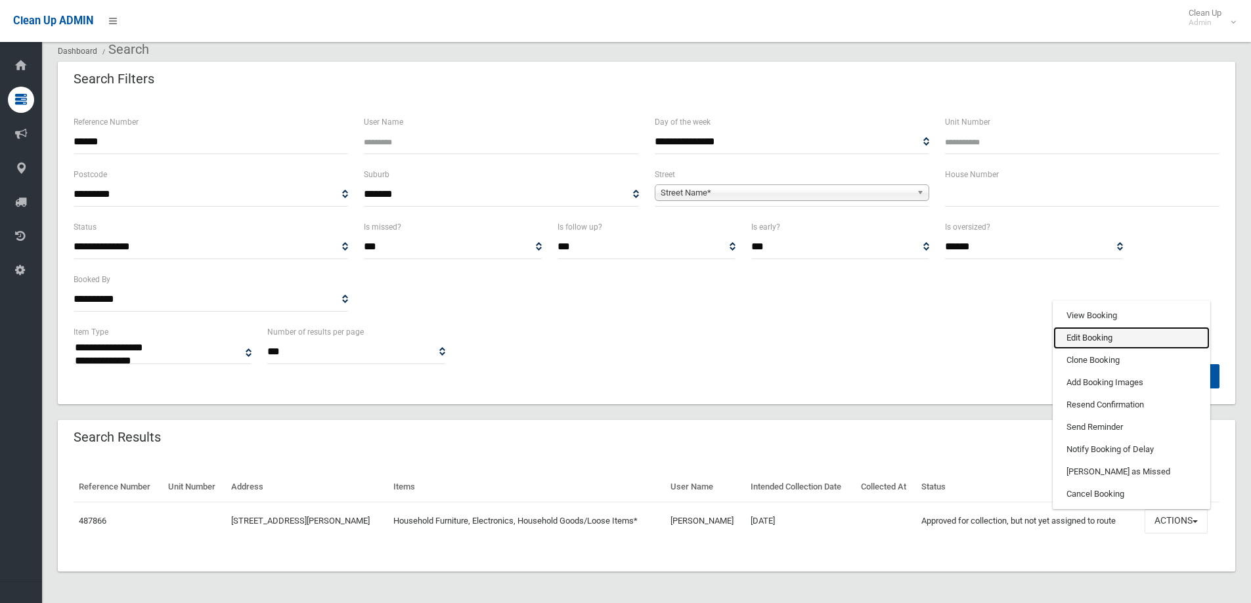
click at [1077, 341] on link "Edit Booking" at bounding box center [1131, 338] width 156 height 22
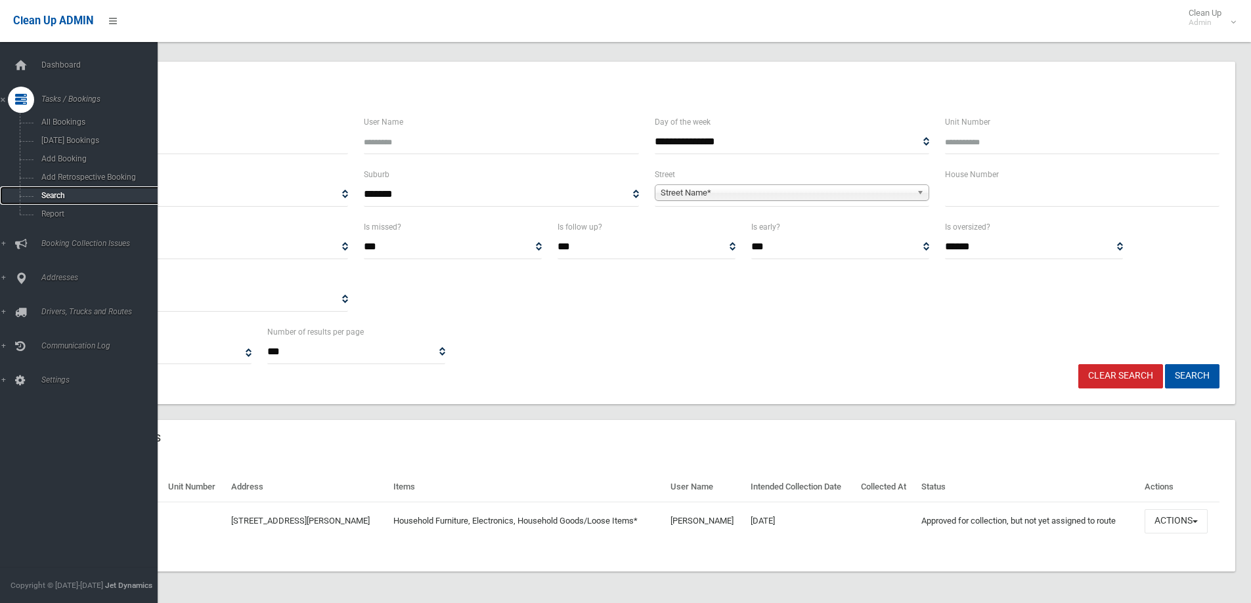
click at [47, 192] on span "Search" at bounding box center [96, 195] width 119 height 9
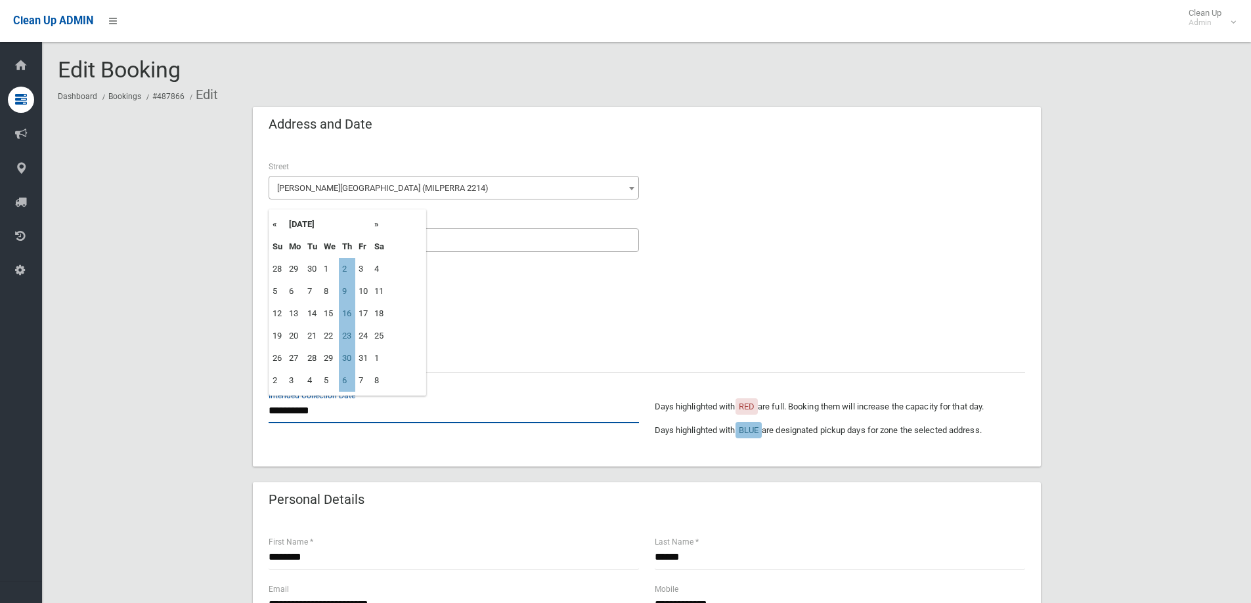
click at [282, 416] on input "**********" at bounding box center [454, 411] width 370 height 24
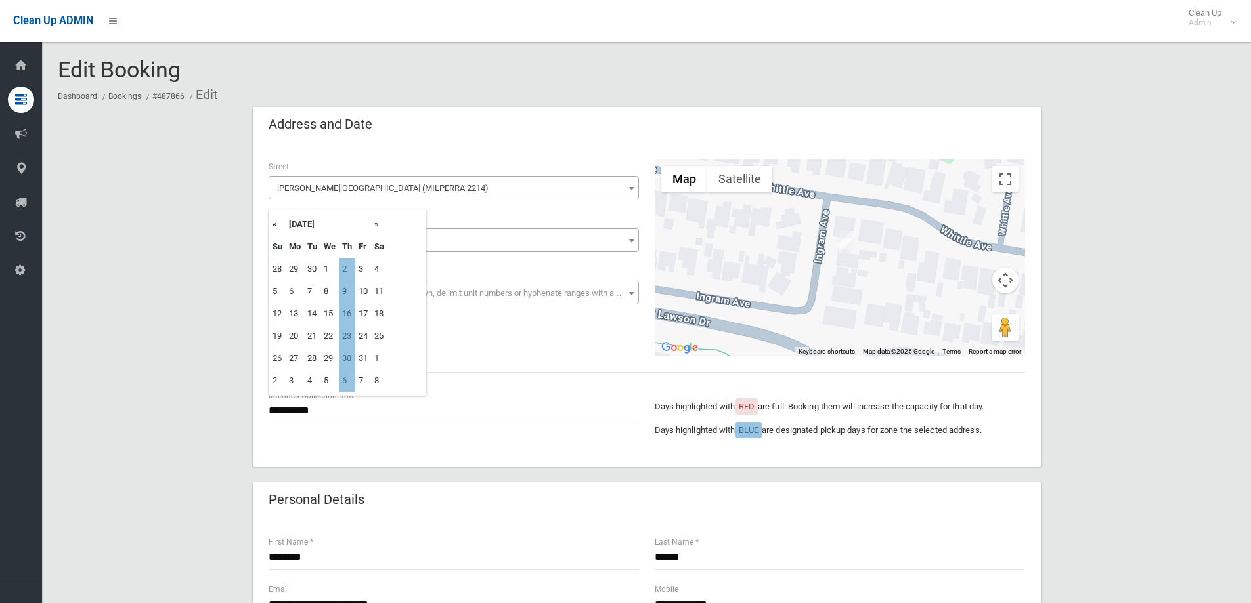
click at [274, 223] on th "«" at bounding box center [277, 224] width 16 height 22
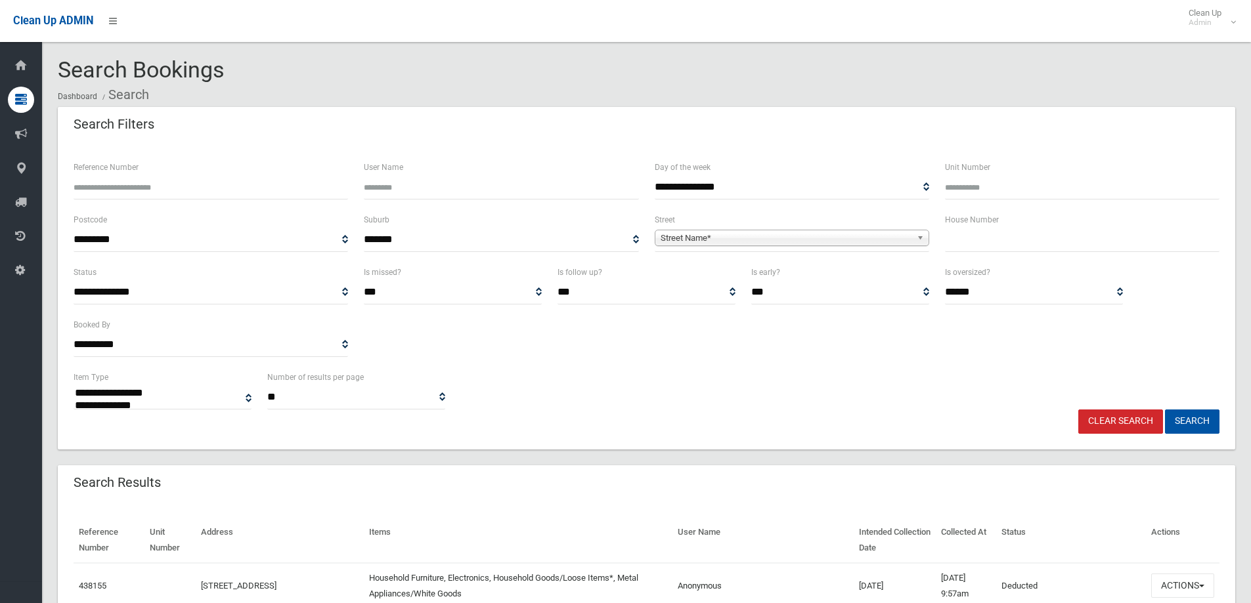
select select
click at [972, 244] on input "text" at bounding box center [1082, 240] width 274 height 24
type input "***"
drag, startPoint x: 704, startPoint y: 238, endPoint x: 683, endPoint y: 240, distance: 21.1
click at [703, 238] on span "Street Name*" at bounding box center [785, 238] width 251 height 16
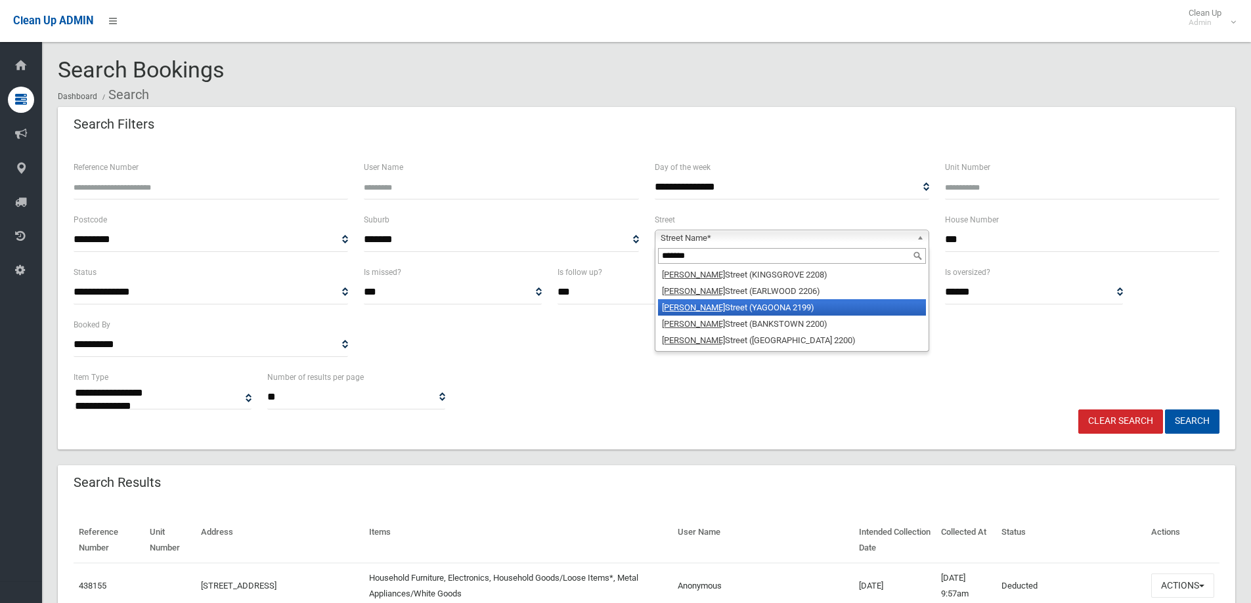
type input "*******"
click at [700, 310] on li "William Street (YAGOONA 2199)" at bounding box center [792, 307] width 268 height 16
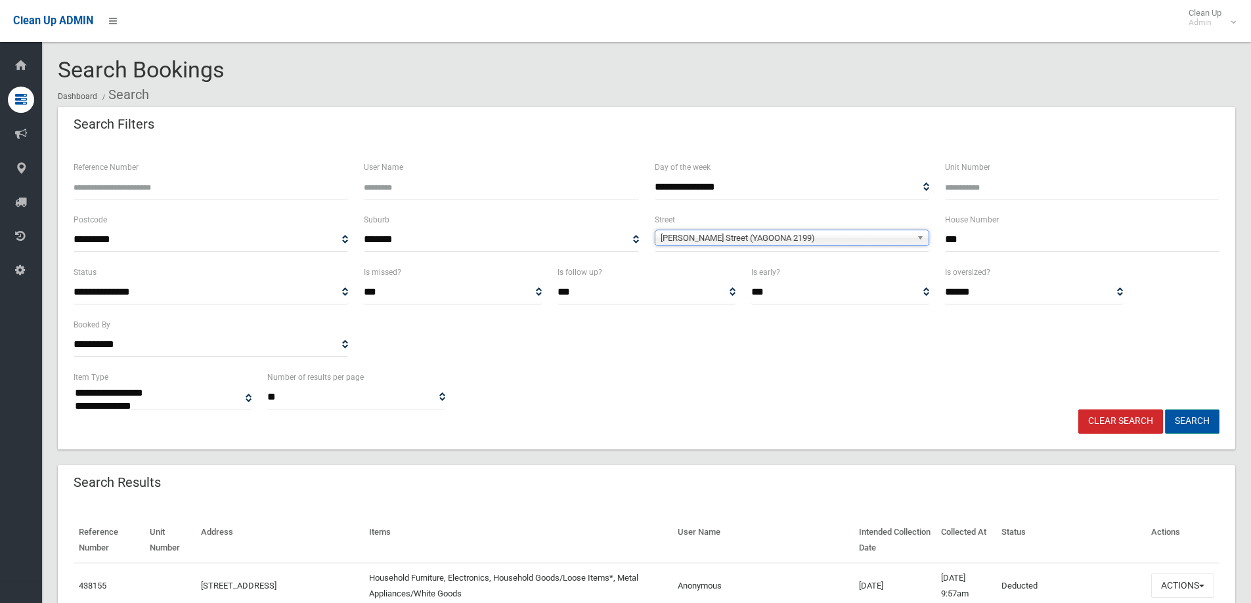
click at [1191, 419] on button "Search" at bounding box center [1192, 422] width 54 height 24
click at [1194, 421] on button "Search" at bounding box center [1192, 422] width 54 height 24
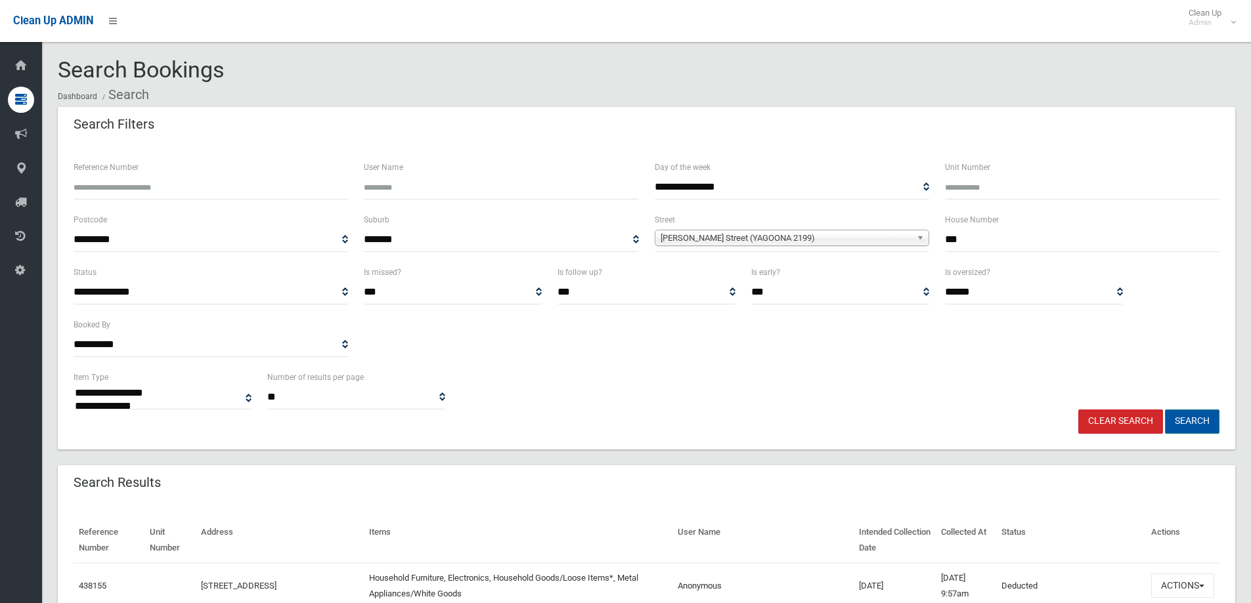
click at [1194, 421] on button "Search" at bounding box center [1192, 422] width 54 height 24
click at [1185, 421] on button "Search" at bounding box center [1192, 422] width 54 height 24
click at [1195, 422] on button "Search" at bounding box center [1192, 422] width 54 height 24
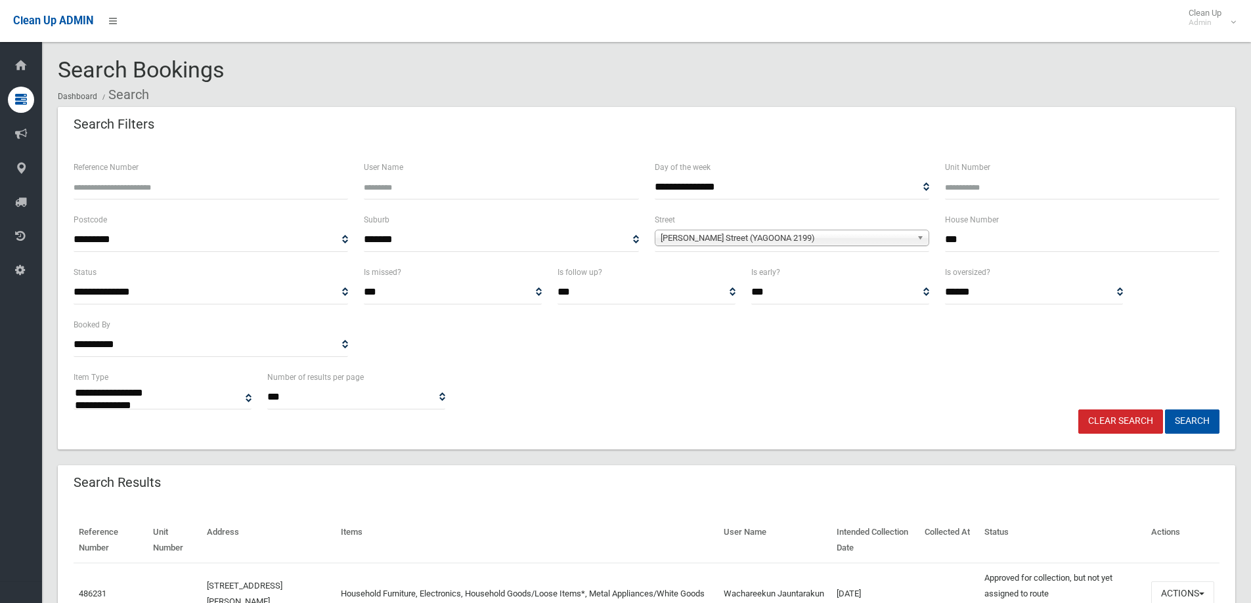
select select
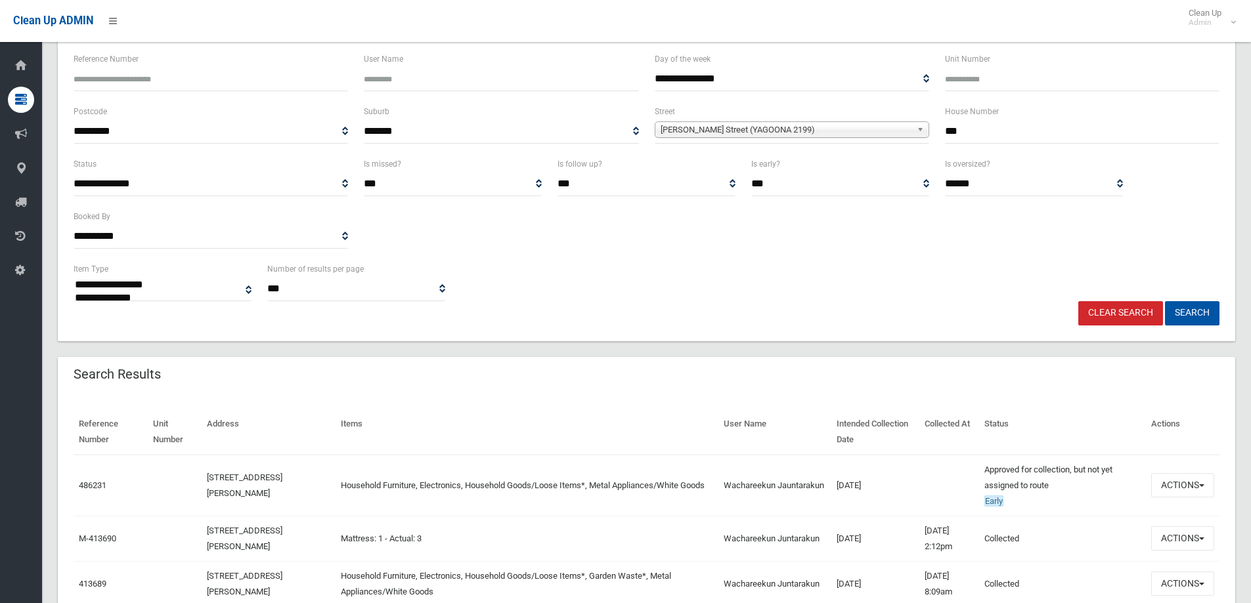
scroll to position [131, 0]
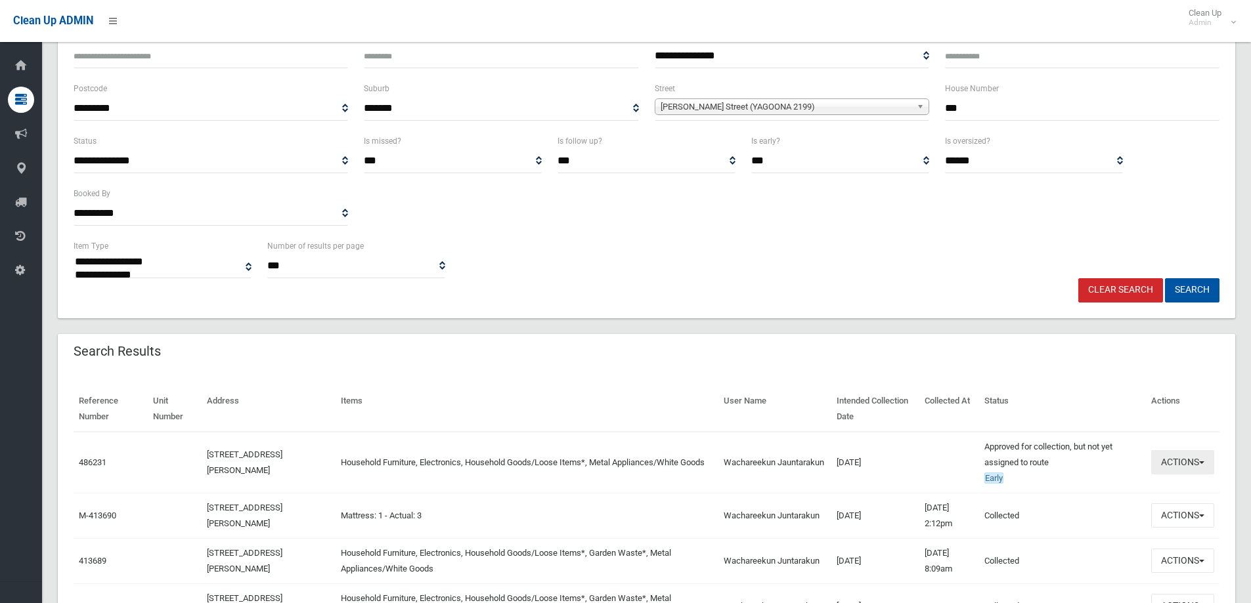
click at [1171, 465] on button "Actions" at bounding box center [1182, 462] width 63 height 24
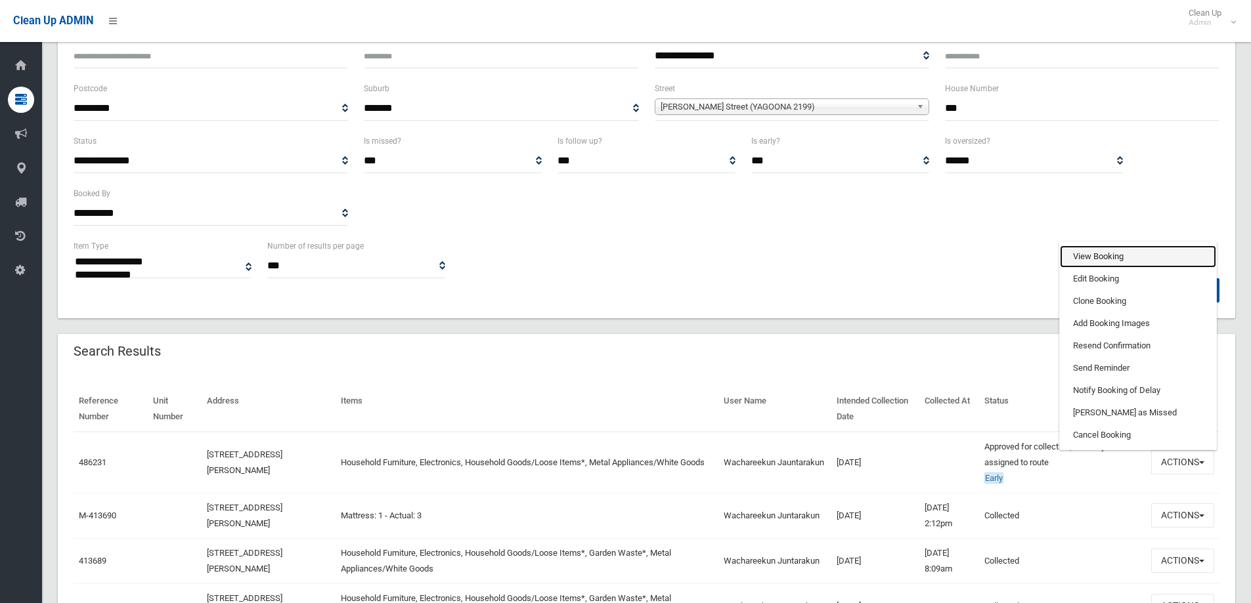
click at [1083, 254] on link "View Booking" at bounding box center [1138, 257] width 156 height 22
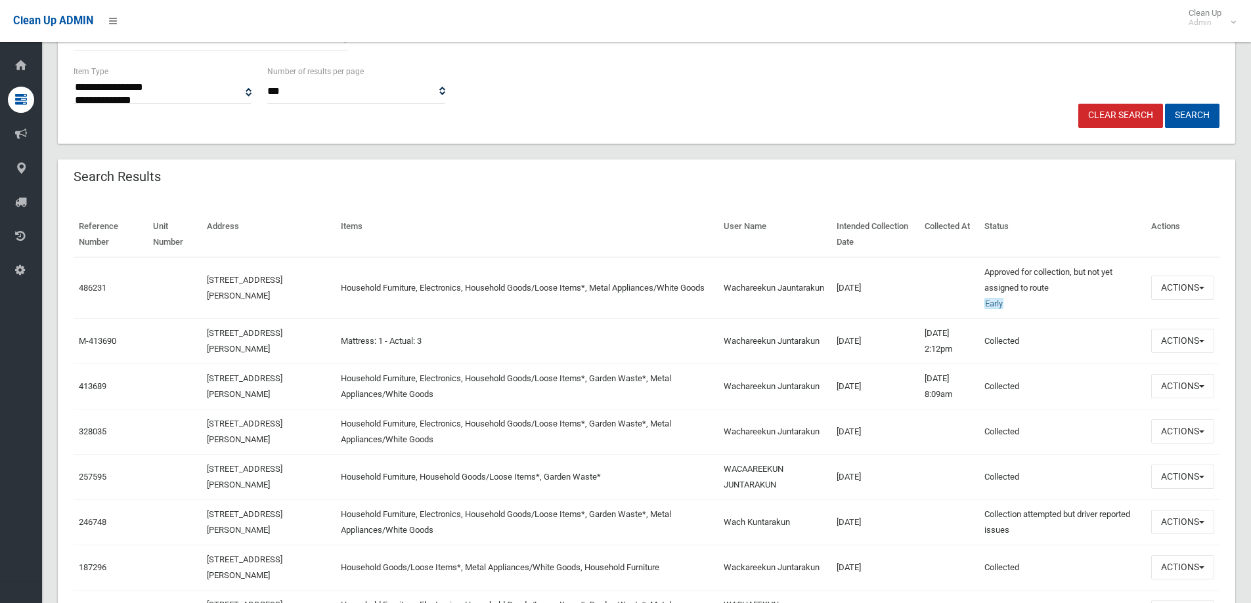
scroll to position [295, 0]
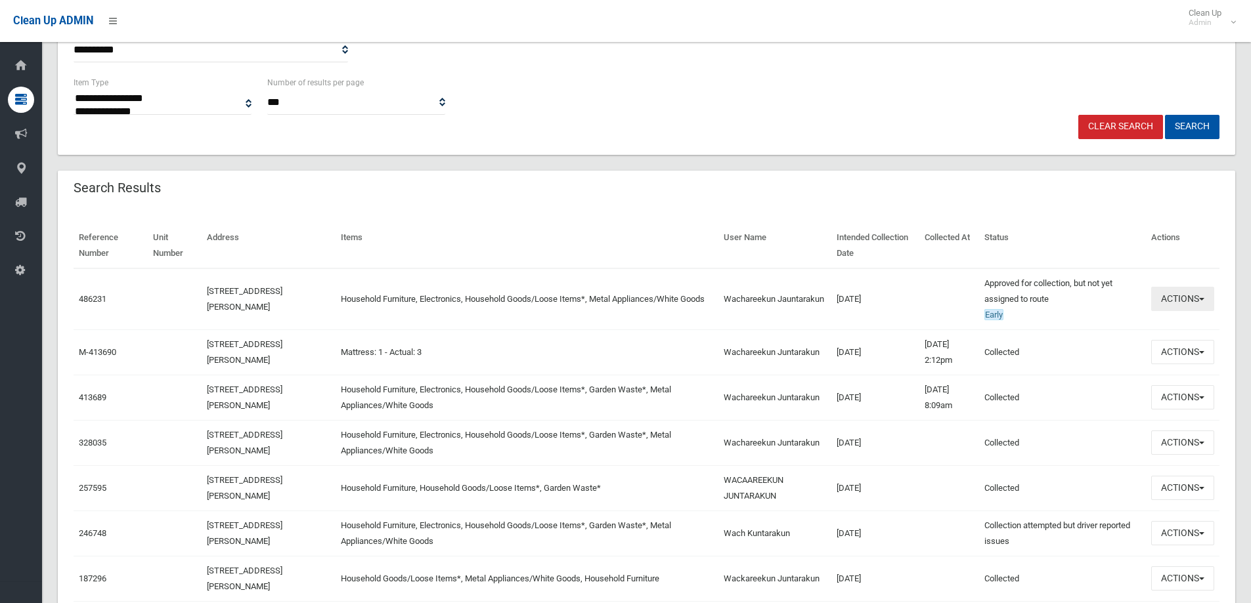
click at [1195, 302] on button "Actions" at bounding box center [1182, 299] width 63 height 24
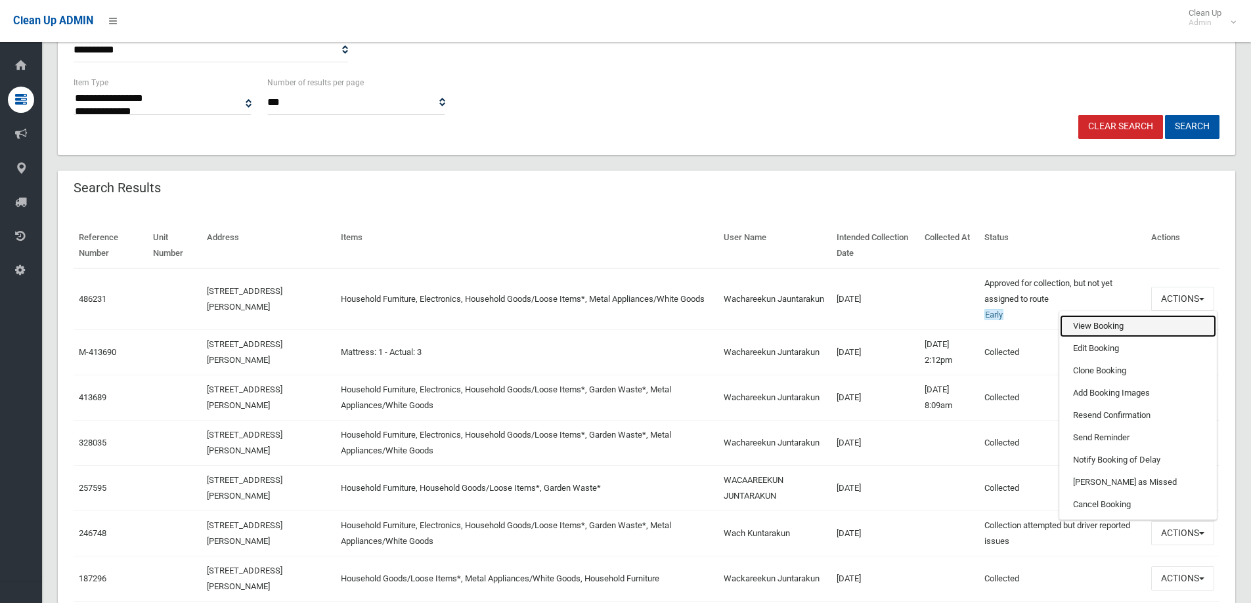
click at [1092, 326] on link "View Booking" at bounding box center [1138, 326] width 156 height 22
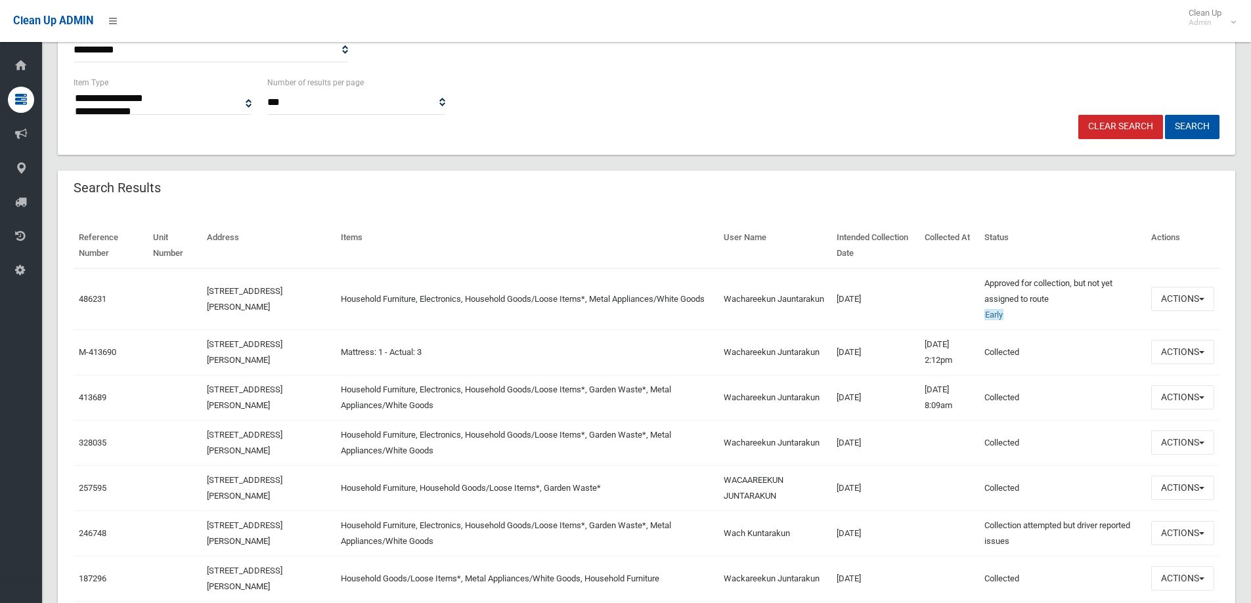
click at [389, 297] on td "Household Furniture, Electronics, Household Goods/Loose Items*, Metal Appliance…" at bounding box center [526, 300] width 383 height 62
click at [1178, 300] on button "Actions" at bounding box center [1182, 299] width 63 height 24
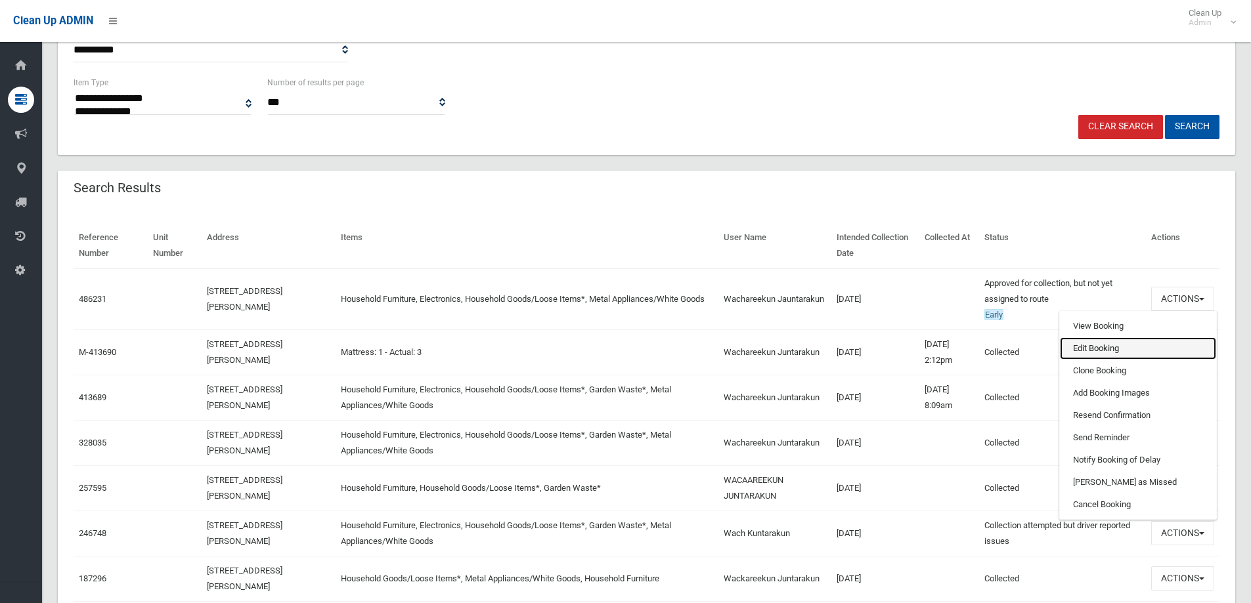
click at [1091, 348] on link "Edit Booking" at bounding box center [1138, 348] width 156 height 22
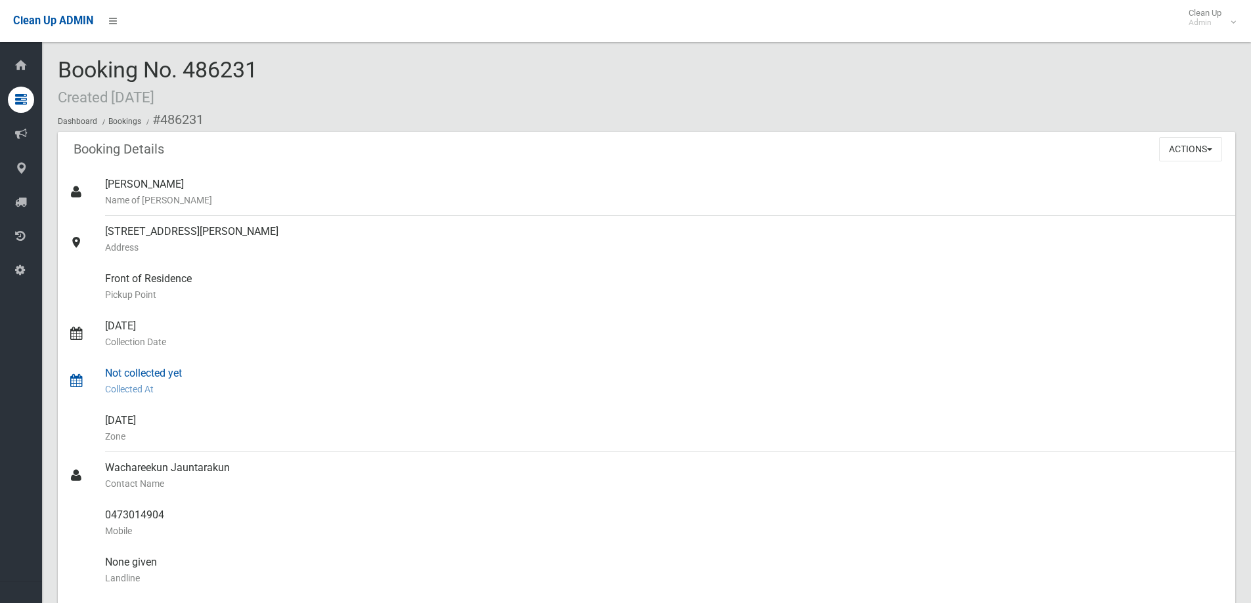
scroll to position [66, 0]
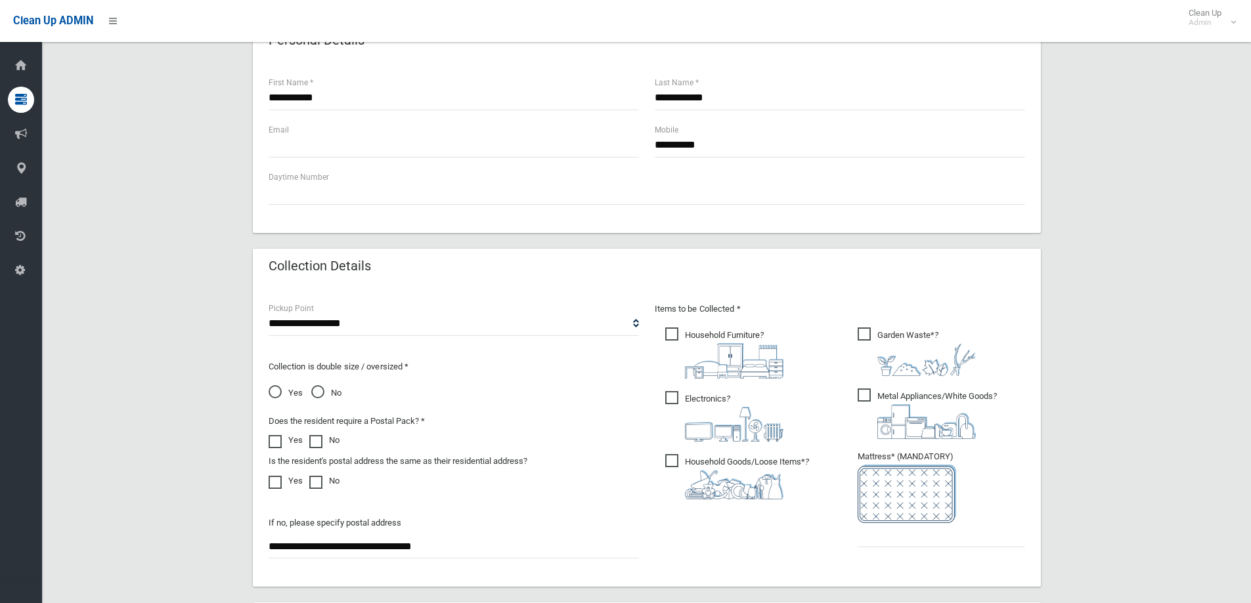
scroll to position [696, 0]
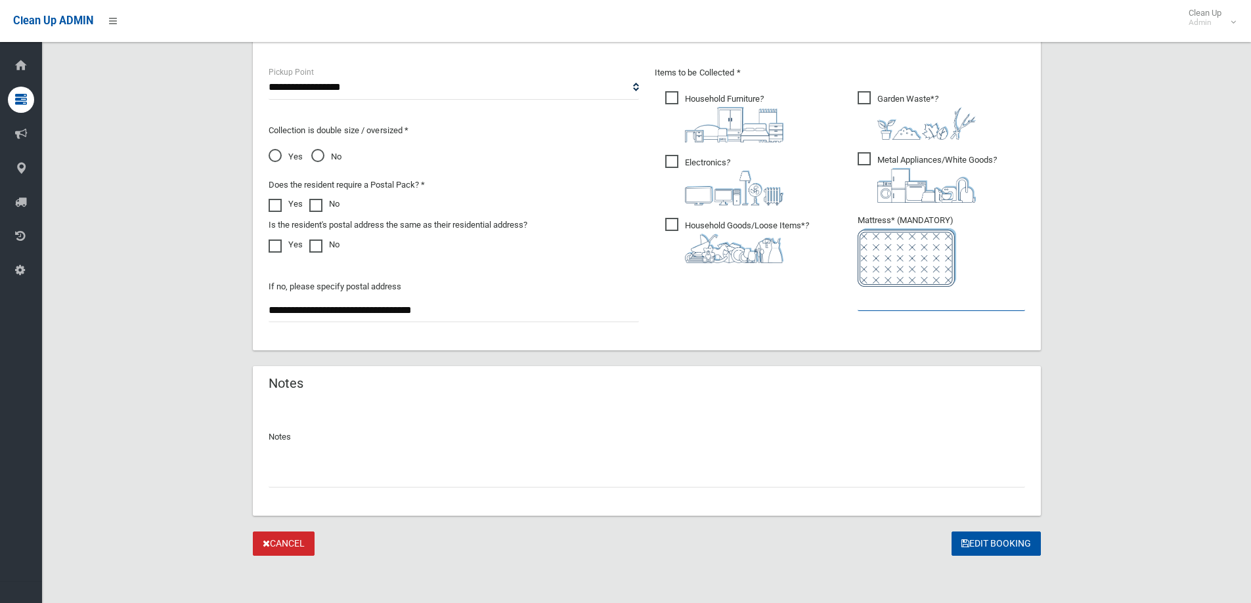
click at [899, 292] on input "text" at bounding box center [940, 299] width 167 height 24
type input "*"
click at [279, 479] on input "text" at bounding box center [647, 475] width 756 height 24
click at [1003, 543] on button "Edit Booking" at bounding box center [995, 544] width 89 height 24
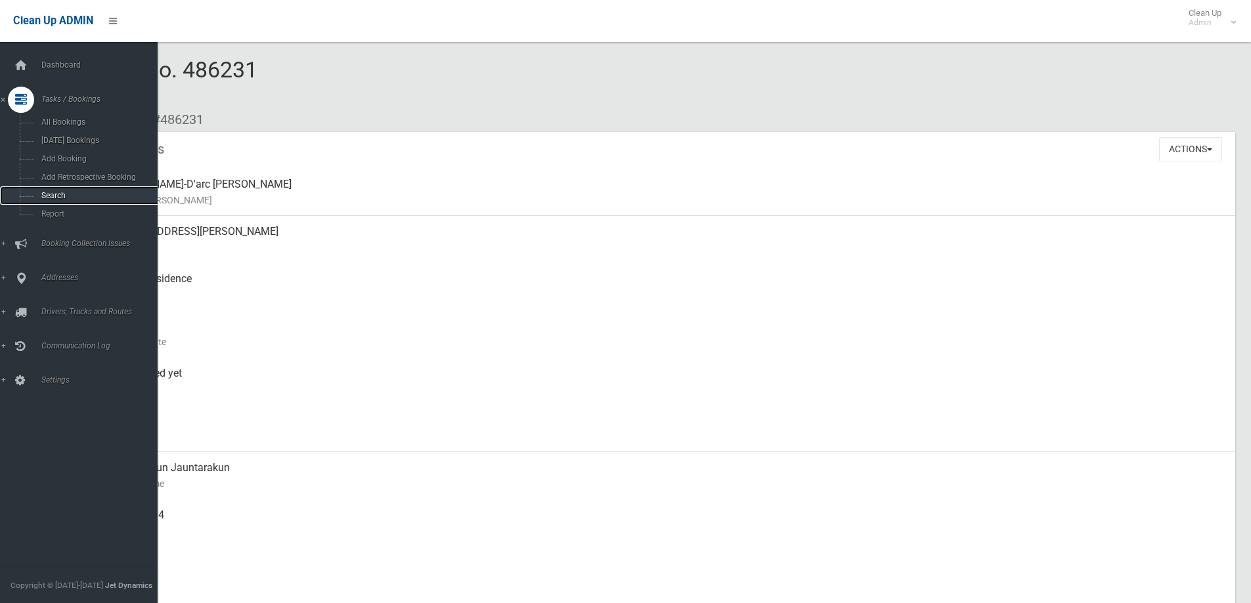
click at [47, 190] on link "Search" at bounding box center [83, 195] width 167 height 18
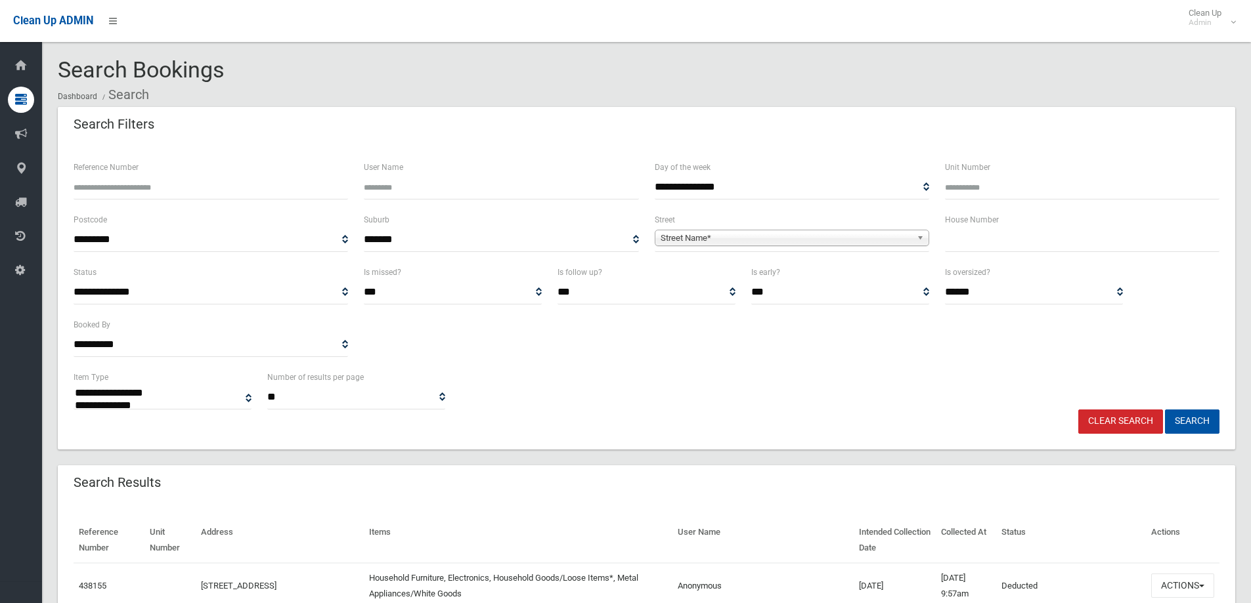
select select
click at [964, 236] on input "text" at bounding box center [1082, 240] width 274 height 24
type input "**"
click at [689, 237] on span "Street Name*" at bounding box center [785, 238] width 251 height 16
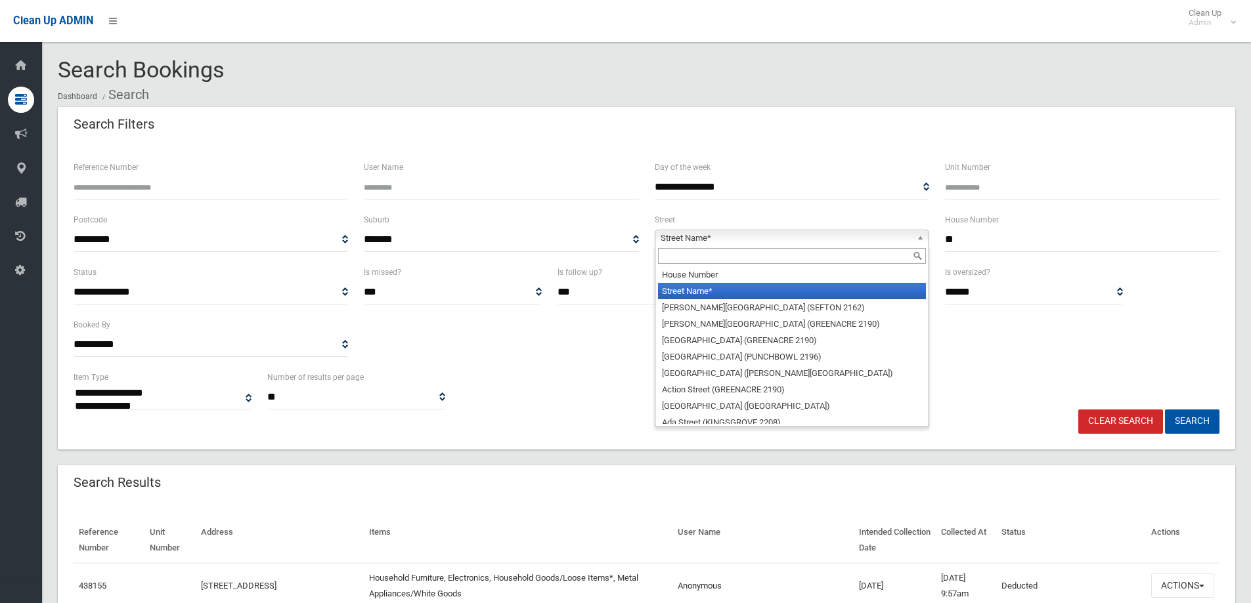
click at [671, 258] on input "text" at bounding box center [792, 256] width 268 height 16
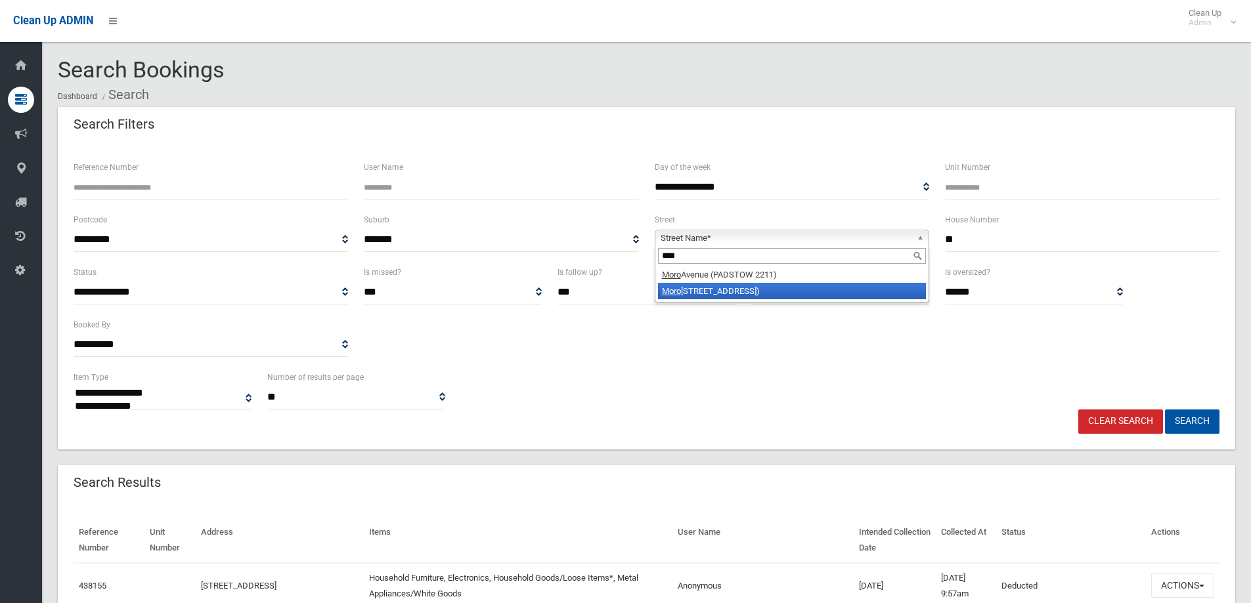
type input "****"
click at [689, 290] on li "Moro tai Road (REVESBY HEIGHTS 2212)" at bounding box center [792, 291] width 268 height 16
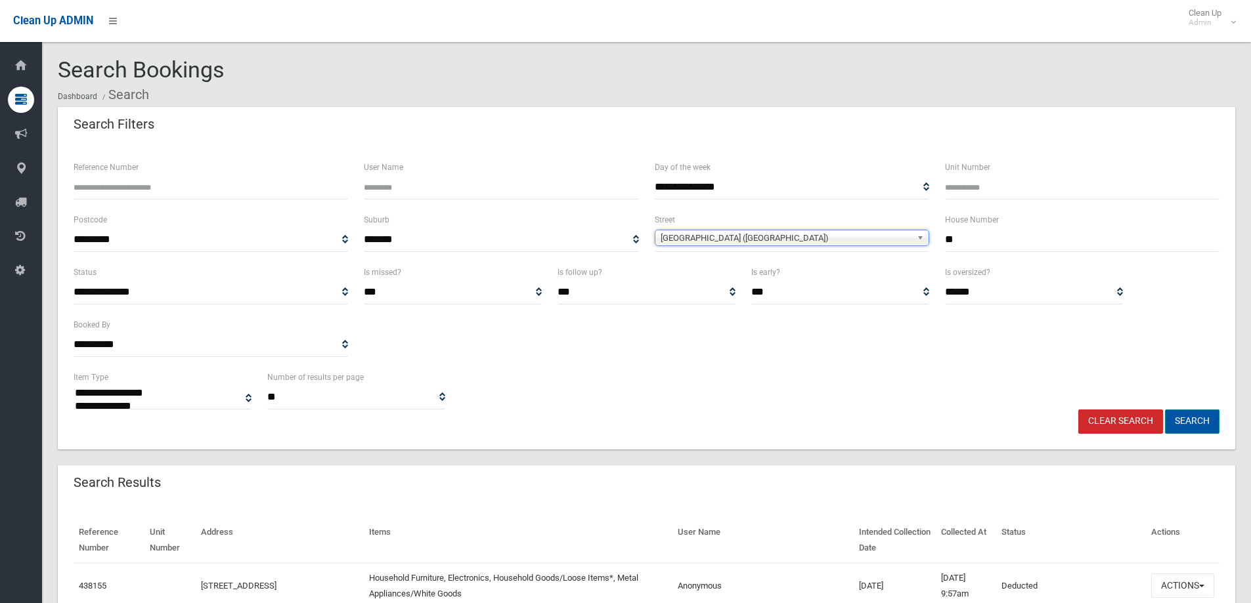
click at [1188, 421] on button "Search" at bounding box center [1192, 422] width 54 height 24
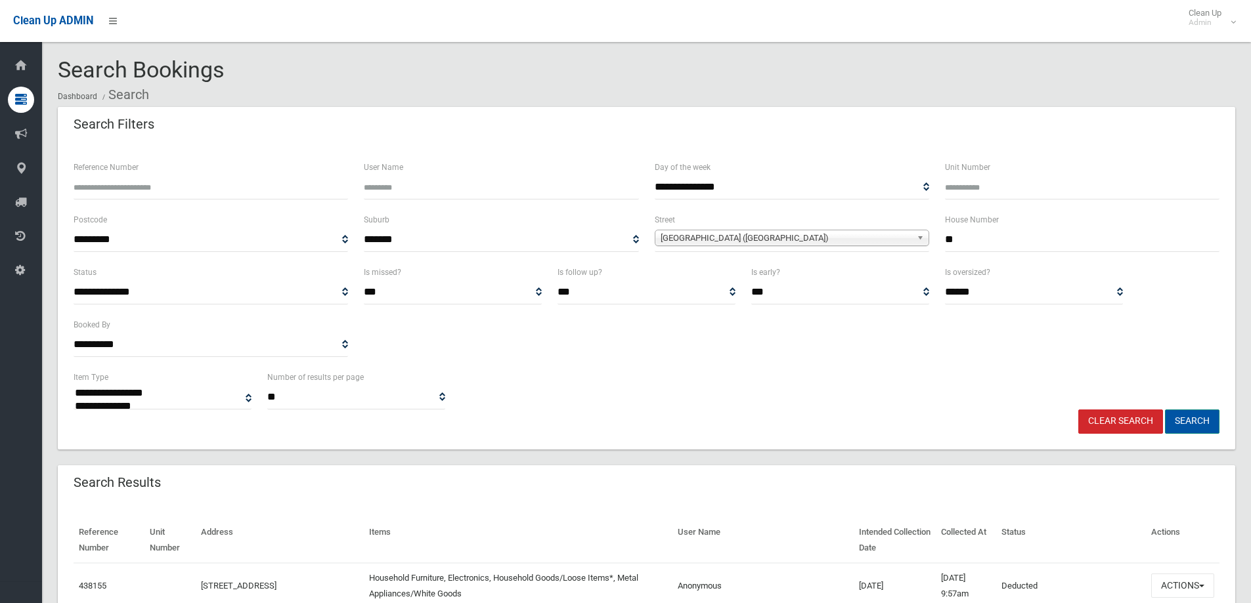
click at [1190, 421] on button "Search" at bounding box center [1192, 422] width 54 height 24
click at [1186, 423] on button "Search" at bounding box center [1192, 422] width 54 height 24
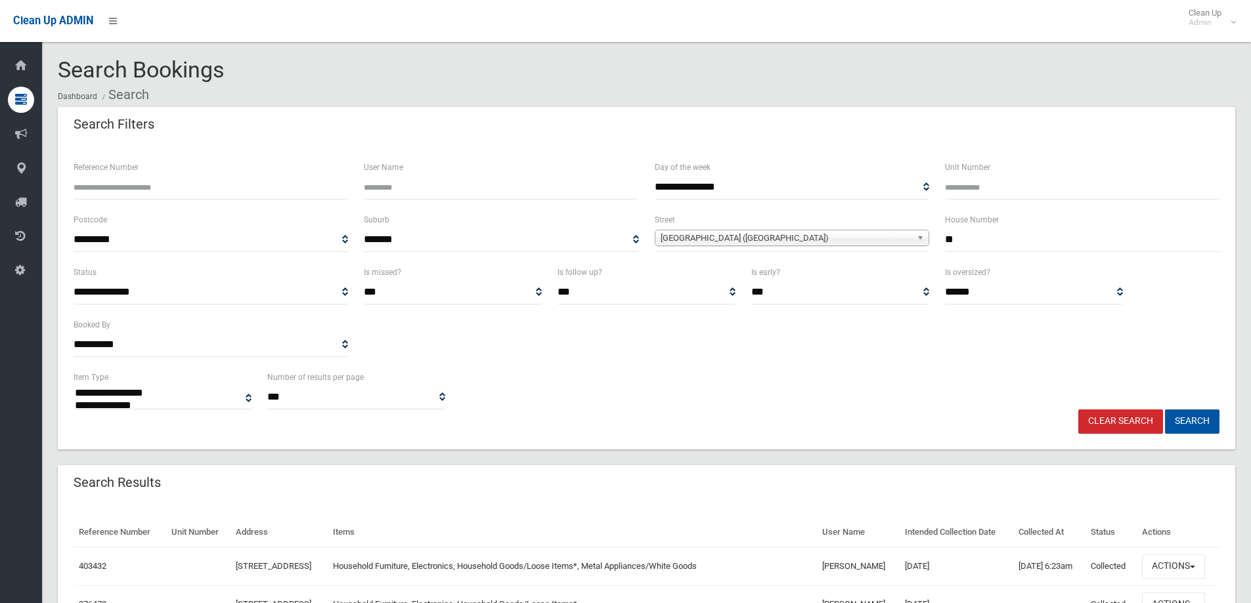
select select
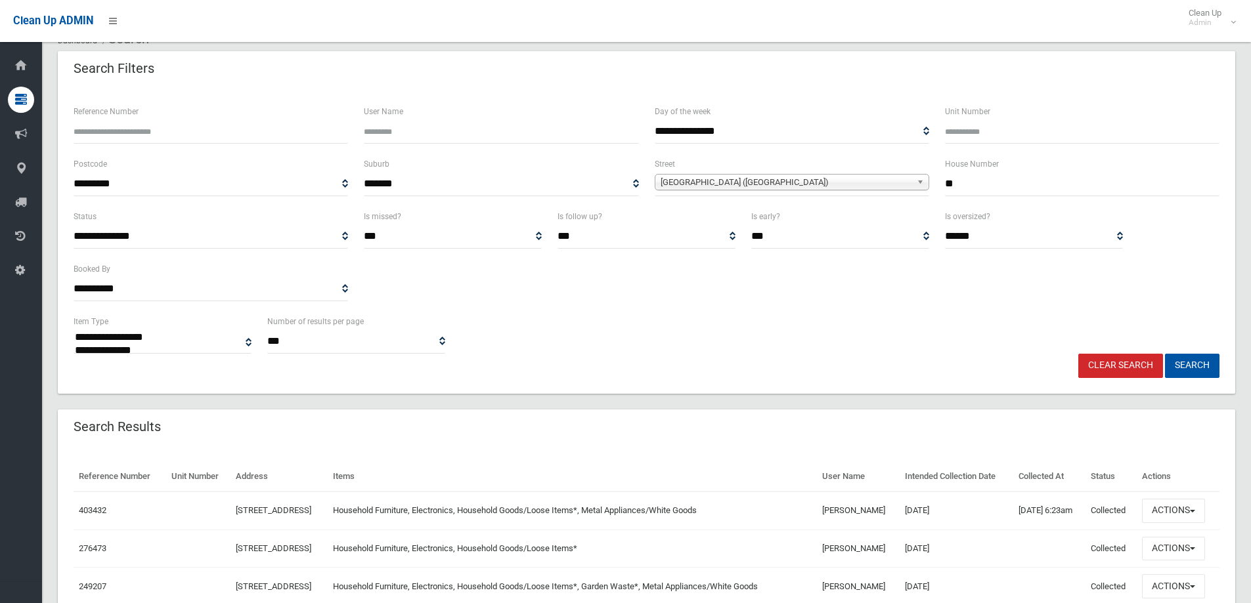
scroll to position [131, 0]
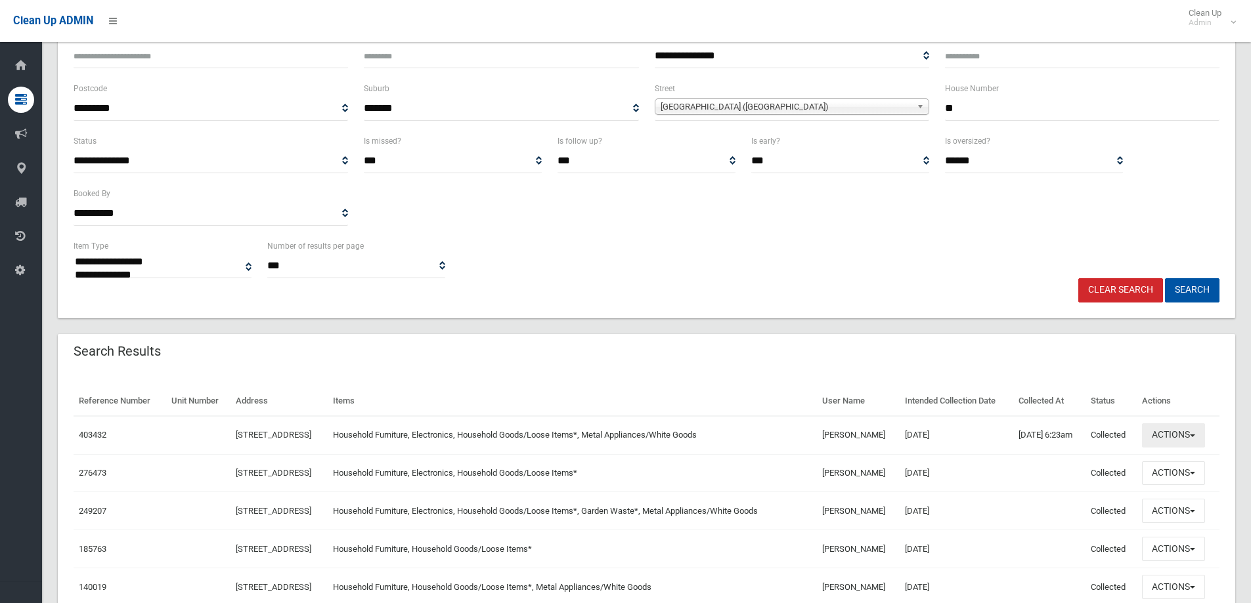
click at [1173, 448] on button "Actions" at bounding box center [1173, 435] width 63 height 24
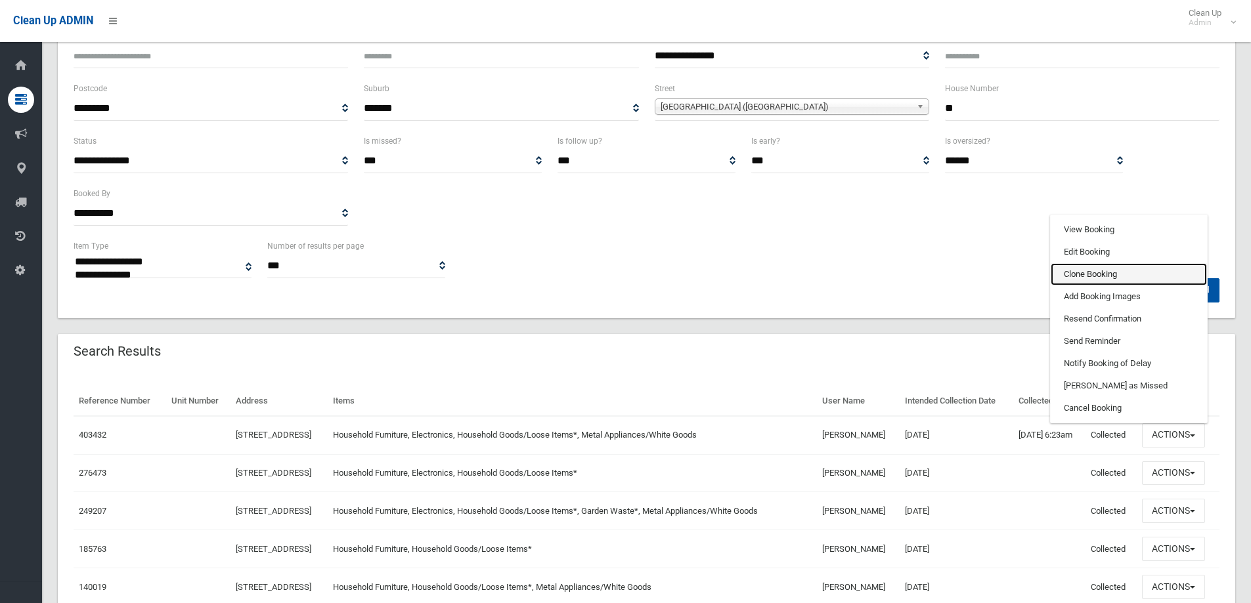
click at [1086, 286] on link "Clone Booking" at bounding box center [1128, 274] width 156 height 22
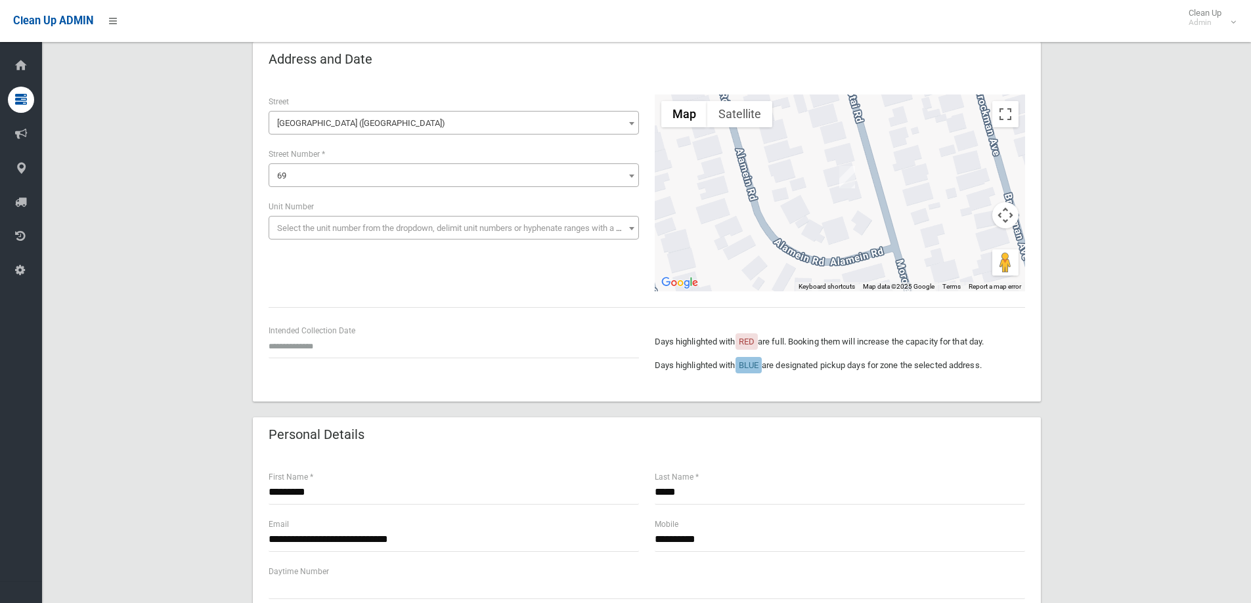
scroll to position [66, 0]
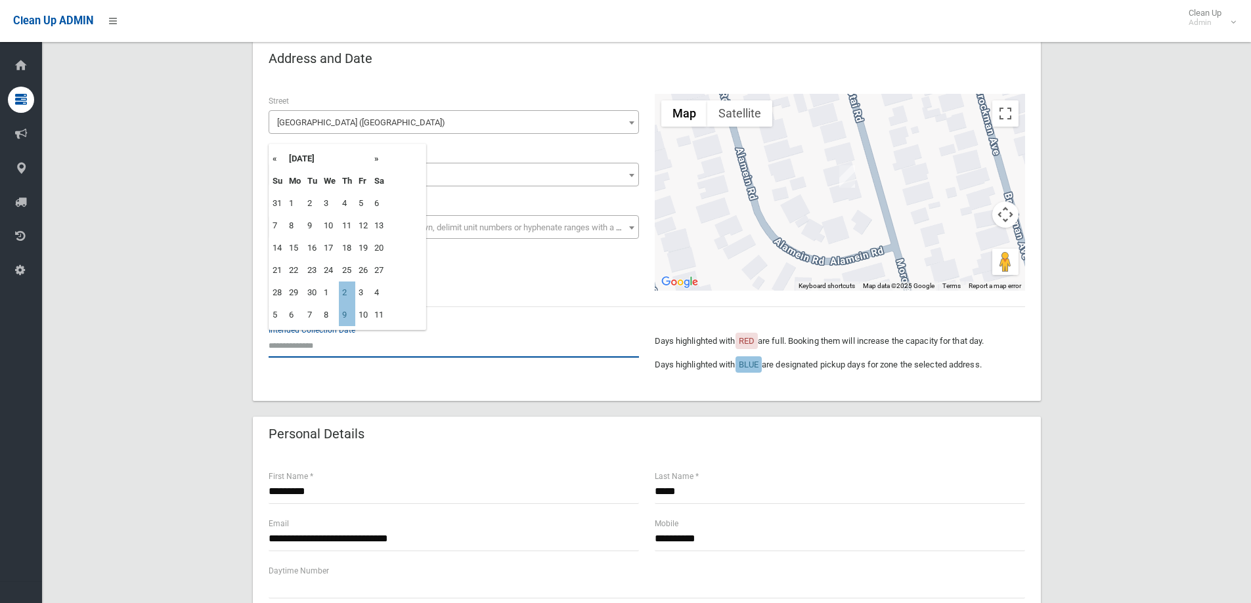
click at [290, 349] on input "text" at bounding box center [454, 345] width 370 height 24
click at [377, 160] on th "»" at bounding box center [379, 159] width 16 height 22
click at [346, 294] on td "30" at bounding box center [347, 293] width 16 height 22
type input "**********"
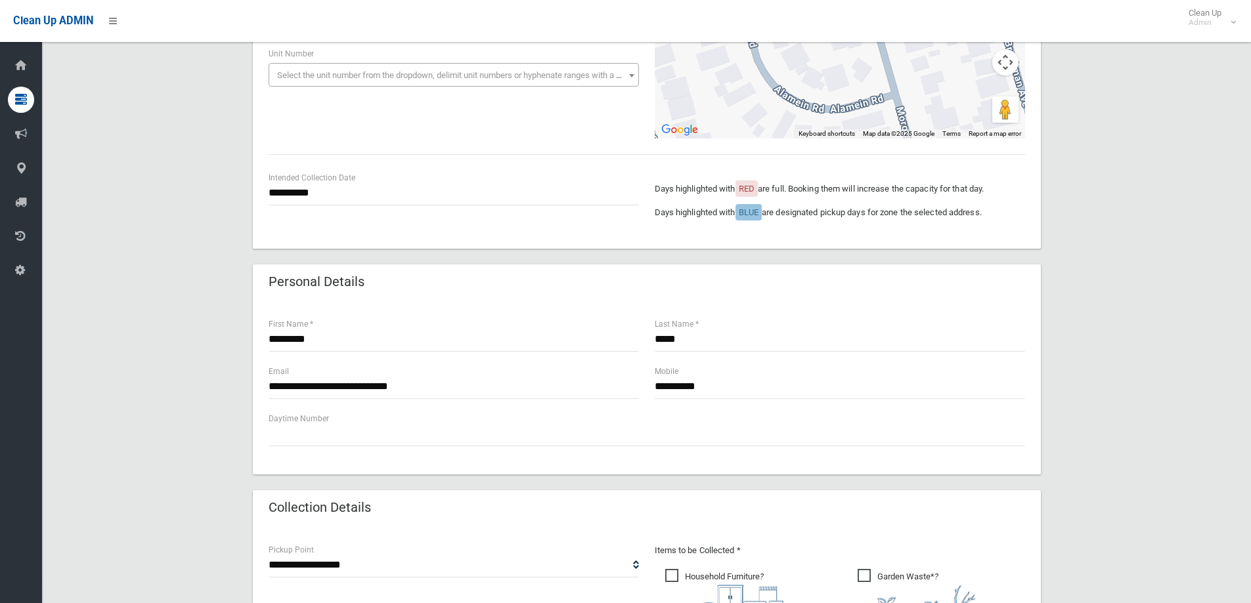
scroll to position [263, 0]
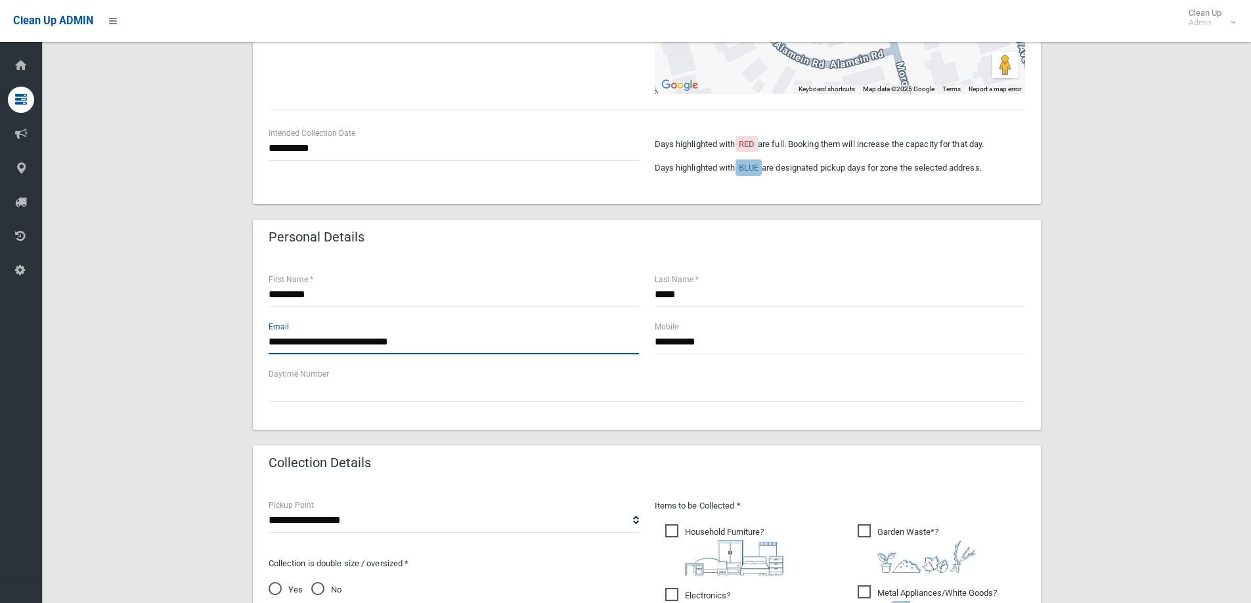
click at [430, 341] on input "**********" at bounding box center [454, 342] width 370 height 24
click at [733, 343] on input "**********" at bounding box center [840, 342] width 370 height 24
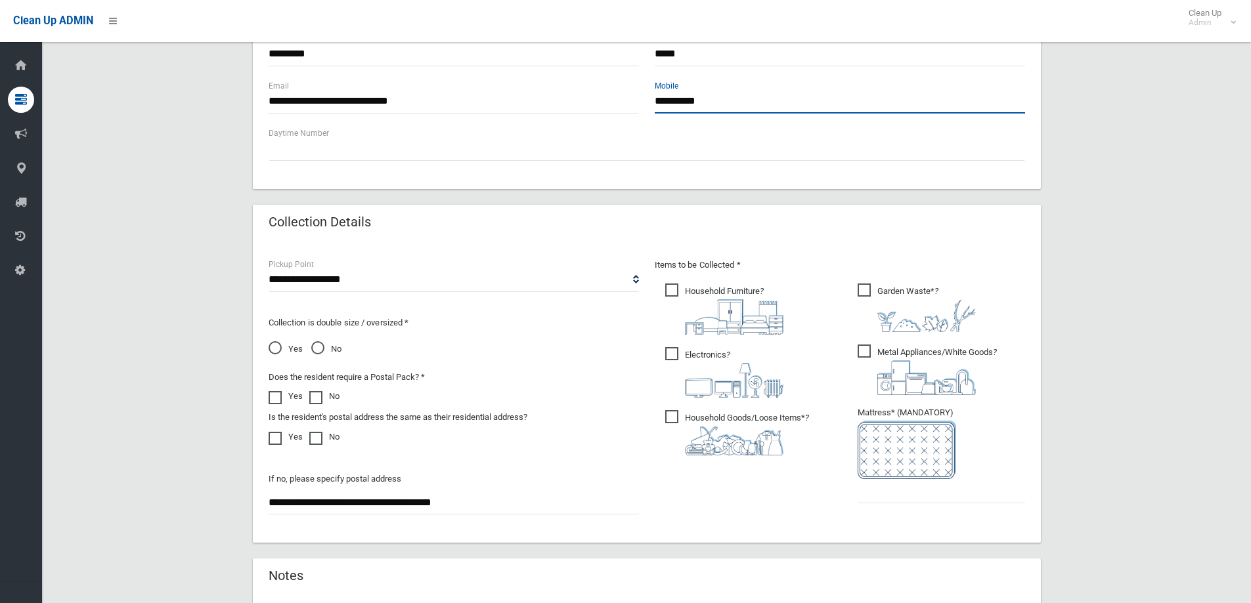
scroll to position [525, 0]
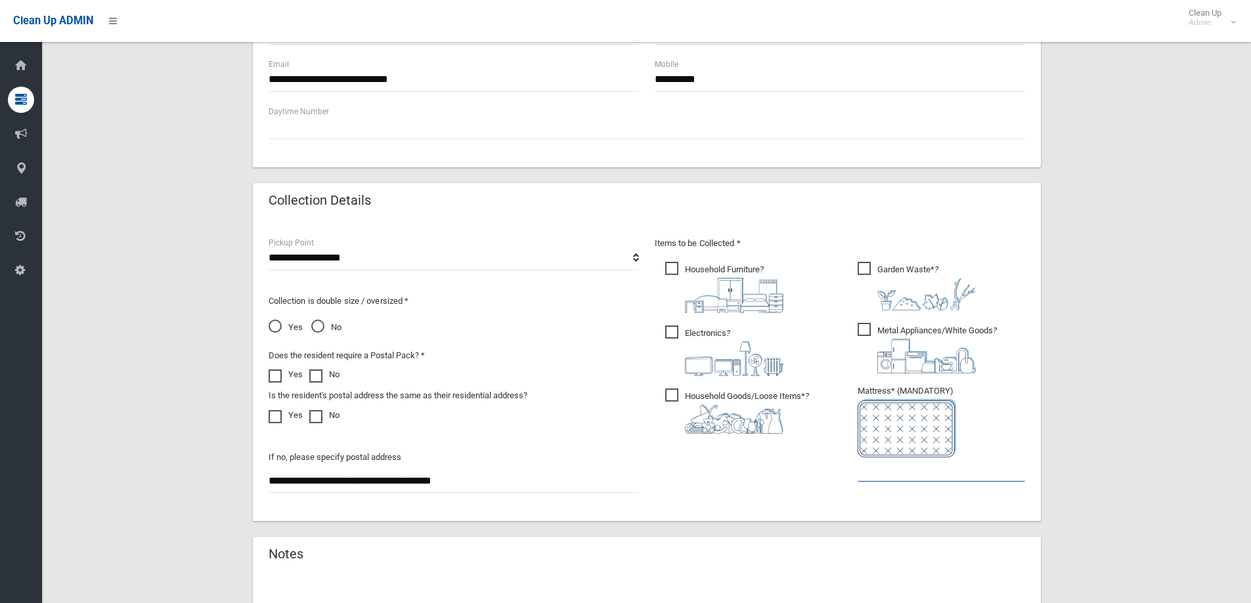
click at [888, 471] on input "text" at bounding box center [940, 470] width 167 height 24
type input "*"
click at [862, 268] on span "Garden Waste* ?" at bounding box center [916, 286] width 118 height 49
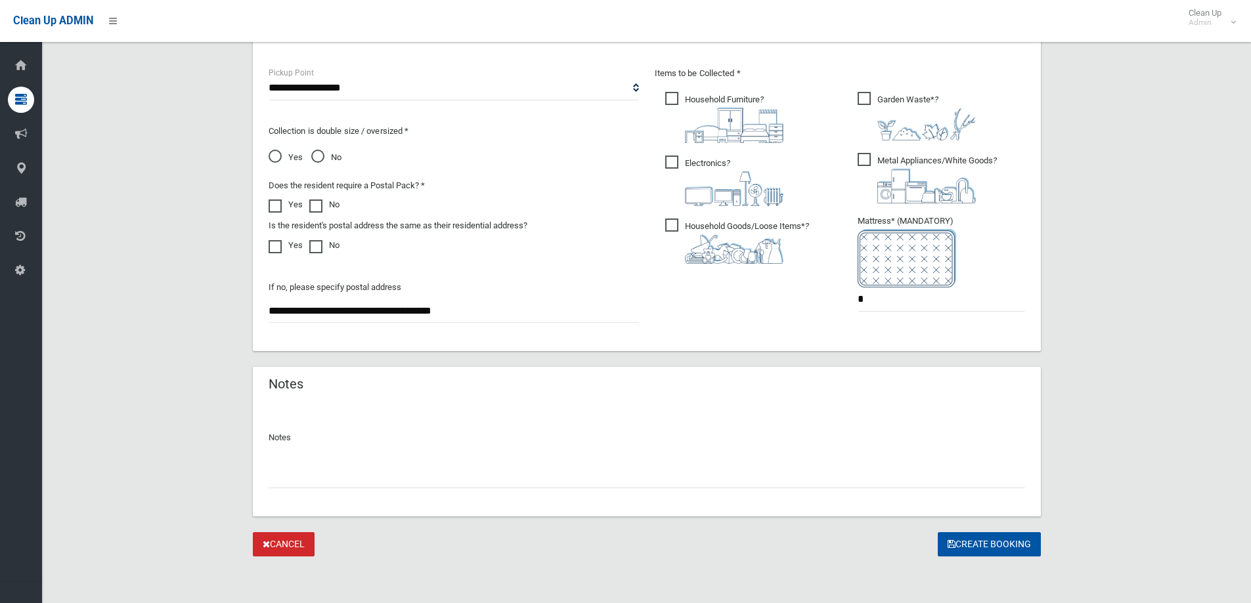
scroll to position [696, 0]
click at [974, 546] on button "Create Booking" at bounding box center [988, 544] width 103 height 24
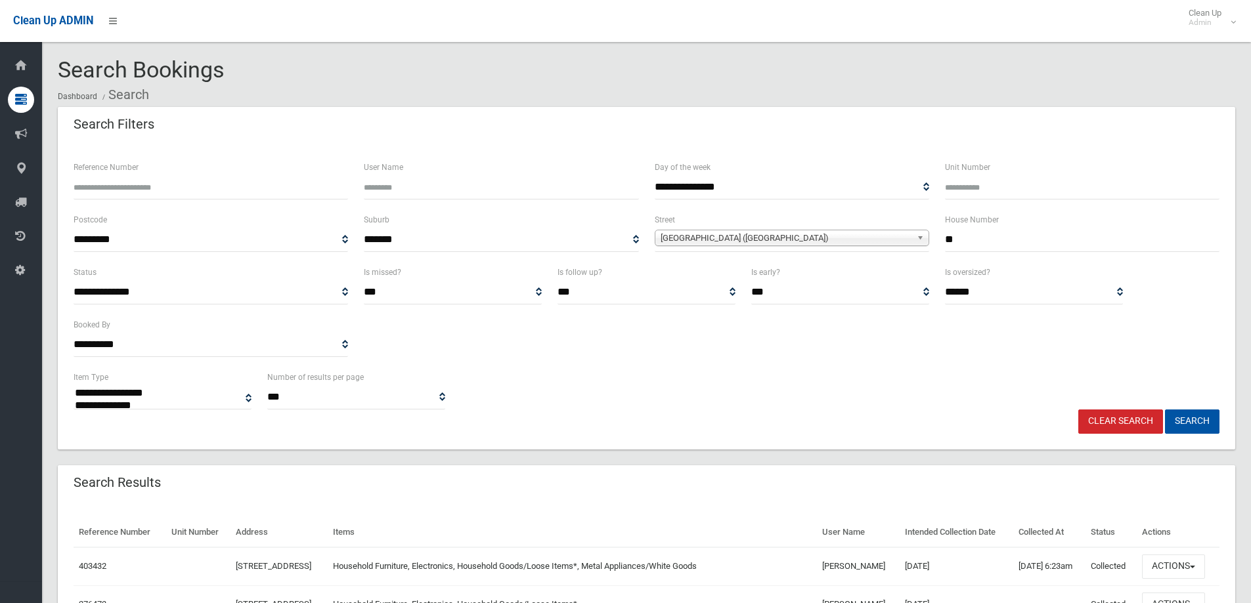
select select
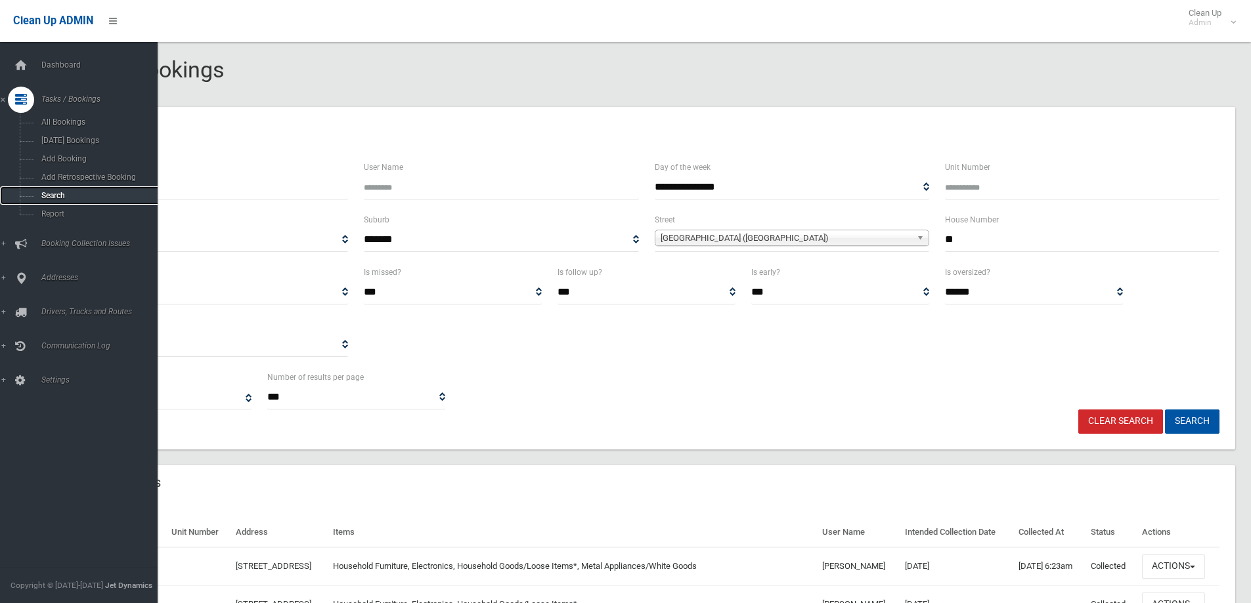
click at [58, 193] on span "Search" at bounding box center [96, 195] width 119 height 9
click at [49, 194] on span "Search" at bounding box center [96, 195] width 119 height 9
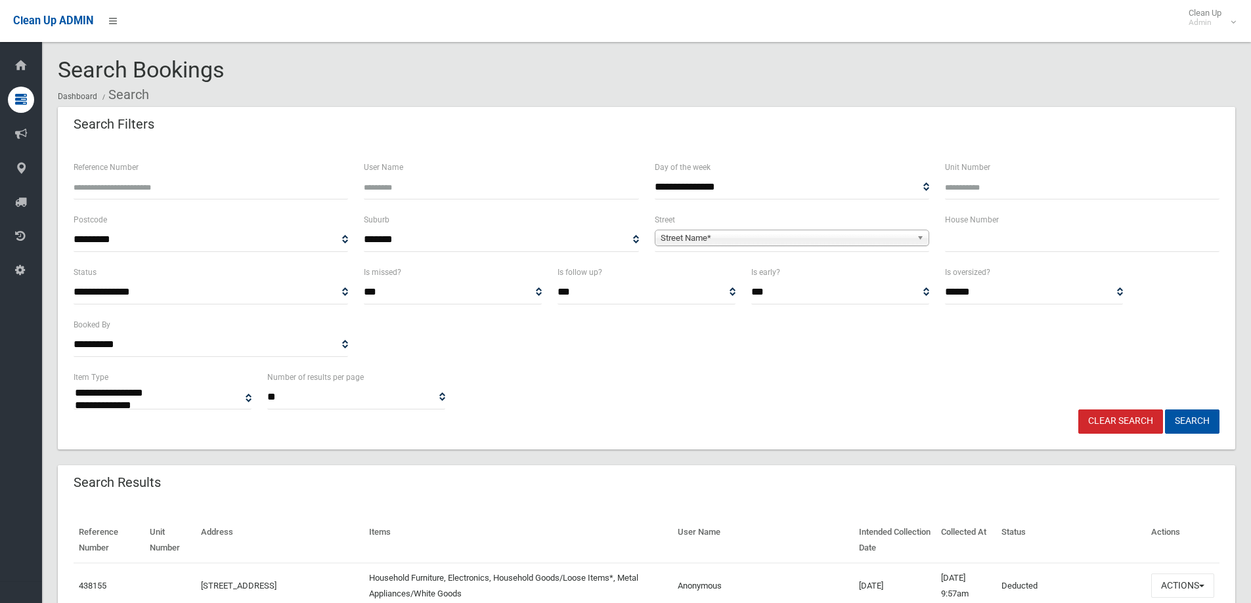
select select
click at [945, 241] on input "text" at bounding box center [1082, 240] width 274 height 24
type input "*"
click at [714, 231] on span "Street Name*" at bounding box center [785, 238] width 251 height 16
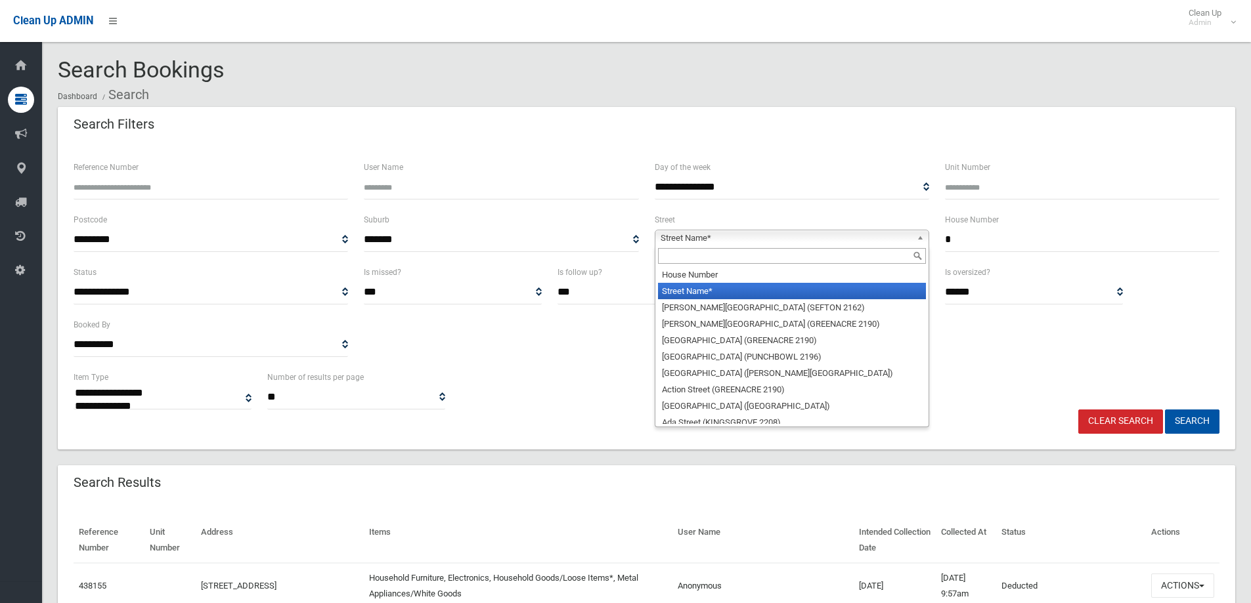
click at [671, 257] on input "text" at bounding box center [792, 256] width 268 height 16
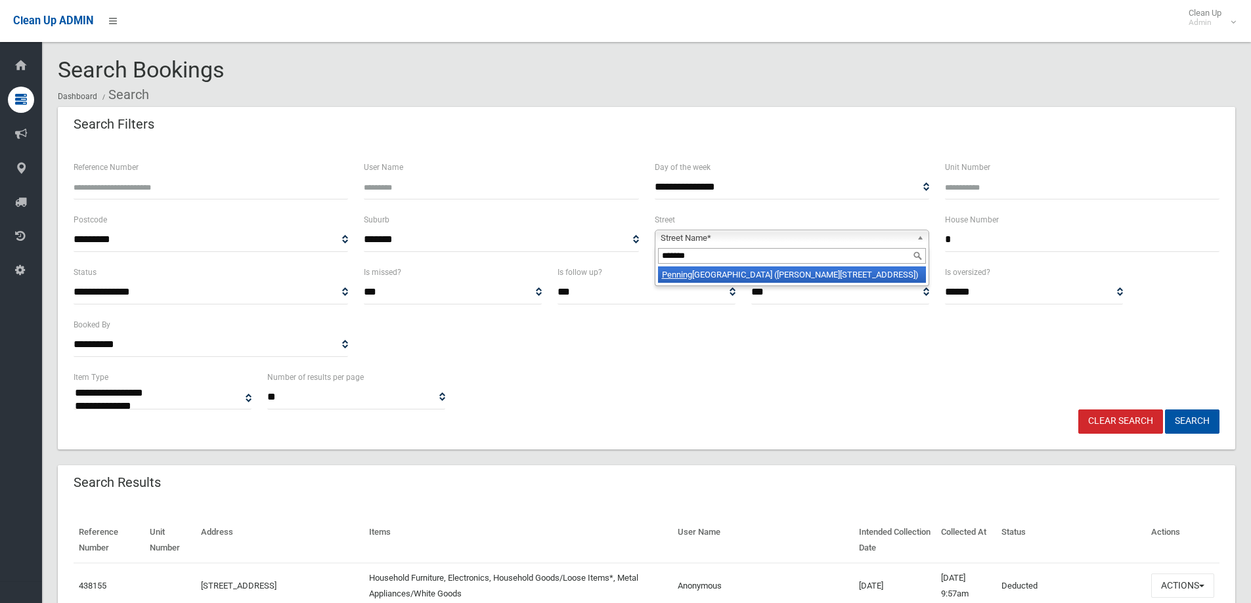
type input "*******"
click at [733, 274] on li "Penning ton Avenue (GEORGES HALL 2198)" at bounding box center [792, 275] width 268 height 16
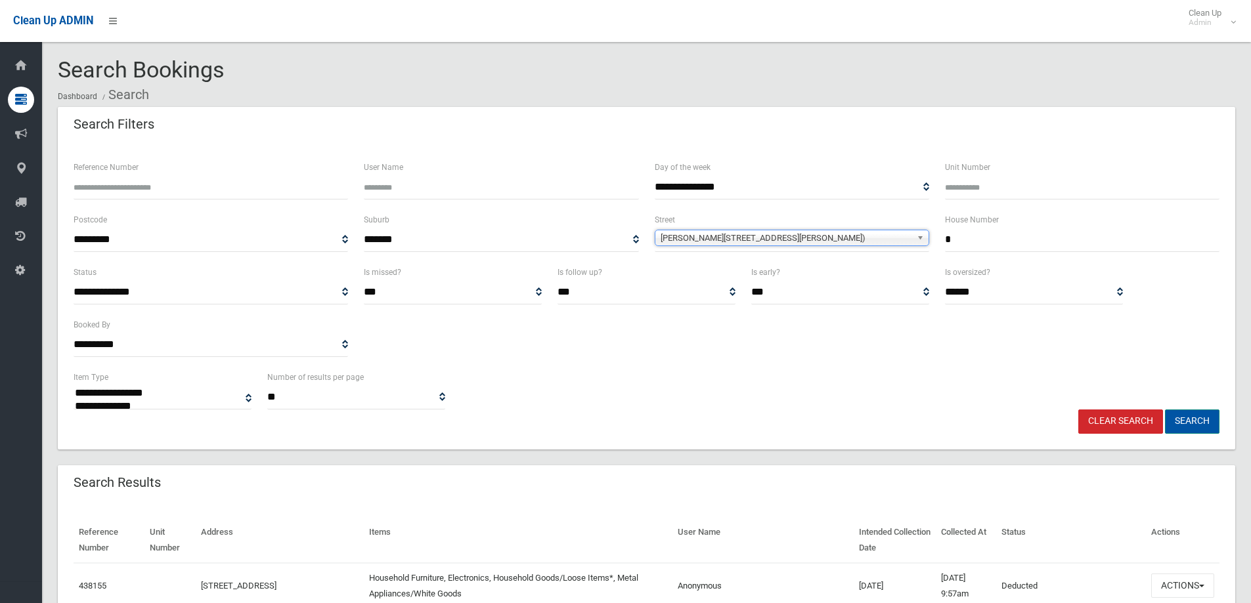
click at [1191, 423] on button "Search" at bounding box center [1192, 422] width 54 height 24
click at [1192, 419] on button "Search" at bounding box center [1192, 422] width 54 height 24
click at [1193, 419] on button "Search" at bounding box center [1192, 422] width 54 height 24
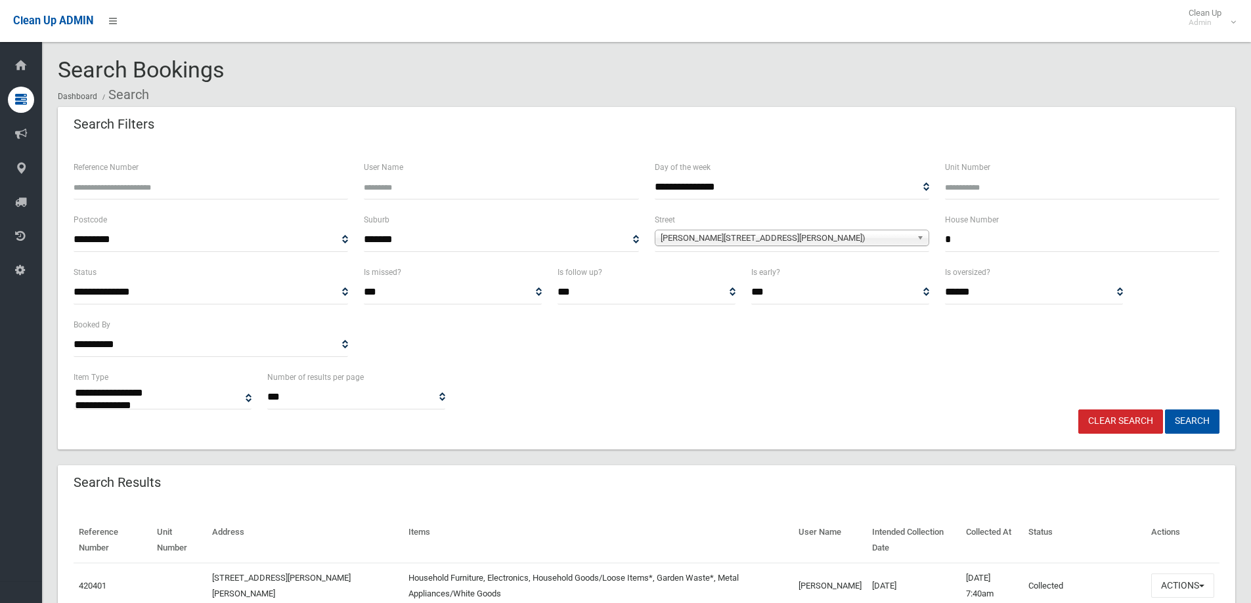
select select
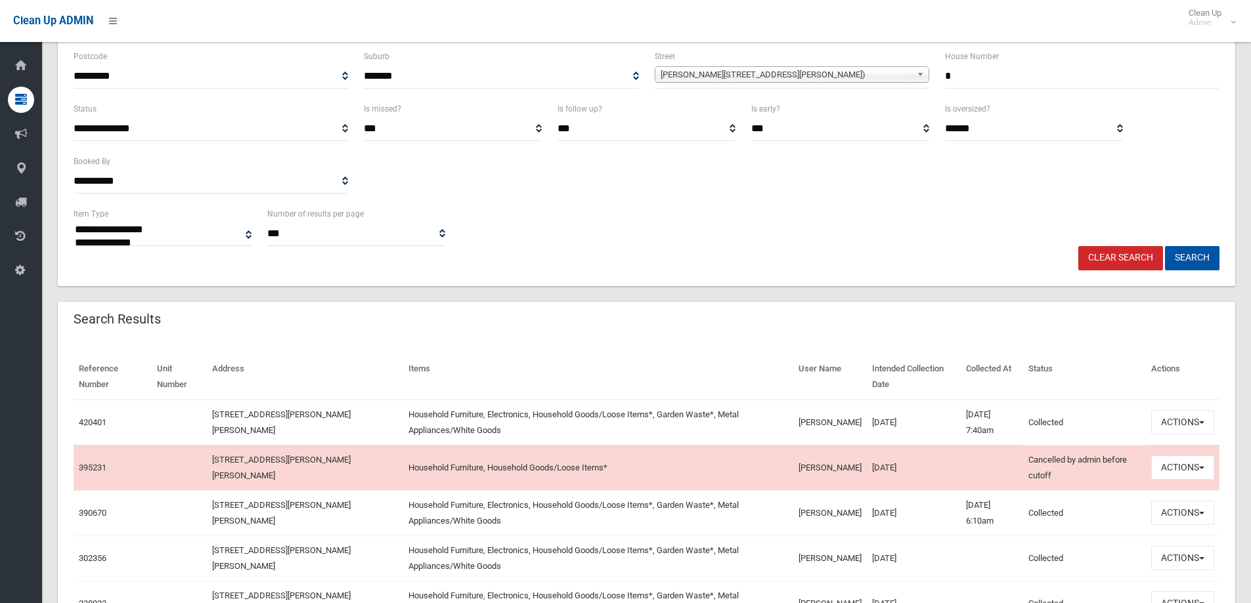
scroll to position [197, 0]
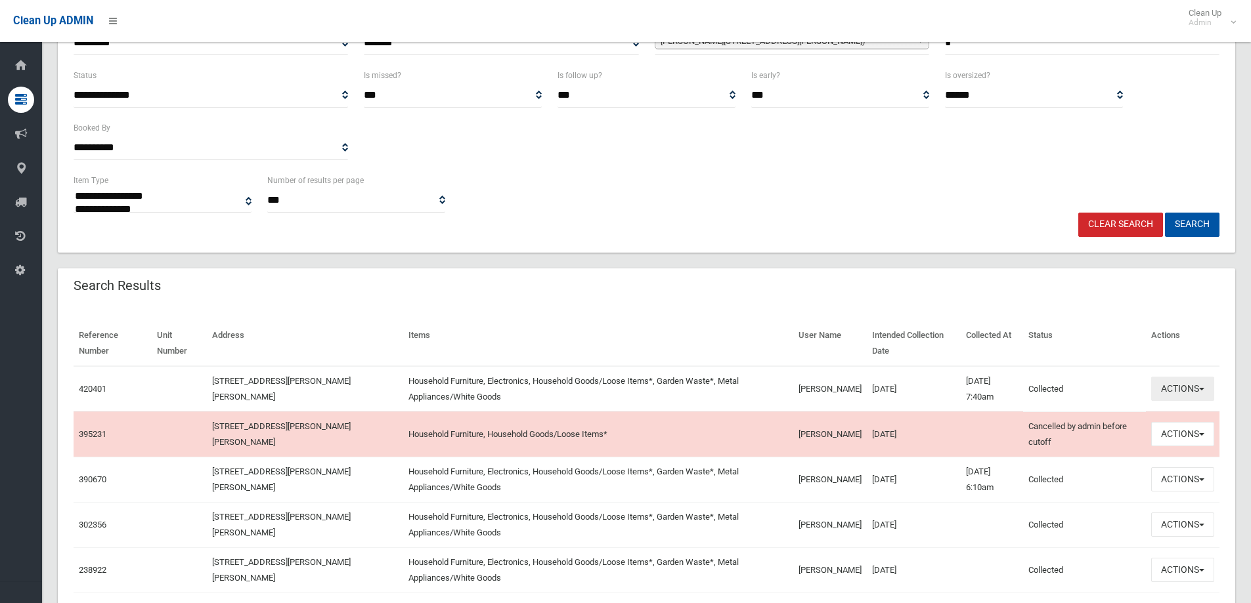
click at [1178, 386] on button "Actions" at bounding box center [1182, 389] width 63 height 24
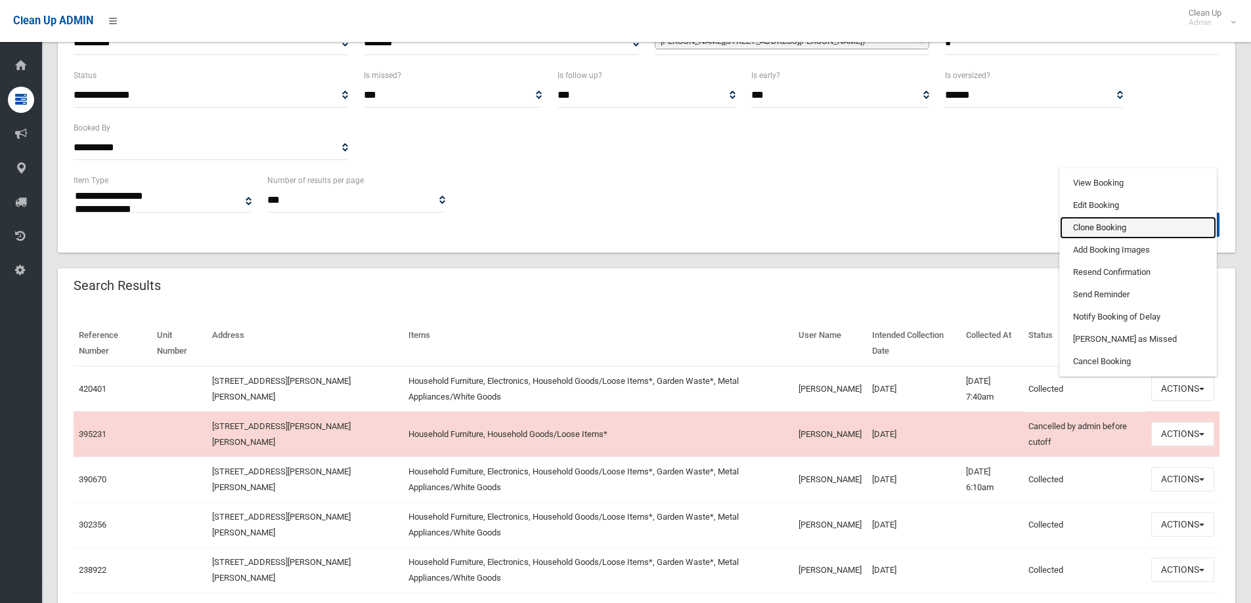
click at [1083, 228] on link "Clone Booking" at bounding box center [1138, 228] width 156 height 22
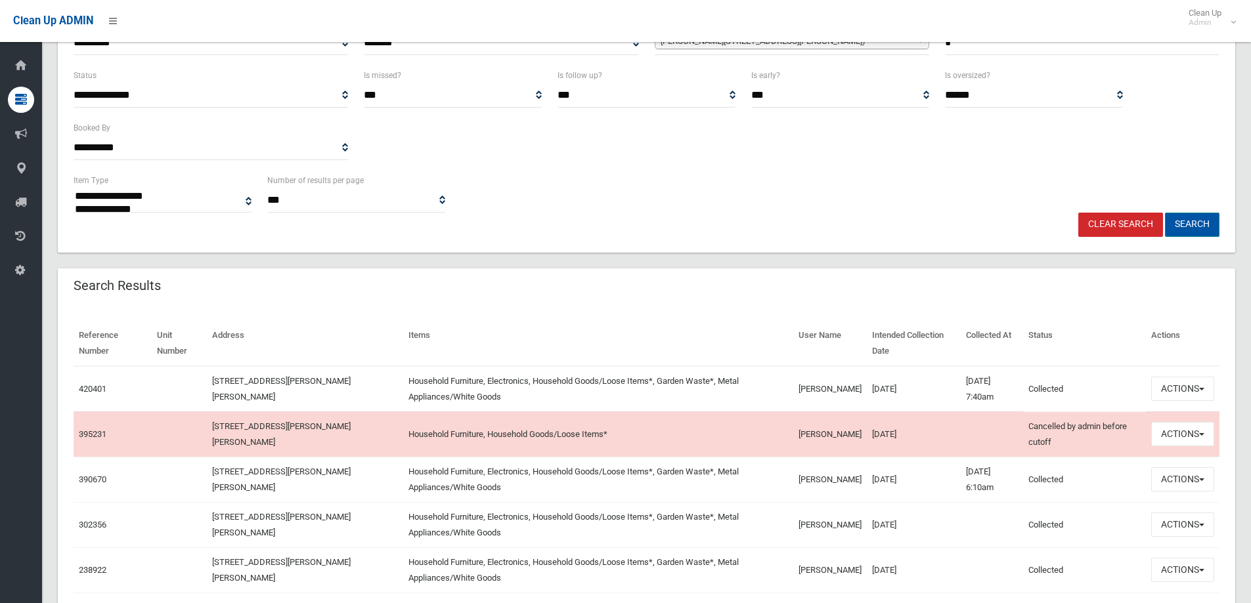
click at [1181, 225] on button "Search" at bounding box center [1192, 225] width 54 height 24
click at [1190, 225] on button "Search" at bounding box center [1192, 225] width 54 height 24
click at [1193, 227] on button "Search" at bounding box center [1192, 225] width 54 height 24
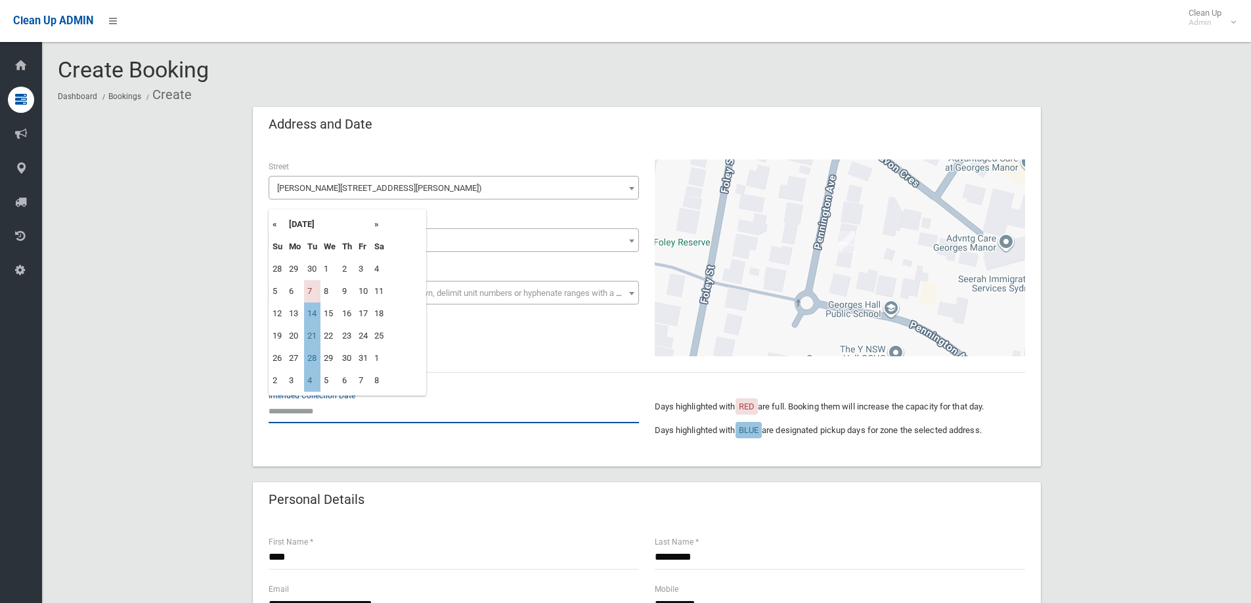
click at [311, 412] on input "text" at bounding box center [454, 411] width 370 height 24
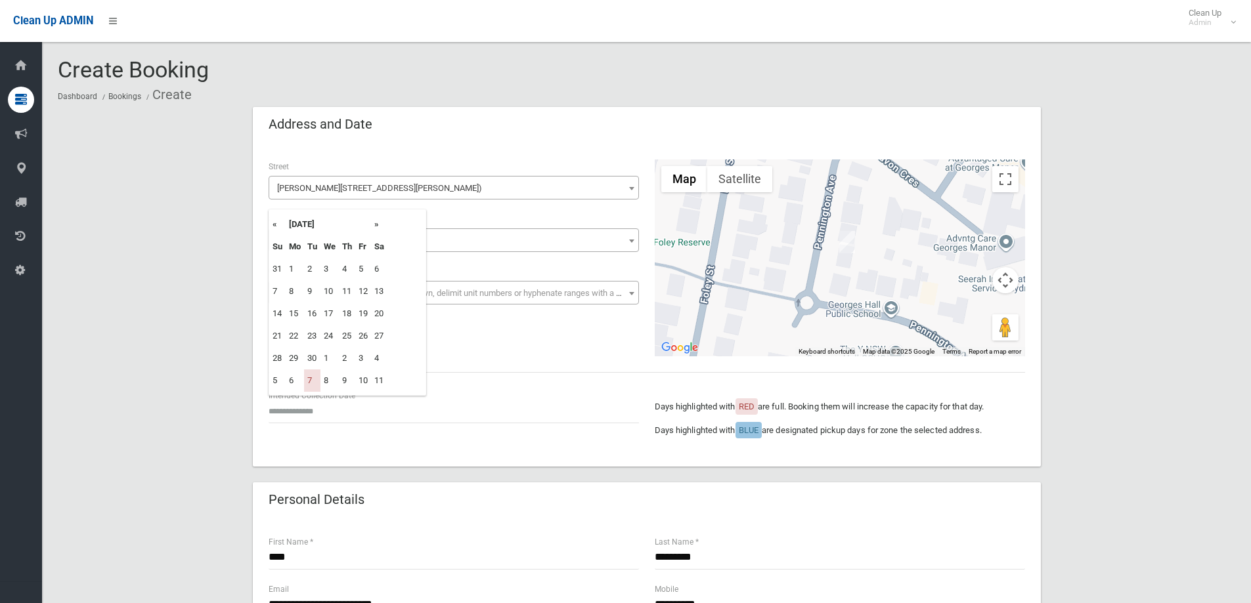
click at [377, 222] on th "»" at bounding box center [379, 224] width 16 height 22
click at [311, 310] on td "14" at bounding box center [312, 314] width 16 height 22
type input "**********"
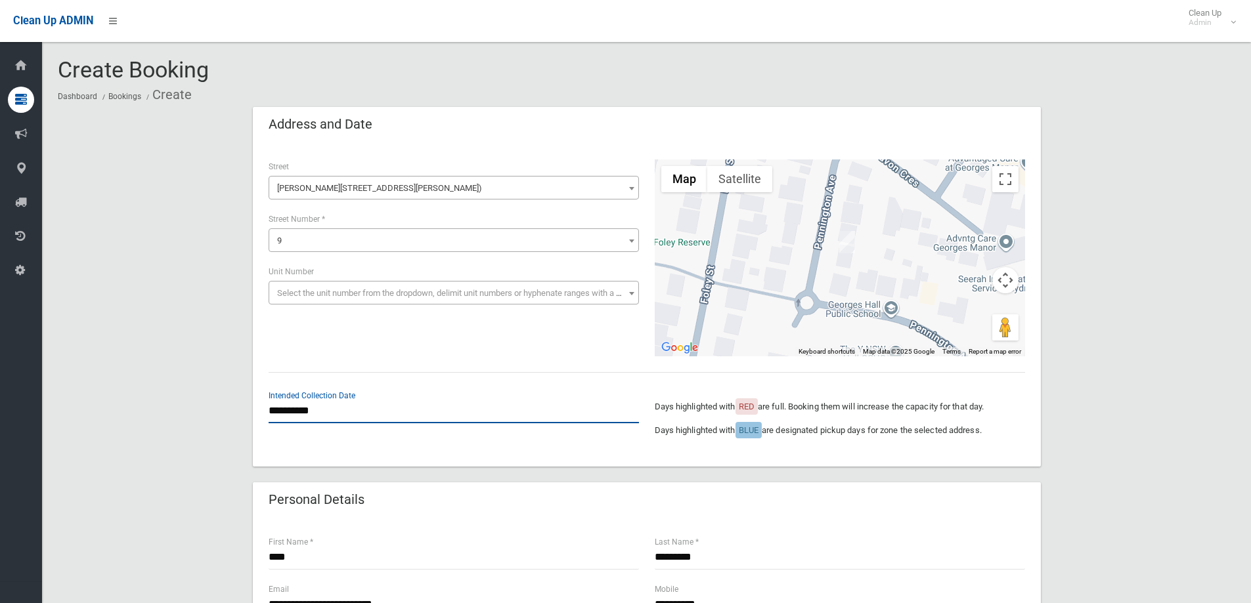
click at [313, 412] on input "**********" at bounding box center [454, 411] width 370 height 24
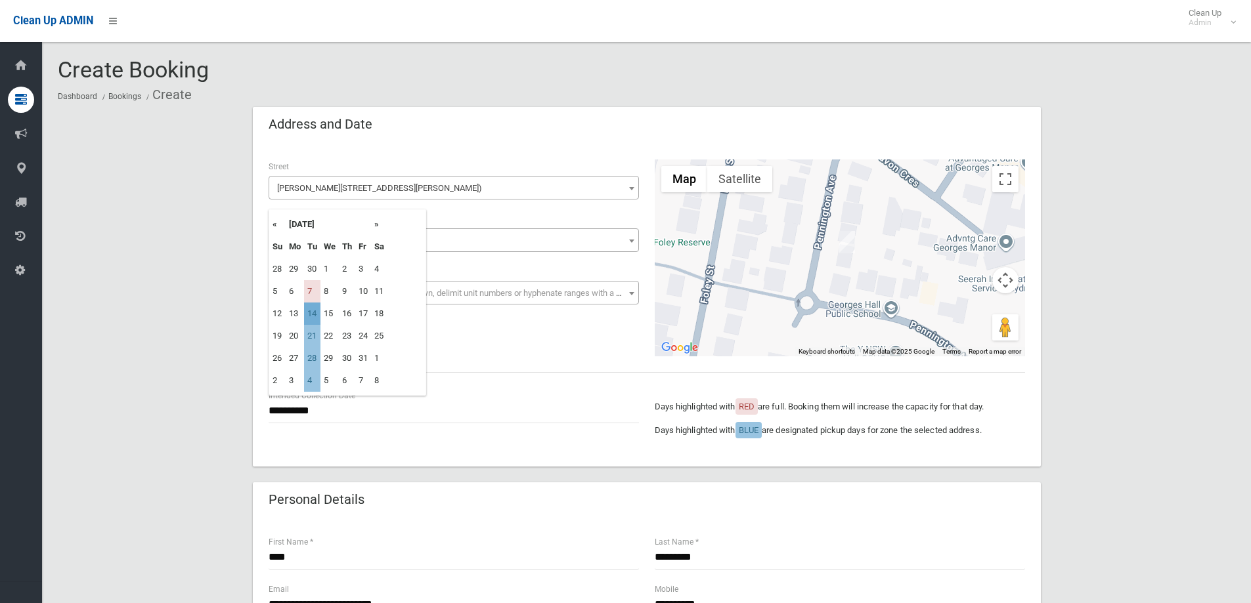
click at [310, 313] on td "14" at bounding box center [312, 314] width 16 height 22
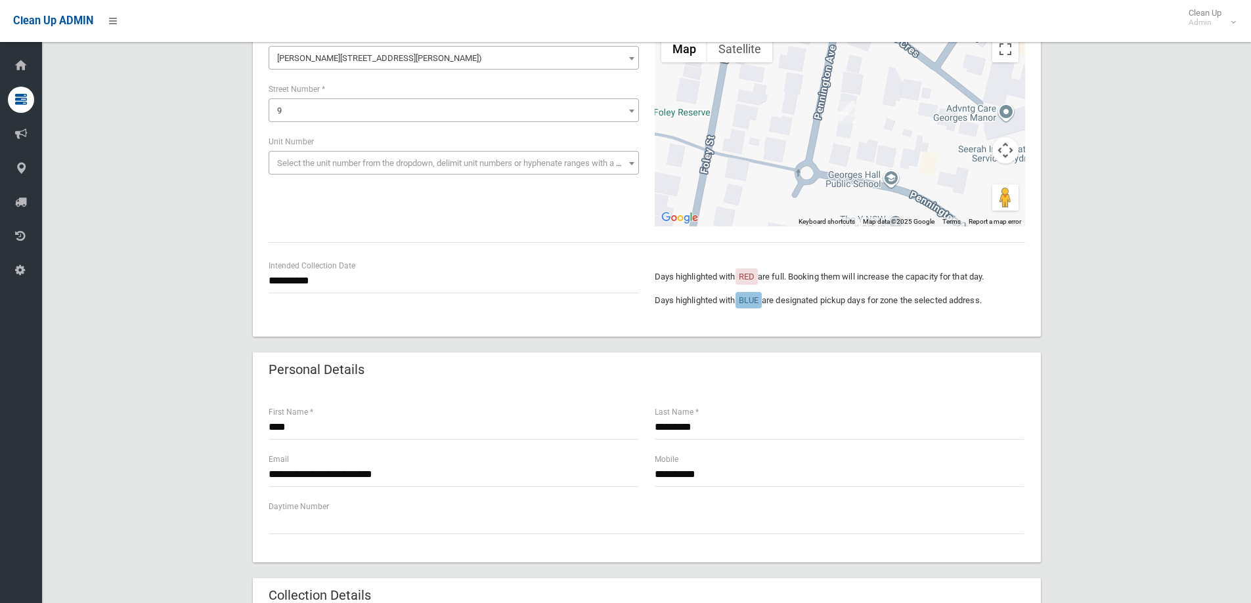
scroll to position [131, 0]
click at [312, 424] on input "****" at bounding box center [454, 426] width 370 height 24
click at [717, 425] on input "*********" at bounding box center [840, 426] width 370 height 24
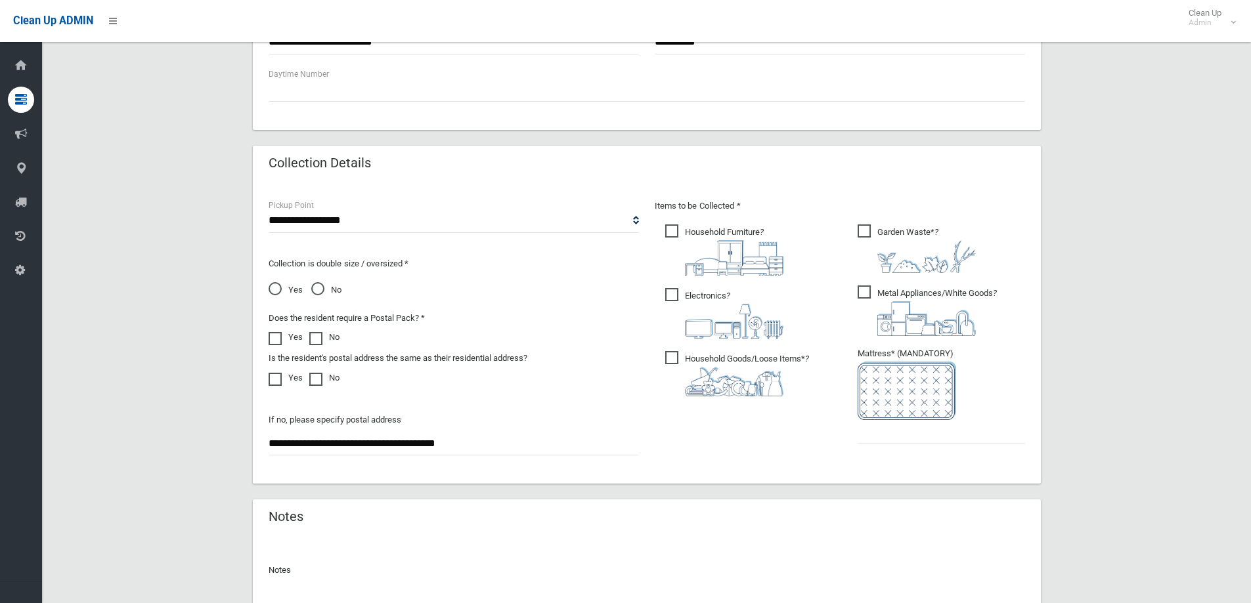
scroll to position [591, 0]
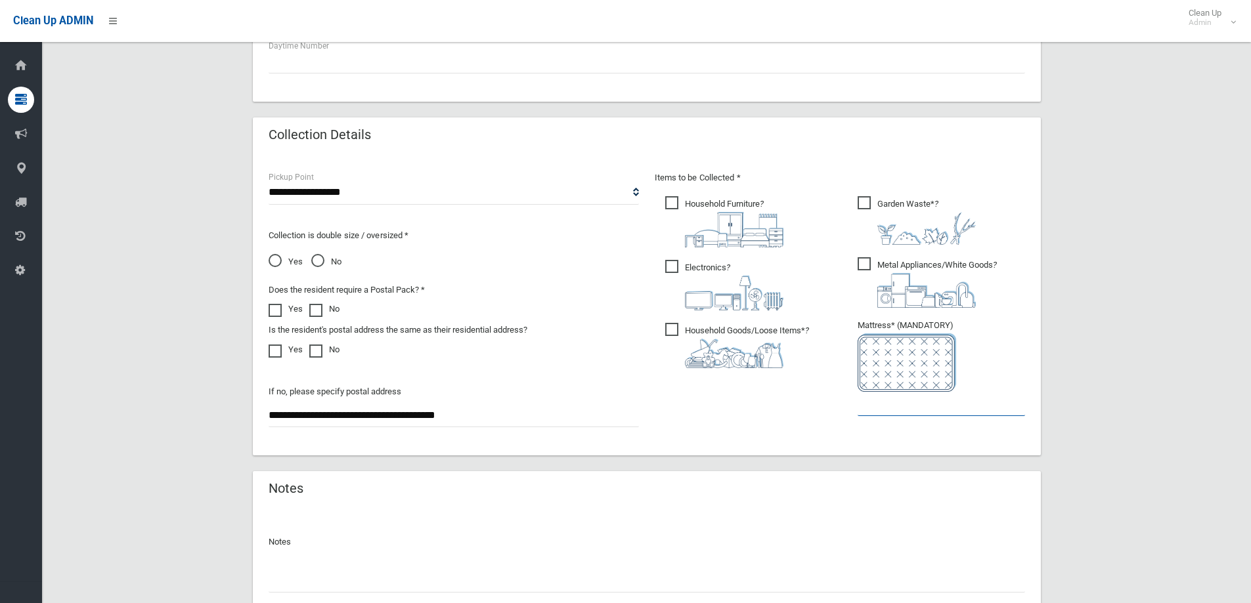
click at [895, 399] on input "text" at bounding box center [940, 404] width 167 height 24
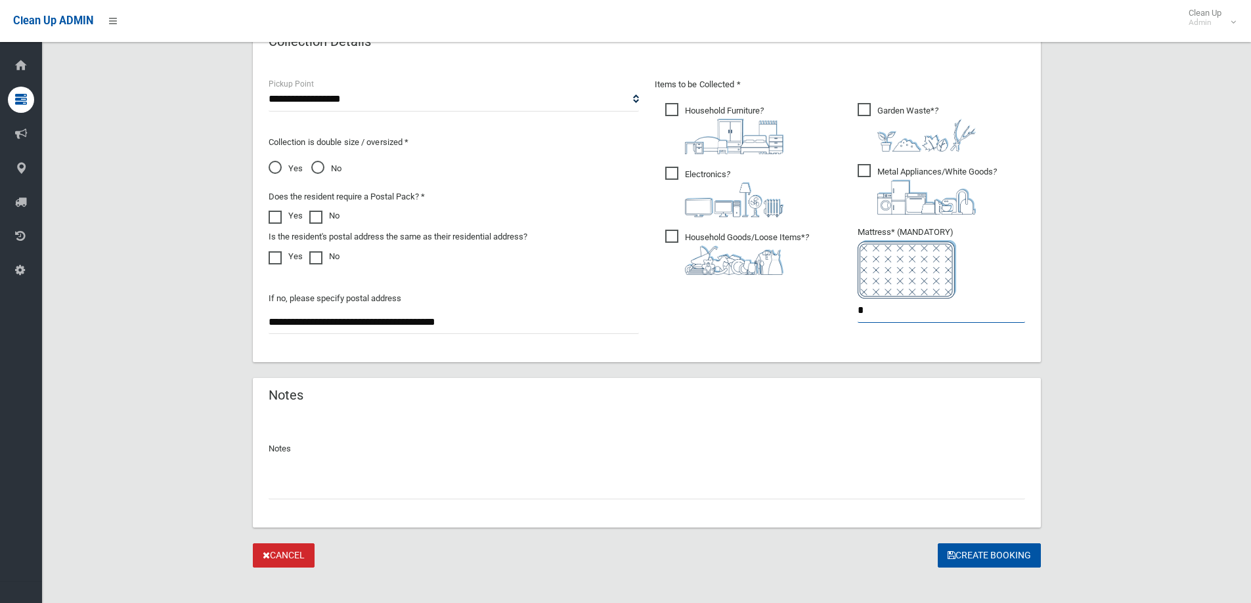
scroll to position [696, 0]
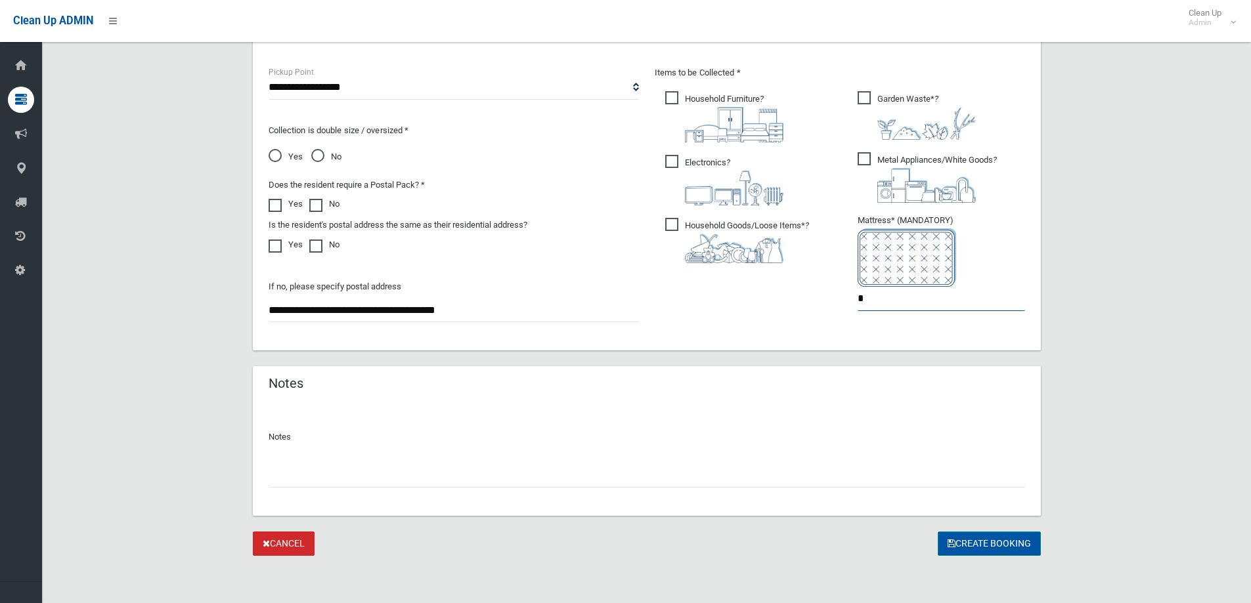
type input "*"
click at [977, 544] on button "Create Booking" at bounding box center [988, 544] width 103 height 24
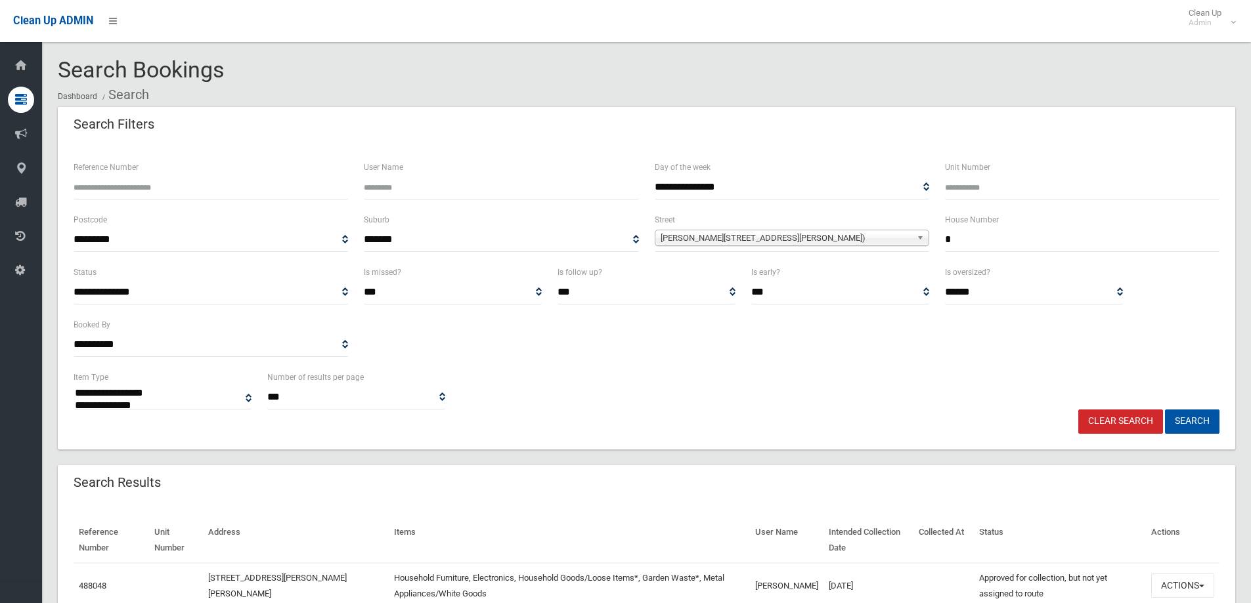
select select
